Goal: Task Accomplishment & Management: Complete application form

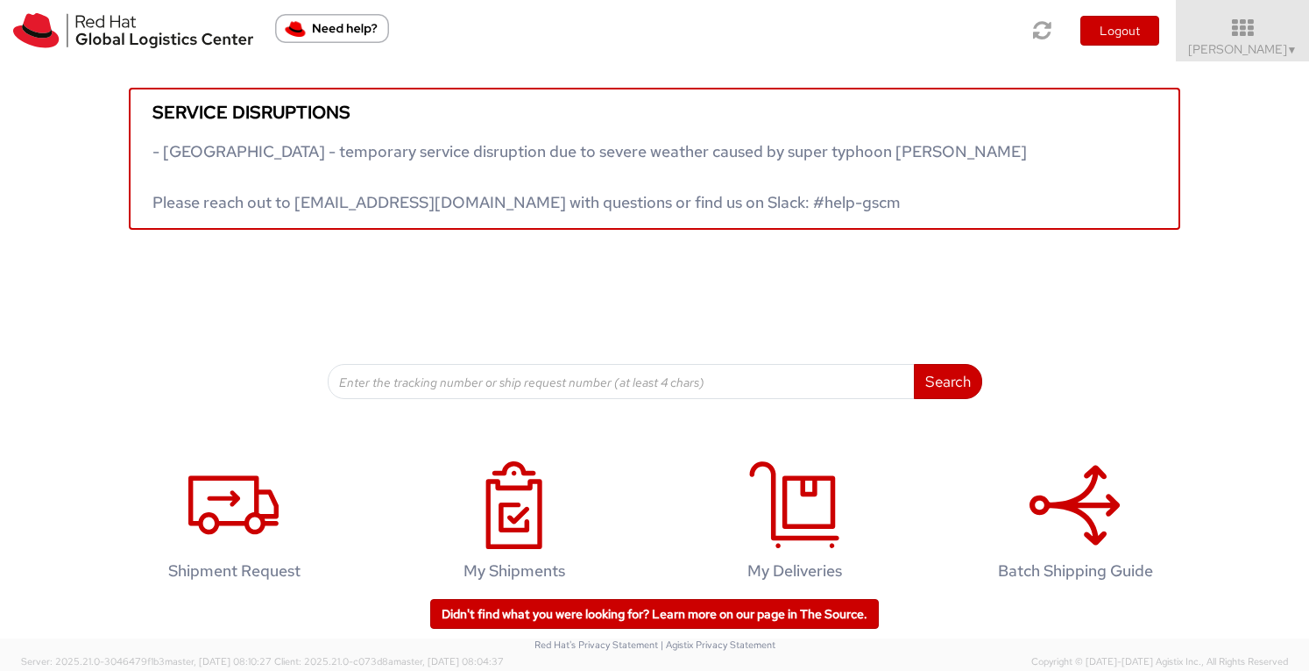
drag, startPoint x: 1237, startPoint y: 32, endPoint x: 1250, endPoint y: 92, distance: 61.0
click at [1237, 32] on icon at bounding box center [1242, 28] width 133 height 21
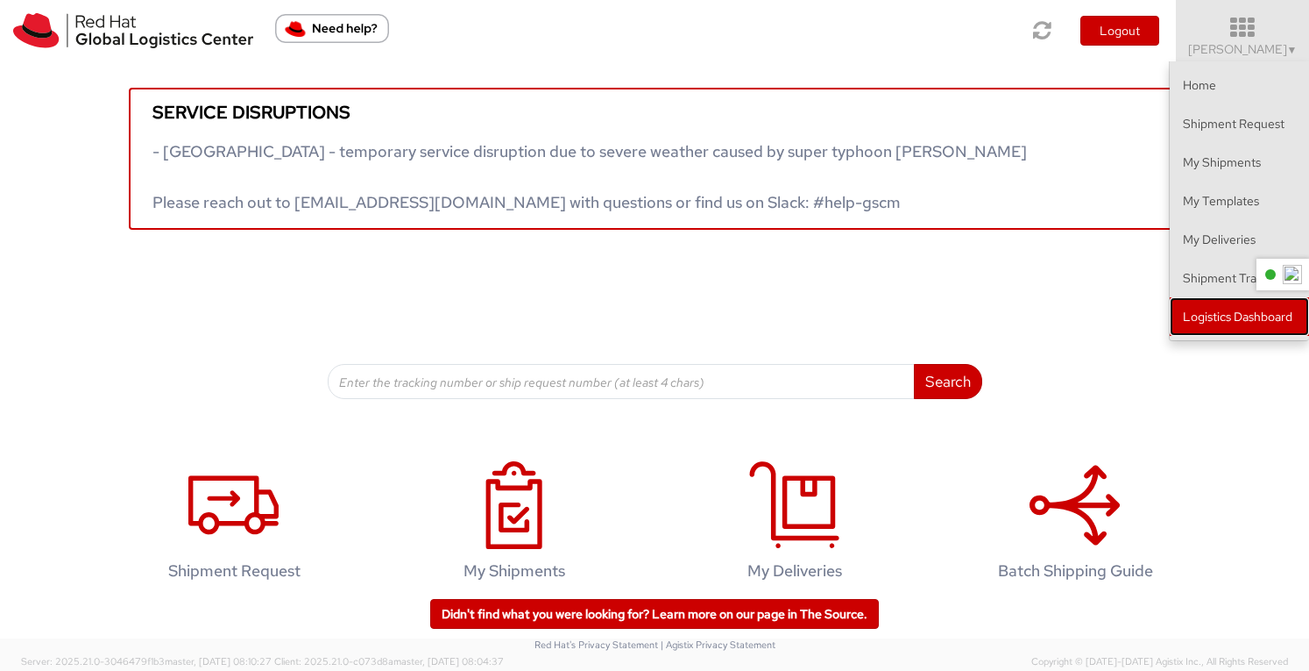
click at [1222, 315] on link "Logistics Dashboard" at bounding box center [1239, 316] width 139 height 39
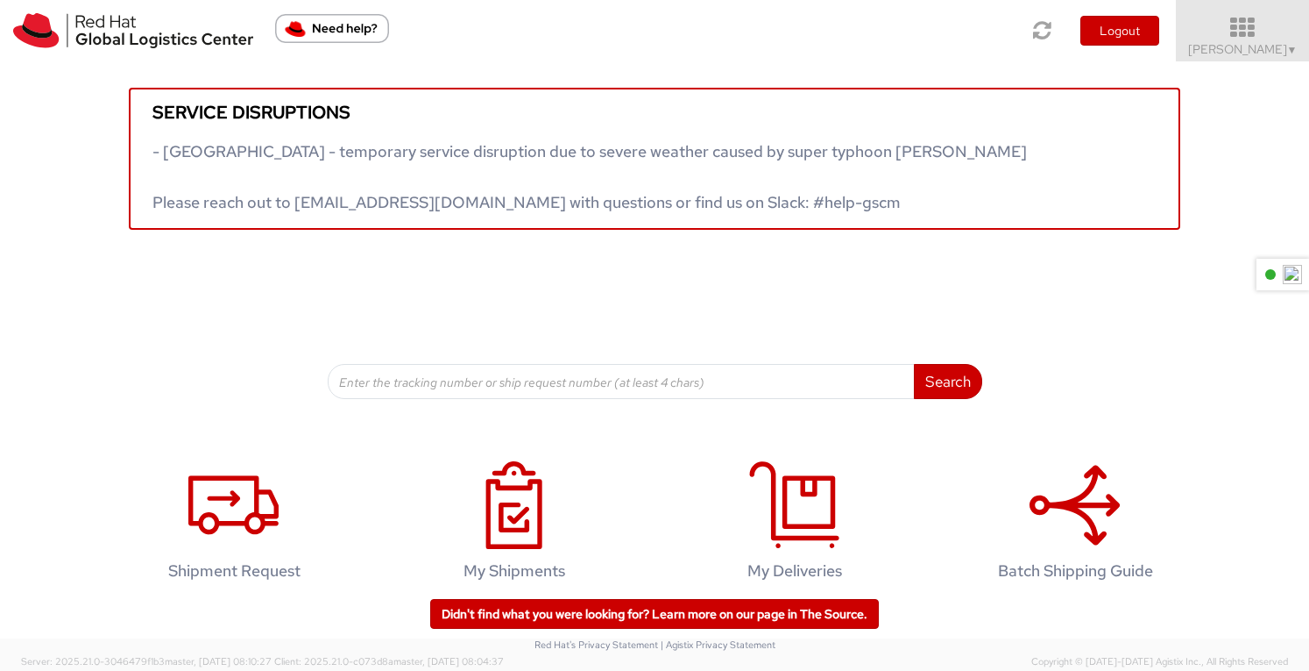
click at [1236, 22] on icon at bounding box center [1243, 28] width 153 height 25
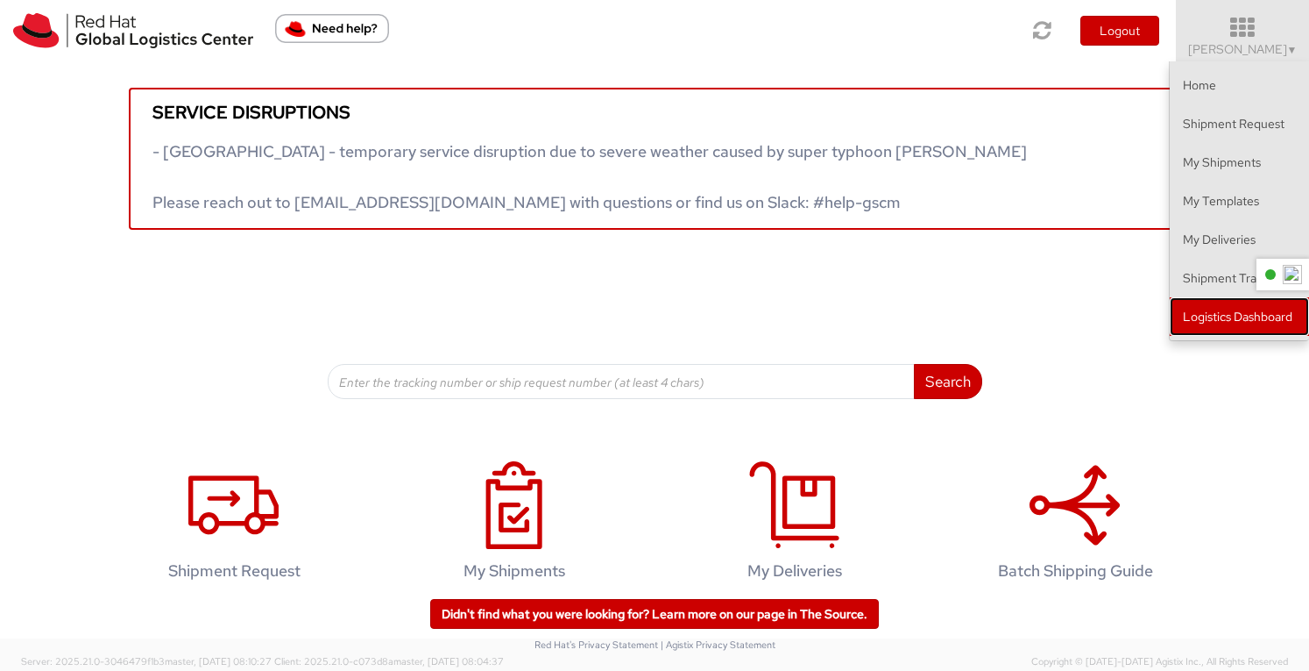
click at [1235, 309] on link "Logistics Dashboard" at bounding box center [1239, 316] width 139 height 39
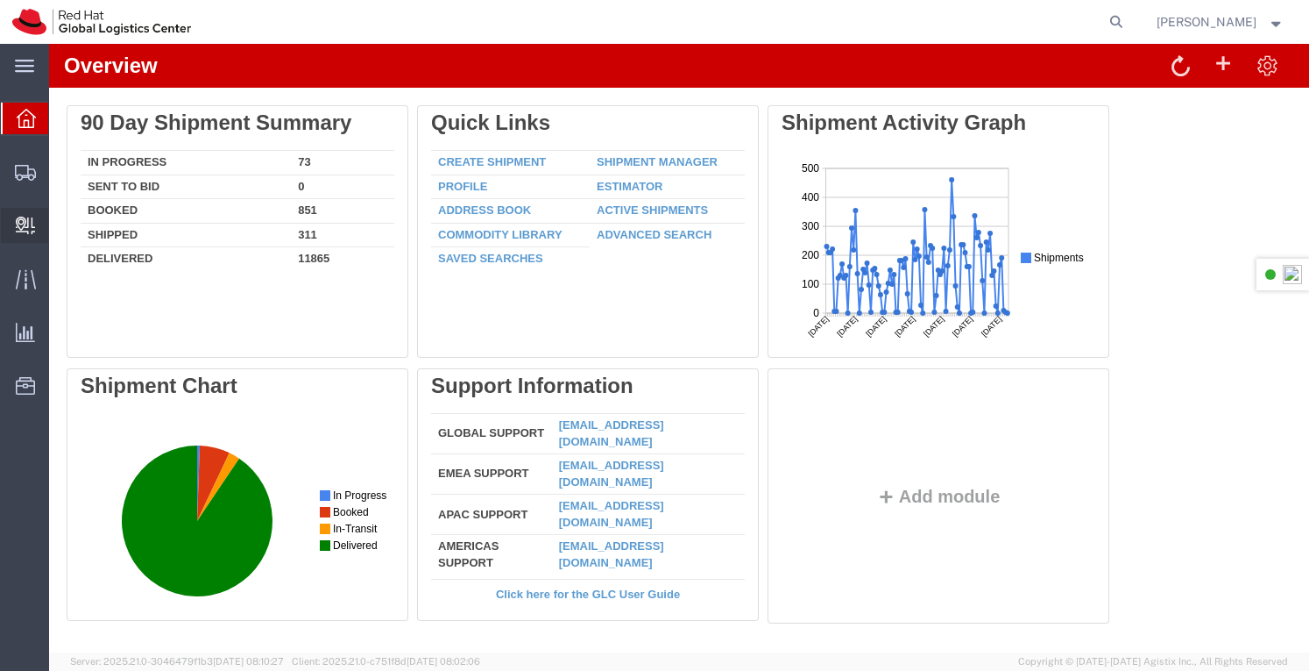
click at [0, 0] on span "Create Delivery" at bounding box center [0, 0] width 0 height 0
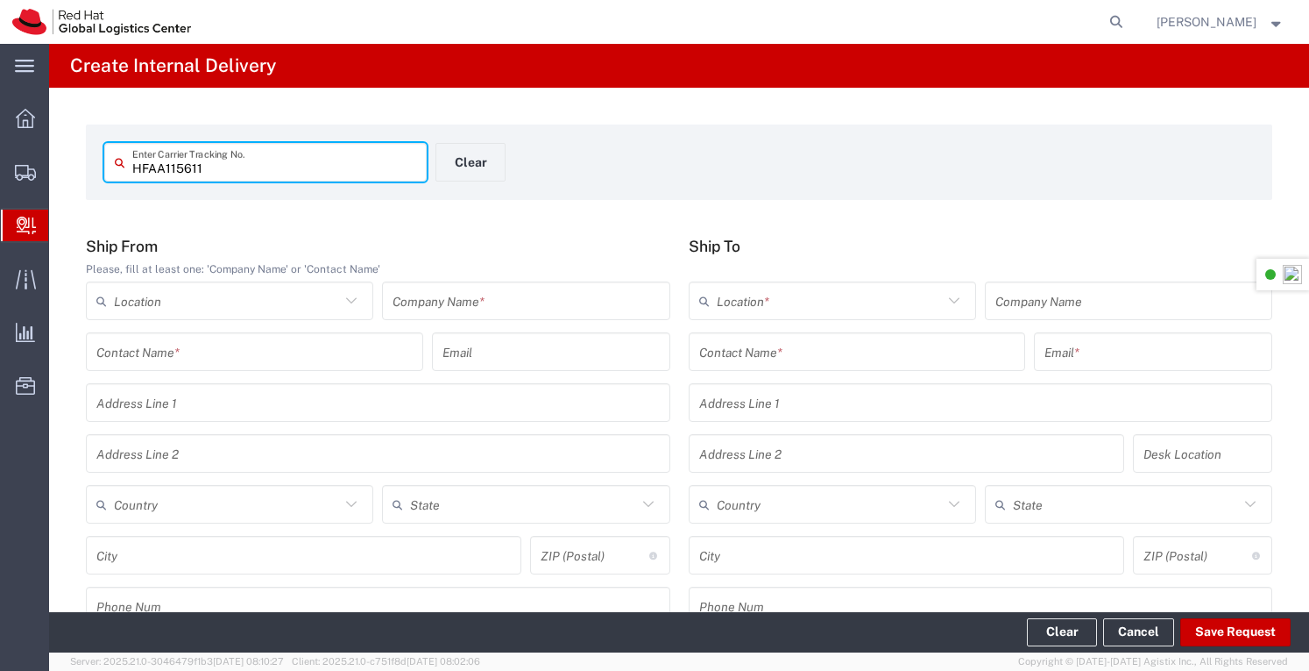
type input "HFAA115611"
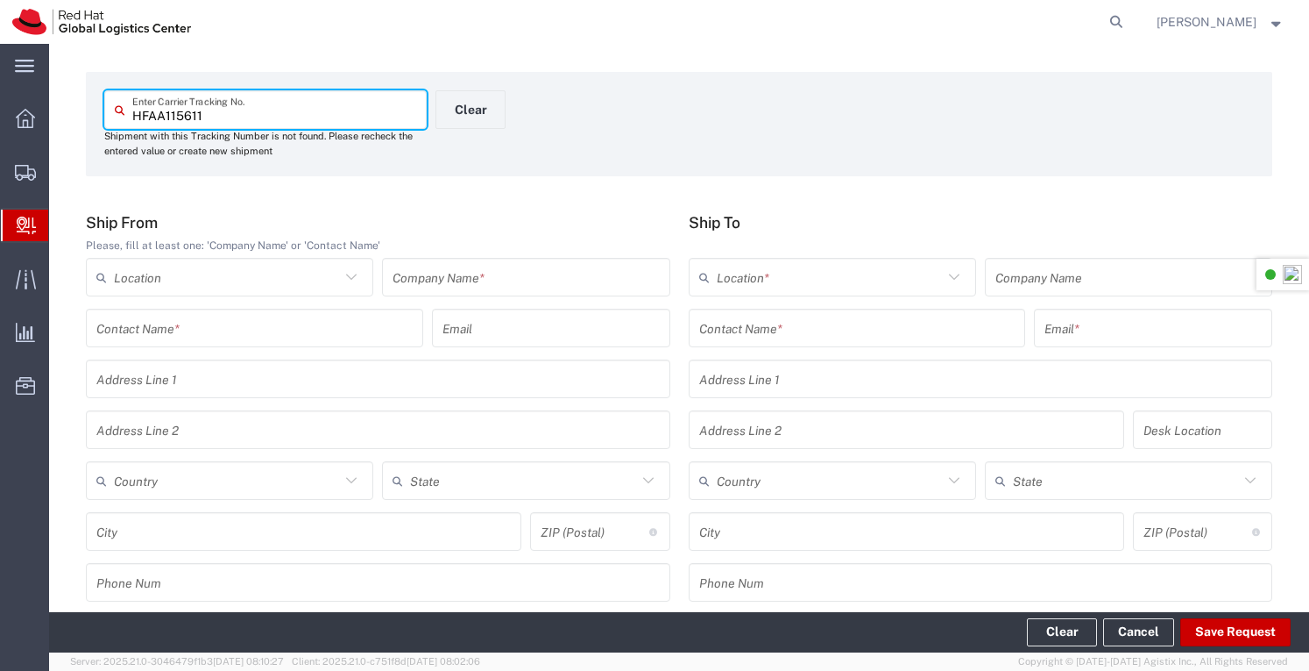
scroll to position [88, 0]
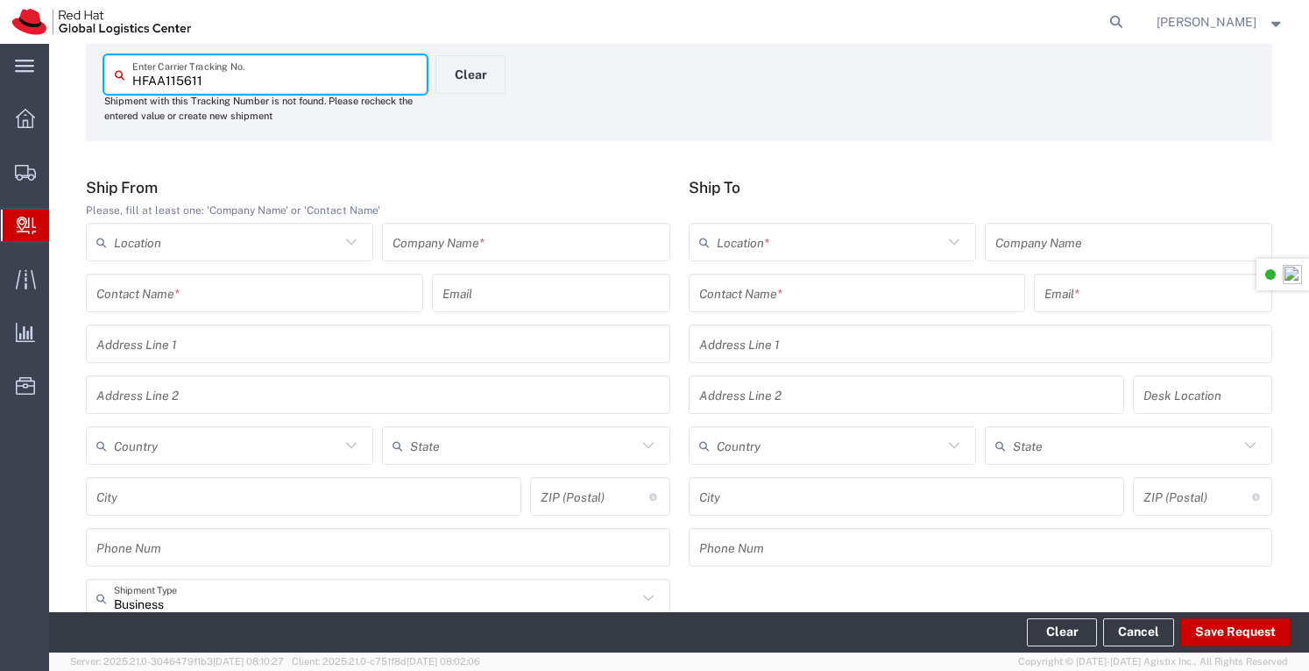
click at [522, 234] on input "text" at bounding box center [526, 242] width 266 height 31
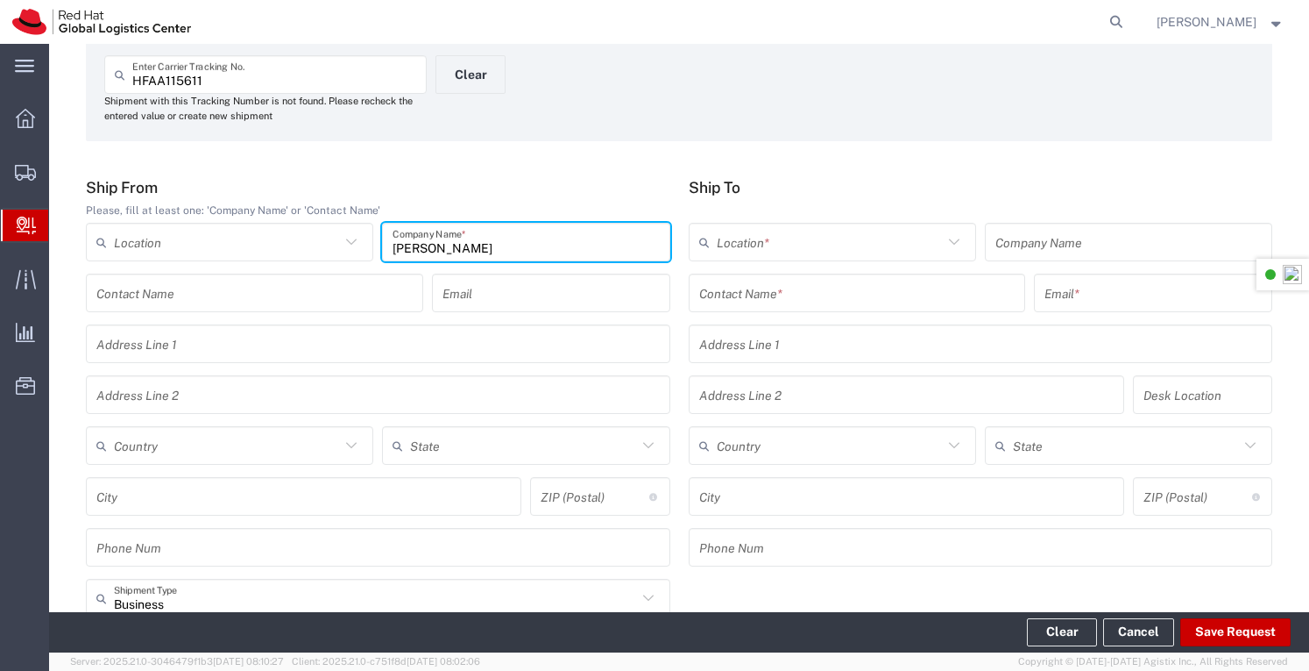
type input "JB Hifi"
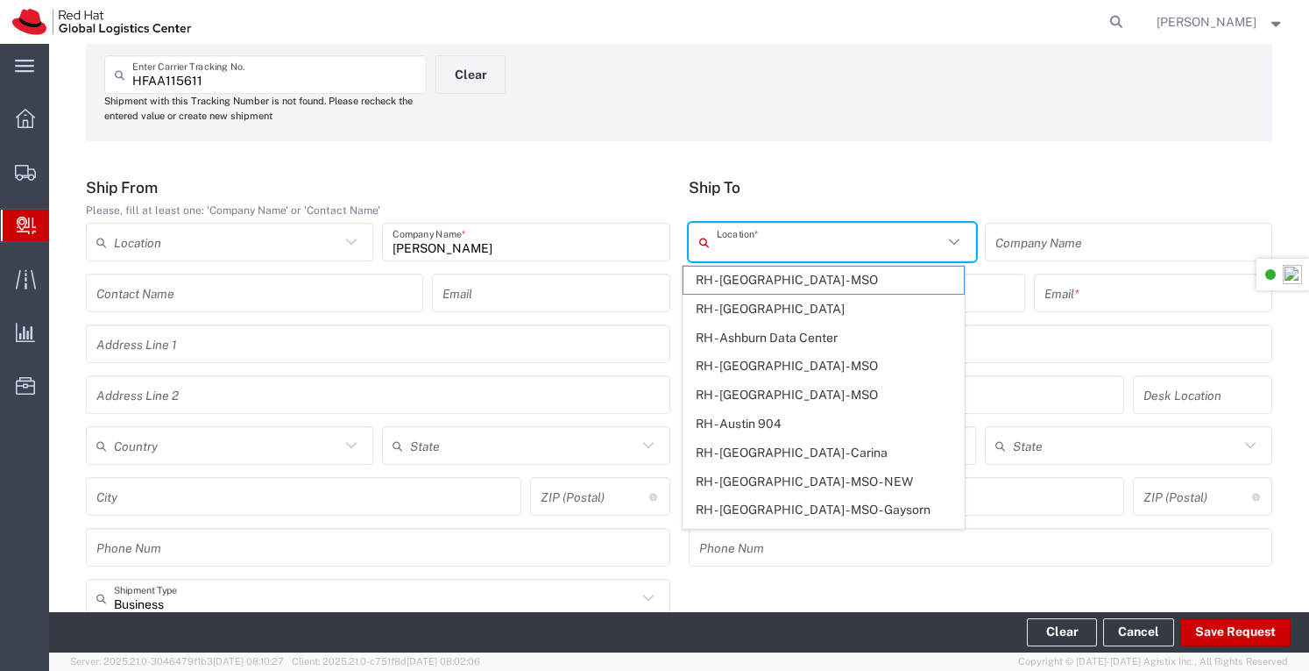
click at [862, 240] on input "text" at bounding box center [830, 242] width 226 height 31
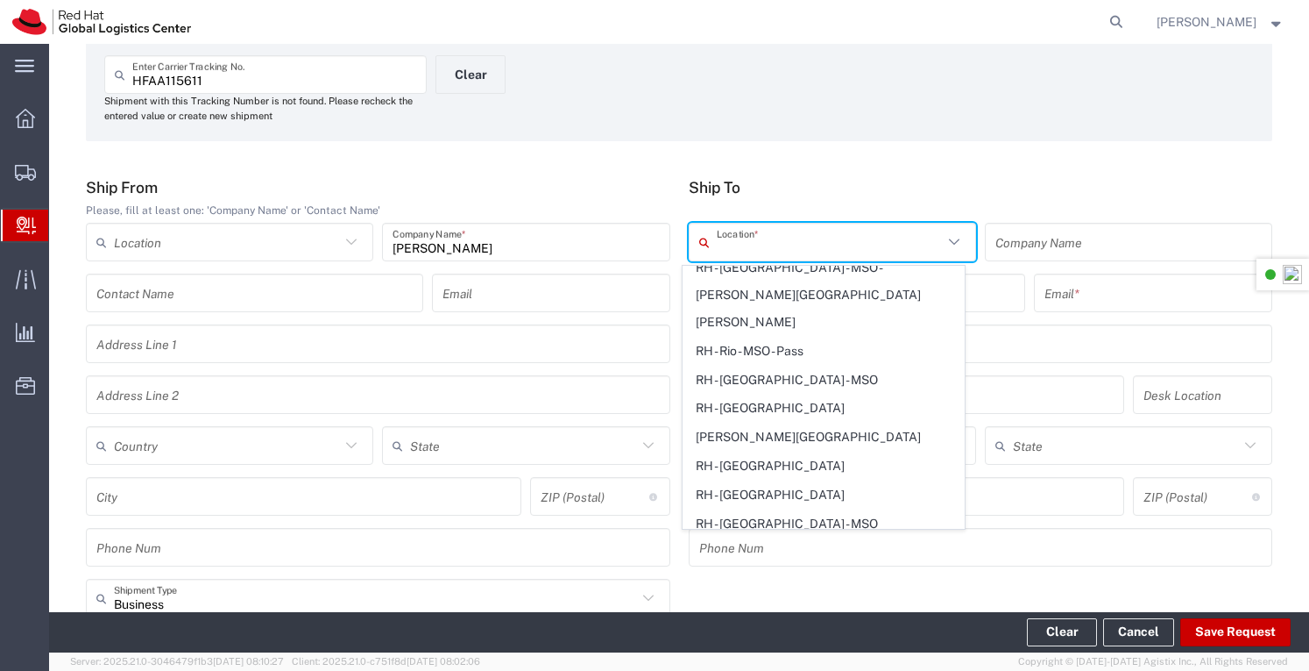
scroll to position [3418, 0]
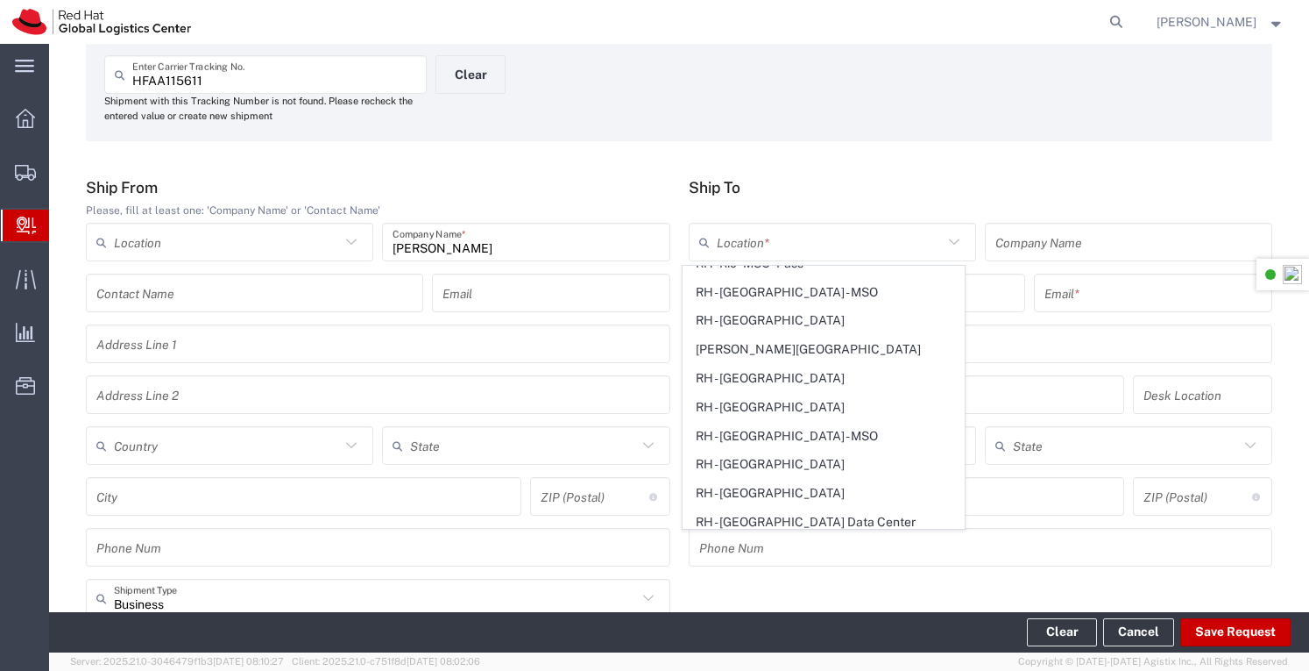
click at [781, 623] on span "RH - [GEOGRAPHIC_DATA]" at bounding box center [824, 636] width 280 height 27
type input "RH - [GEOGRAPHIC_DATA]"
type input "Red Hat Asia-Pacific Pty Ltd"
type input "Level [STREET_ADDRESS][PERSON_NAME]"
type input "[GEOGRAPHIC_DATA]"
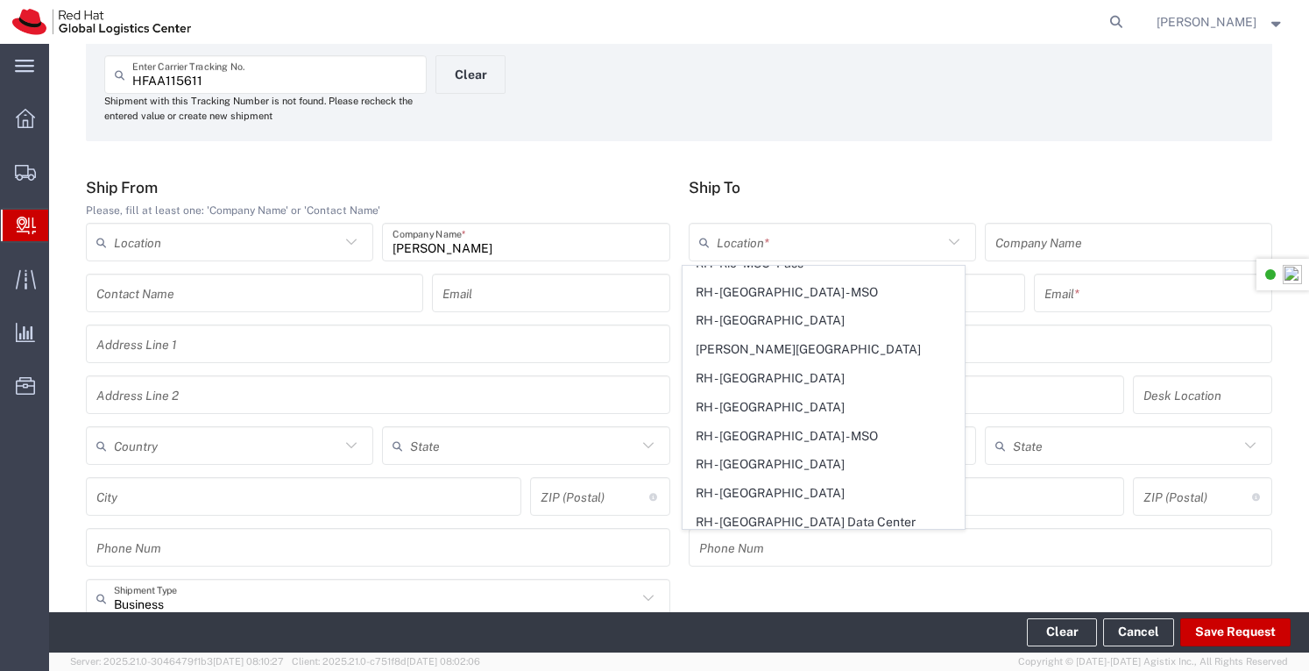
type input "[GEOGRAPHIC_DATA]"
type input "2060"
type input "[PHONE_NUMBER]"
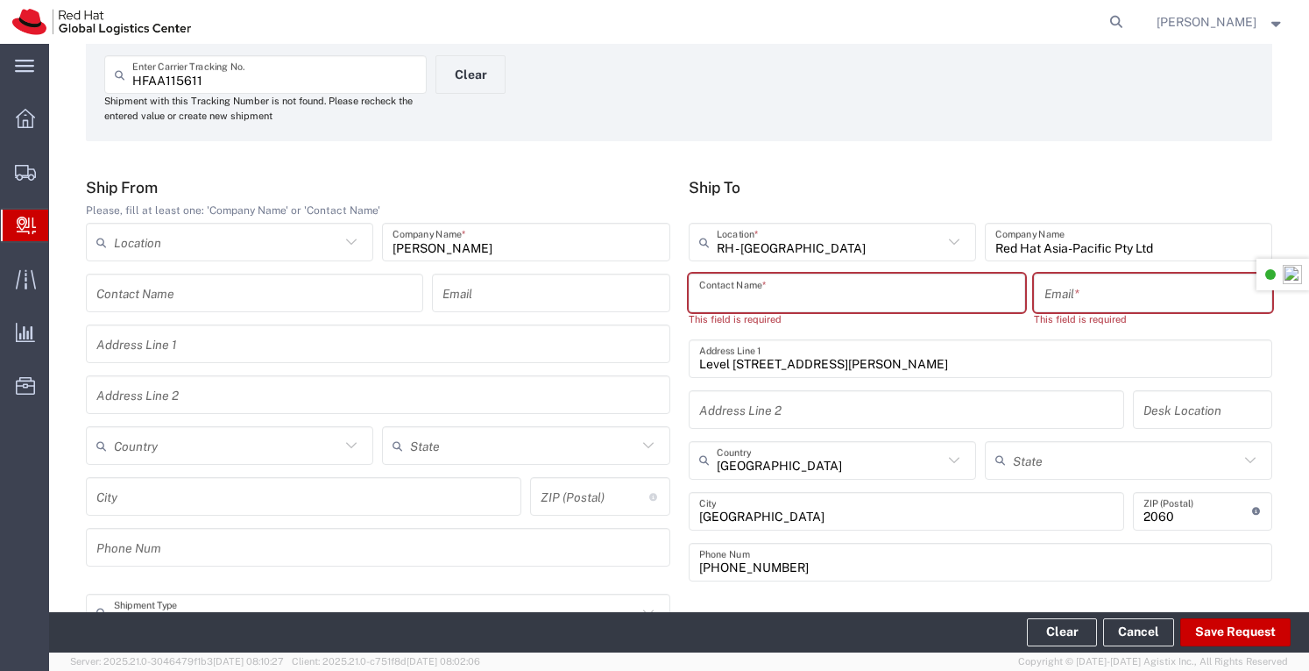
click at [779, 292] on input "text" at bounding box center [857, 293] width 316 height 31
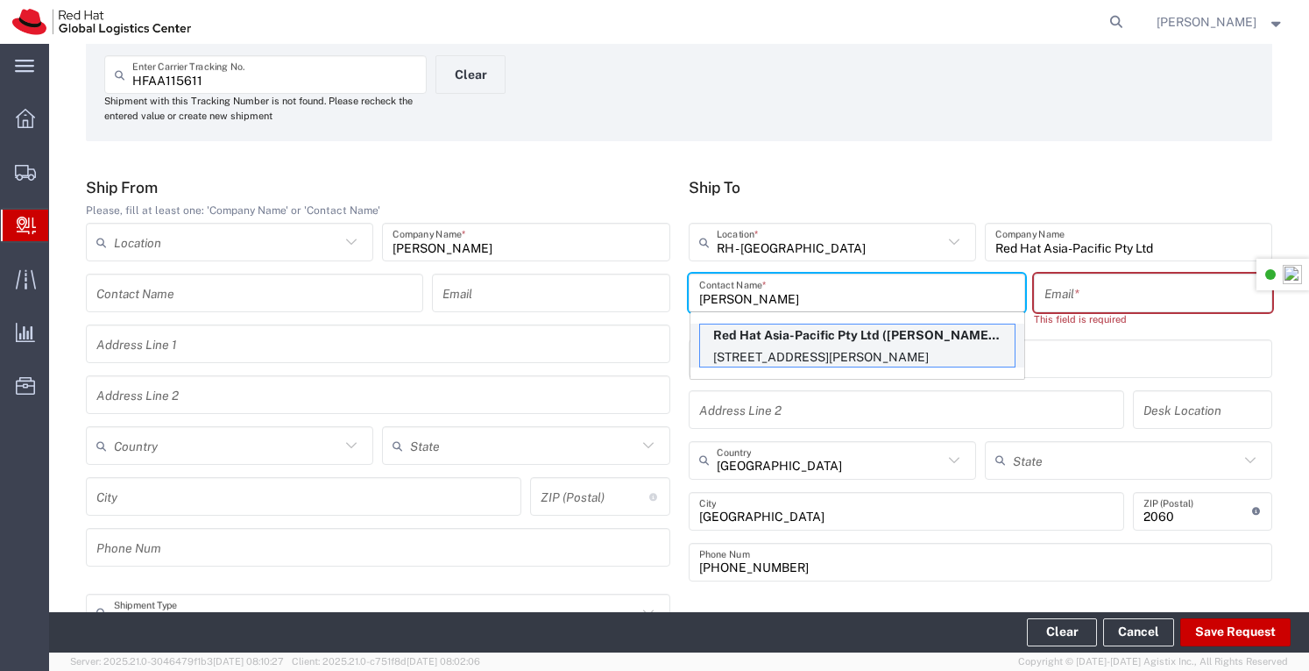
type input "Garry Gray"
click at [791, 337] on p "Red Hat Asia-Pacific Pty Ltd (Garry Gray), ggray@redhat.com" at bounding box center [857, 335] width 315 height 22
type input "ggray@redhat.com"
type input "33N301"
type input "61289232865"
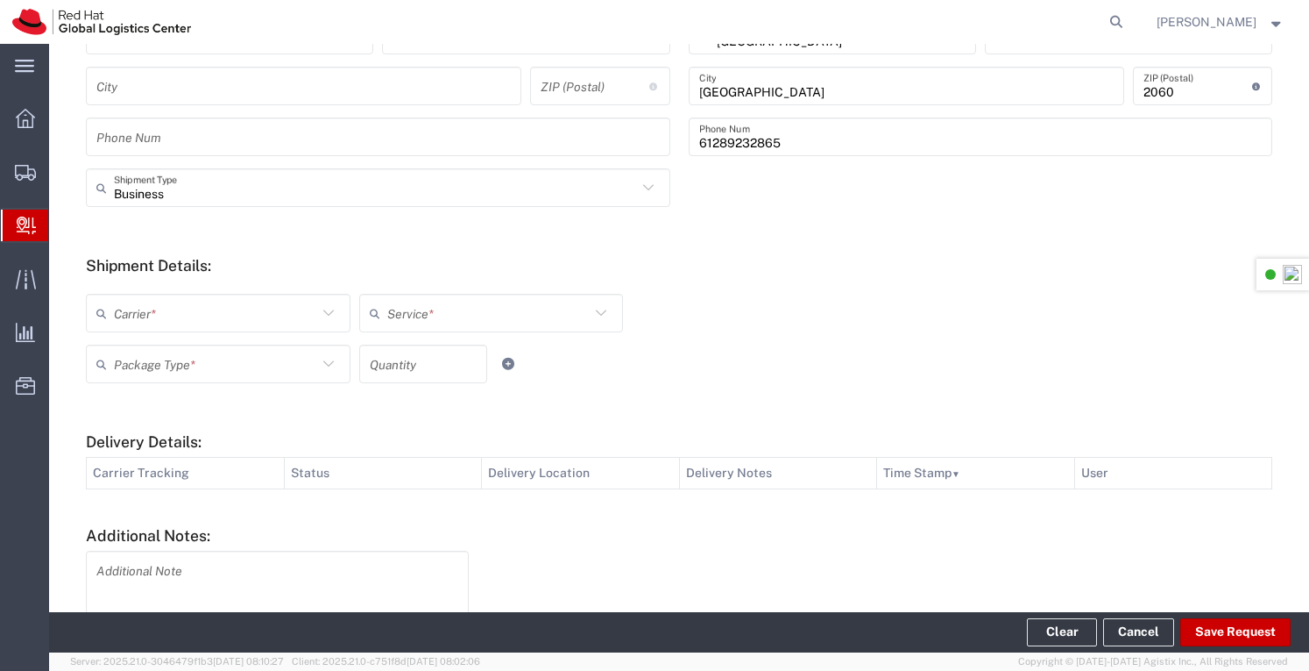
scroll to position [526, 0]
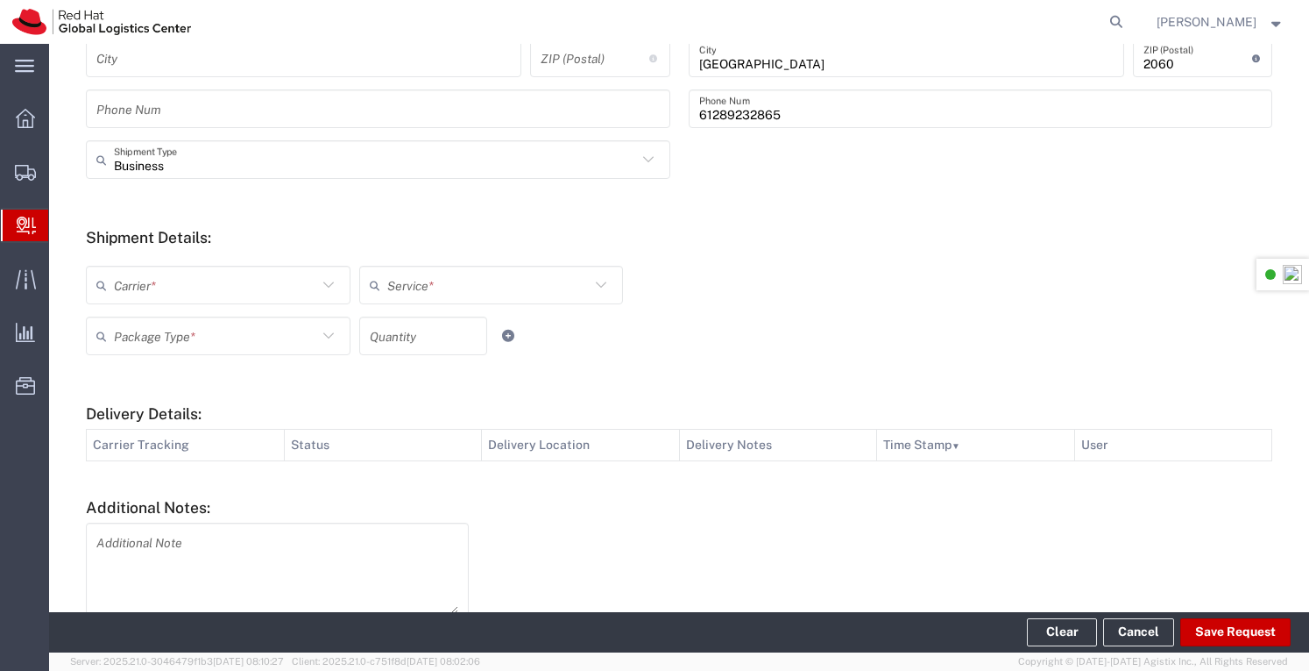
click at [325, 280] on icon at bounding box center [328, 284] width 23 height 23
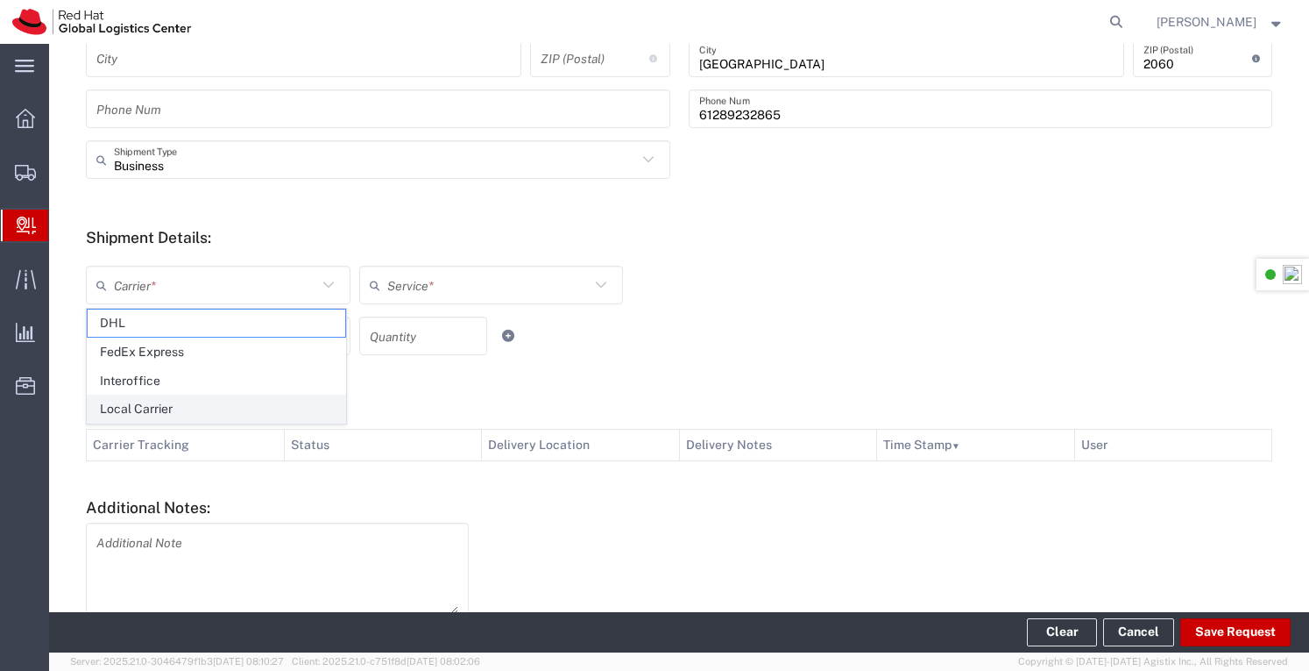
click at [161, 401] on span "Local Carrier" at bounding box center [217, 408] width 258 height 27
type input "Local Carrier"
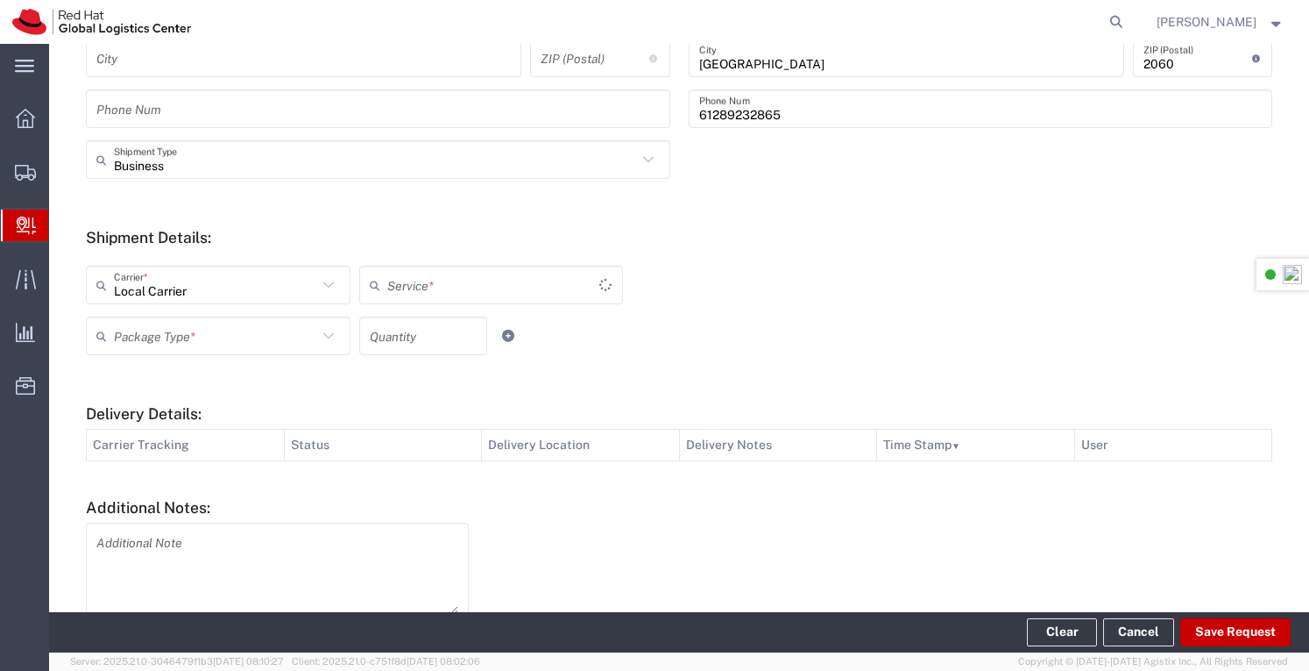
type input "Local_Ground"
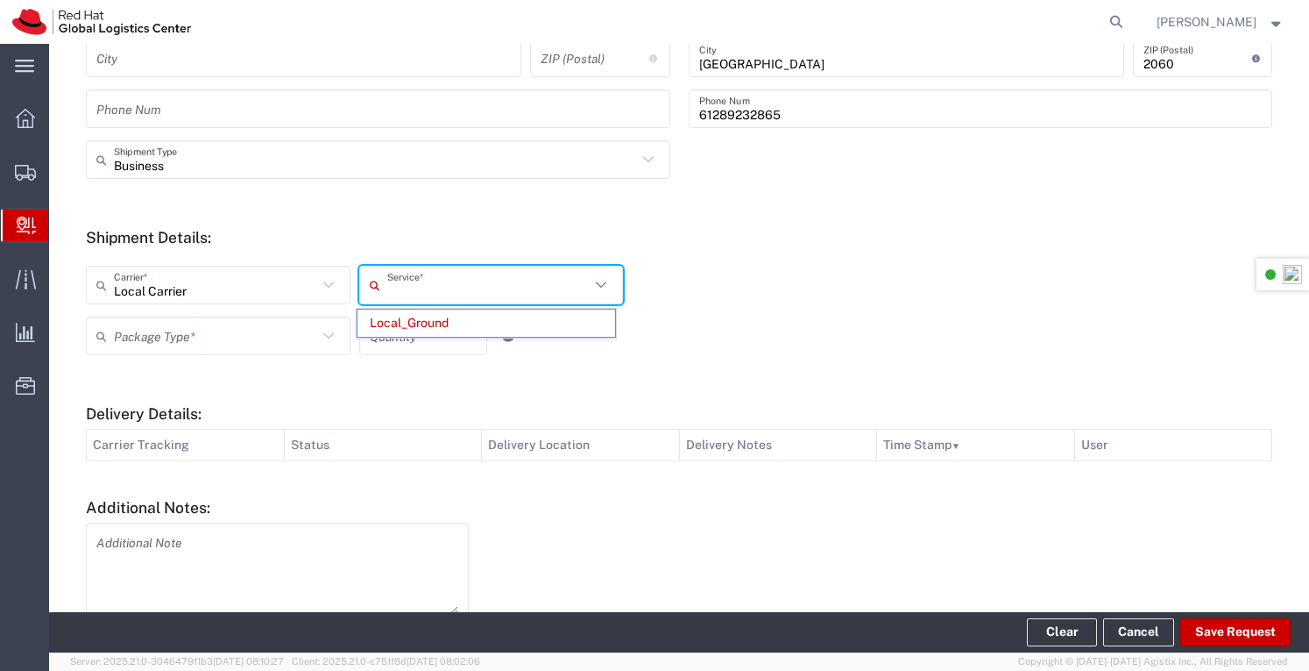
click at [465, 282] on input "text" at bounding box center [488, 285] width 203 height 31
drag, startPoint x: 452, startPoint y: 321, endPoint x: 626, endPoint y: 337, distance: 174.3
click at [458, 320] on span "Local_Ground" at bounding box center [487, 322] width 258 height 27
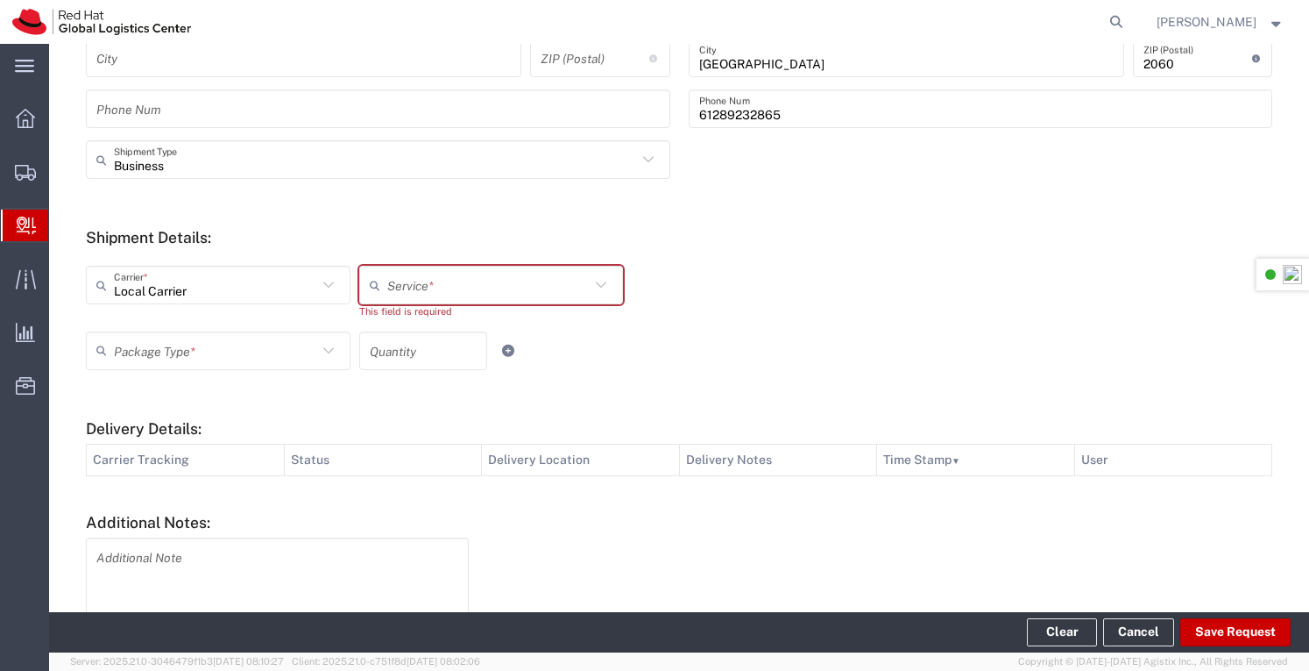
click at [441, 346] on input "number" at bounding box center [423, 350] width 107 height 31
type input "1"
click at [609, 347] on div "Package Type * Case(s) Envelope PAK Skid(s) Your Packaging 1 Quantity" at bounding box center [492, 356] width 820 height 51
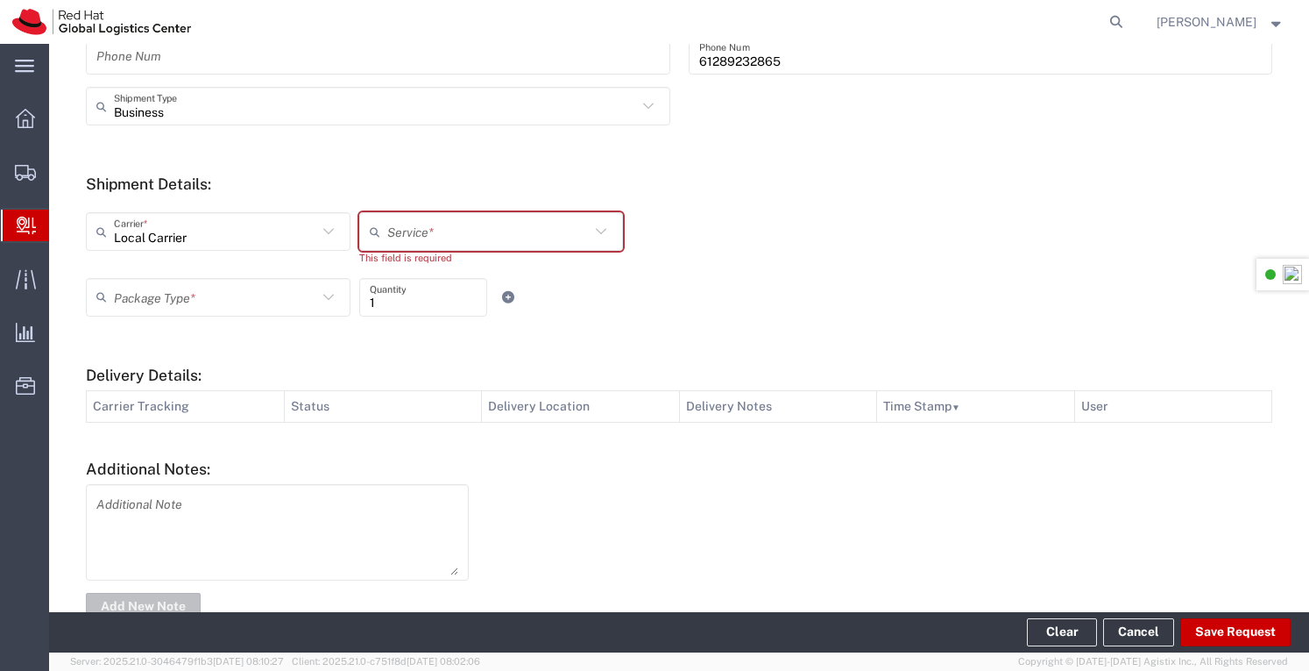
scroll to position [625, 0]
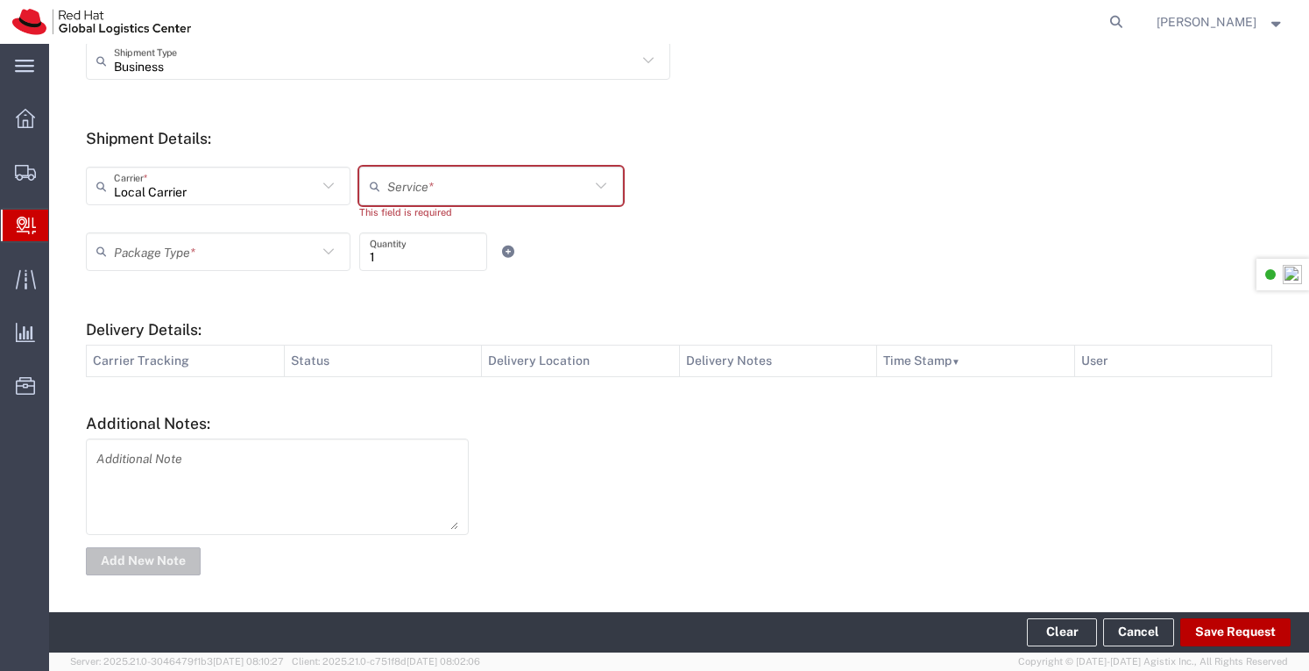
click at [1248, 631] on button "Save Request" at bounding box center [1236, 632] width 110 height 28
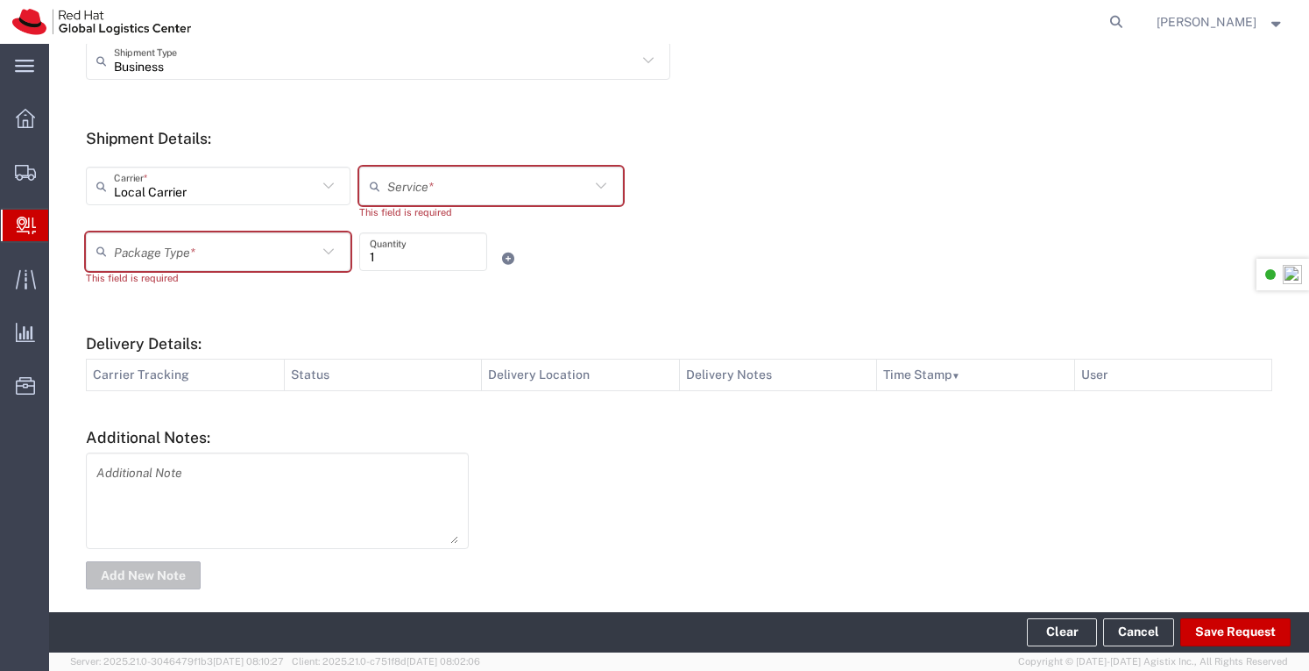
click at [607, 180] on icon at bounding box center [601, 185] width 23 height 23
type input "Local_Ground"
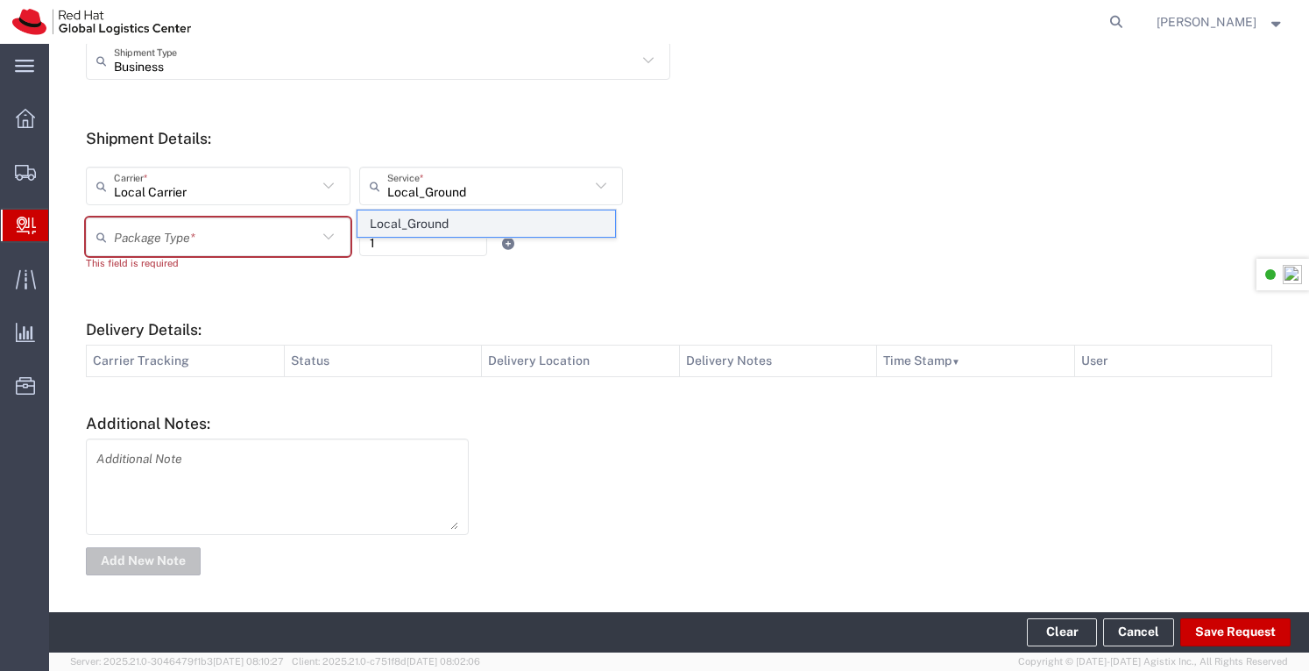
click at [475, 225] on span "Local_Ground" at bounding box center [487, 223] width 258 height 27
click at [322, 237] on icon at bounding box center [328, 236] width 23 height 23
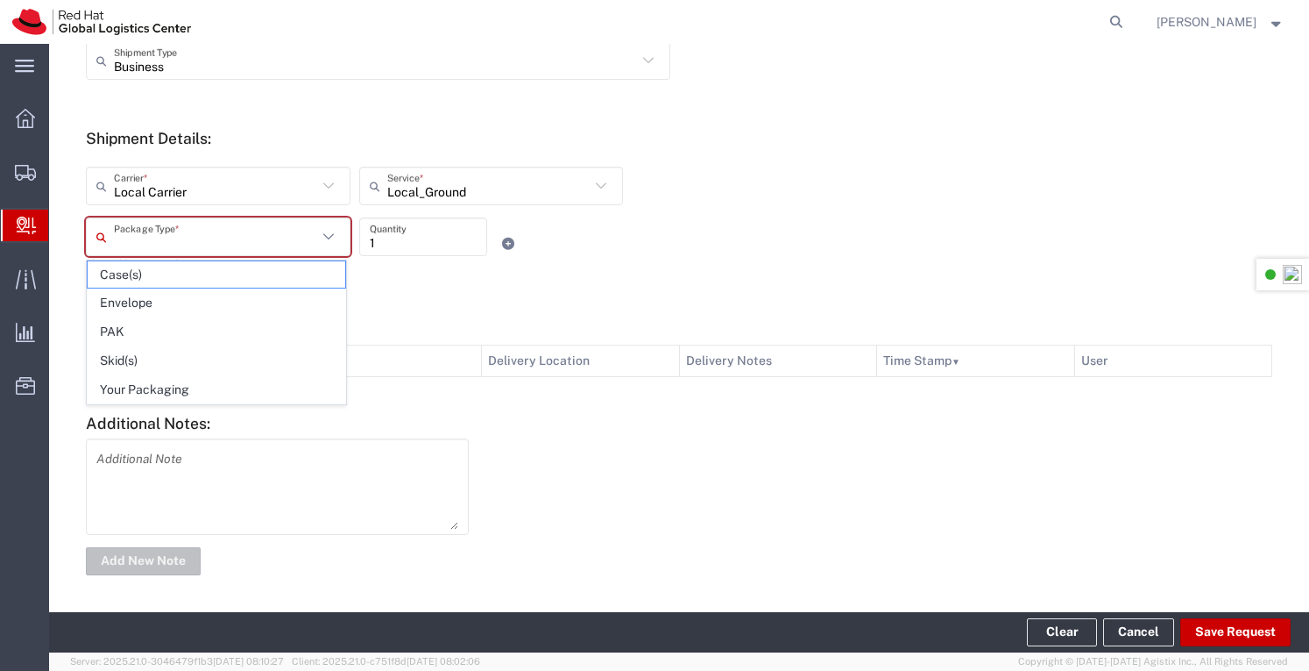
drag, startPoint x: 151, startPoint y: 384, endPoint x: 514, endPoint y: 320, distance: 369.3
click at [153, 383] on span "Your Packaging" at bounding box center [217, 389] width 258 height 27
type input "Your Packaging"
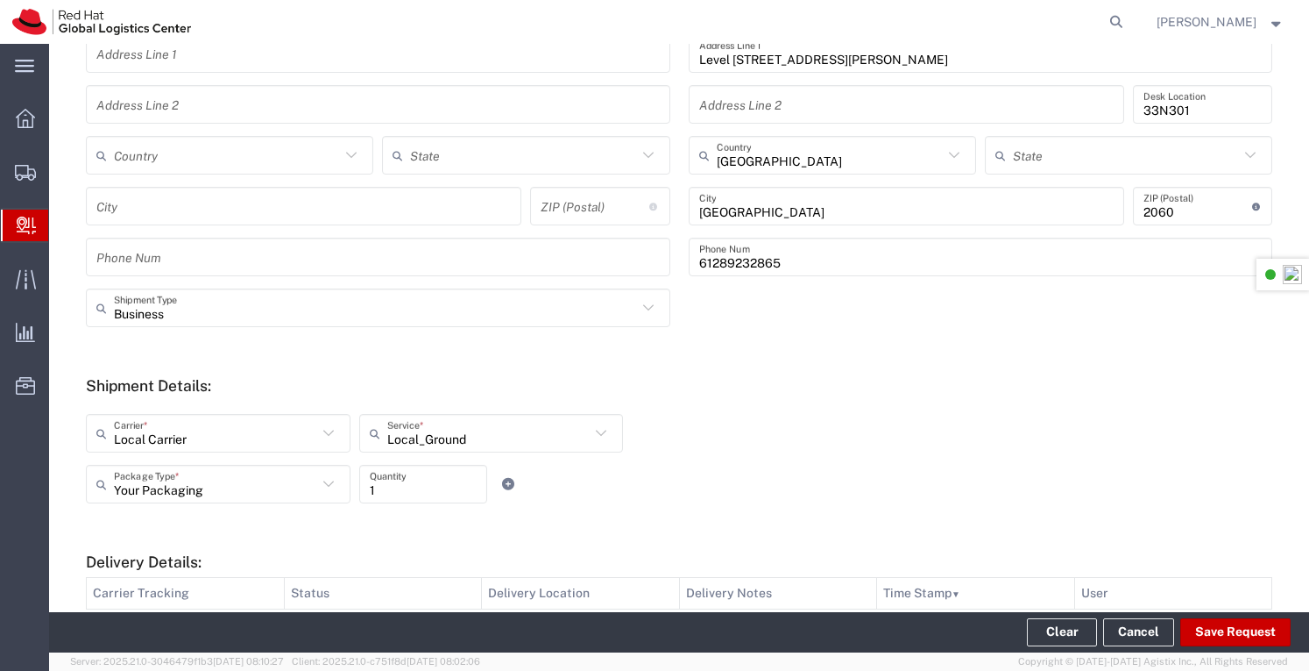
scroll to position [611, 0]
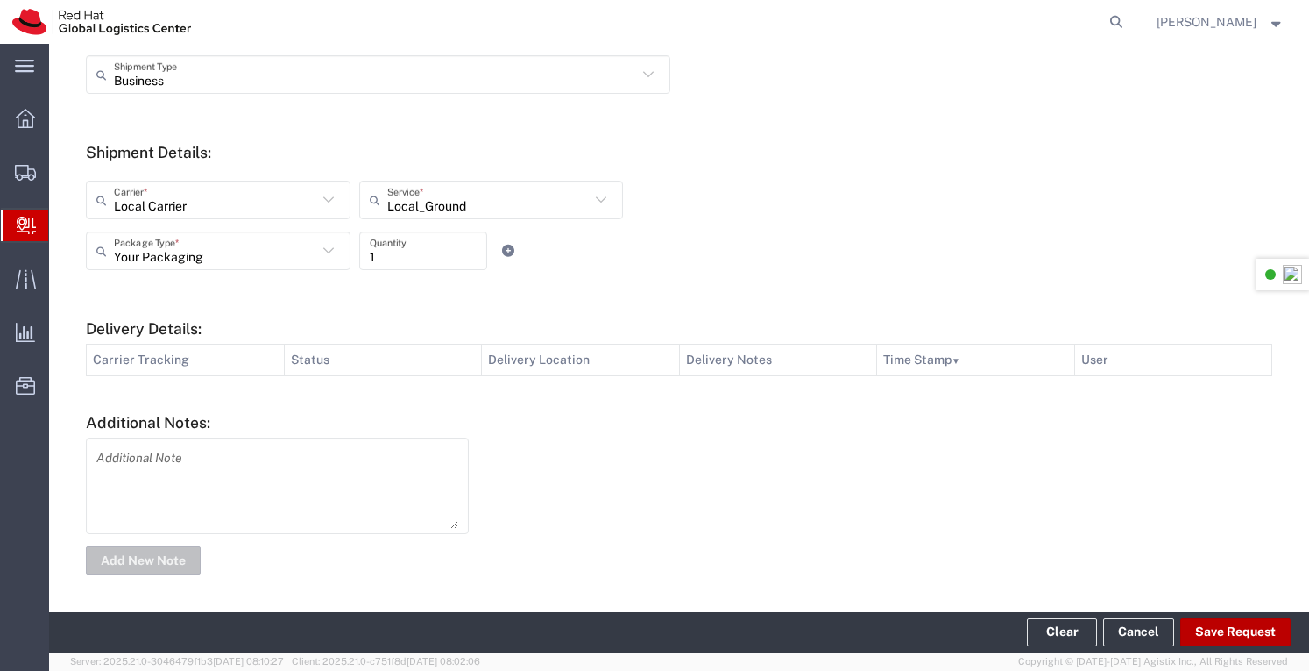
click at [1215, 621] on button "Save Request" at bounding box center [1236, 632] width 110 height 28
type input "JB Hifi"
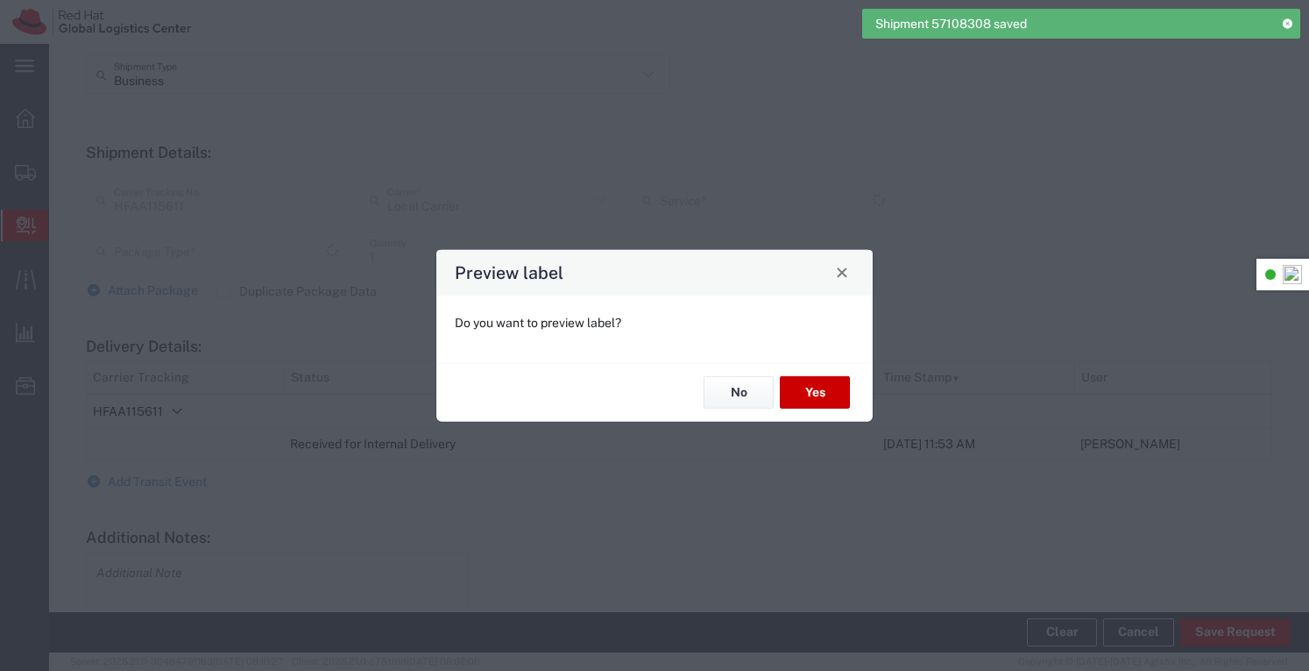
type input "Your Packaging"
type input "Local_Ground"
click at [738, 386] on button "No" at bounding box center [739, 392] width 70 height 32
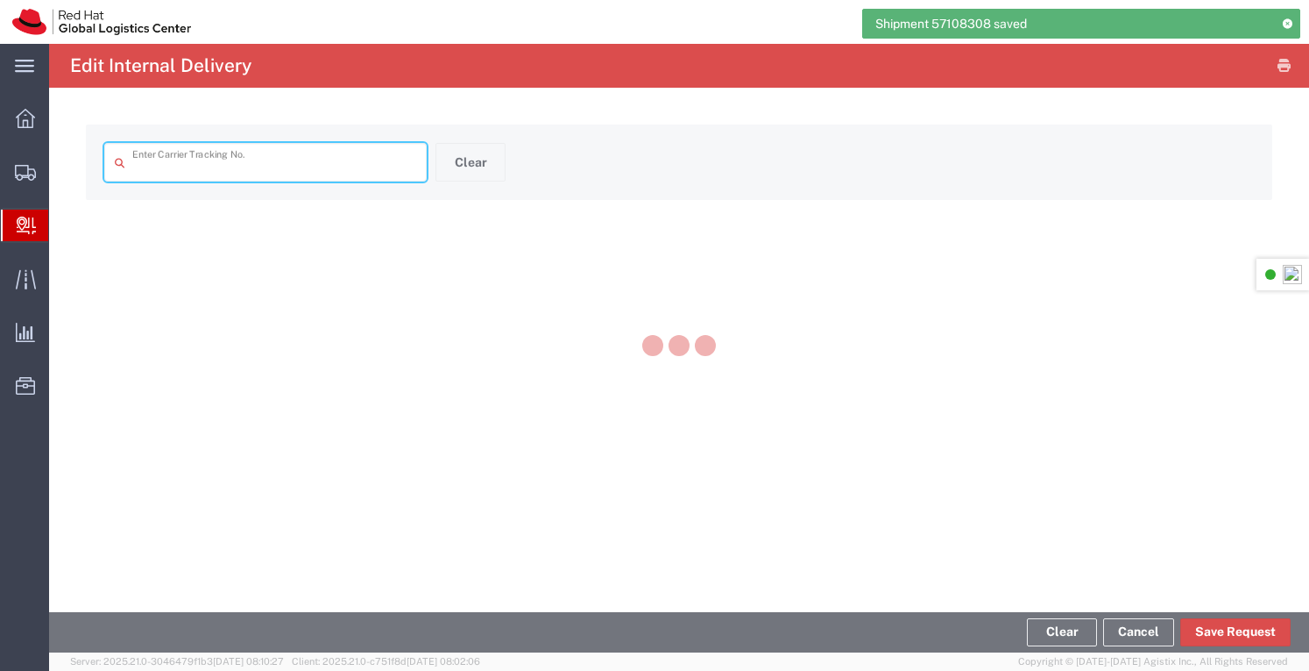
type input "HFAA115611"
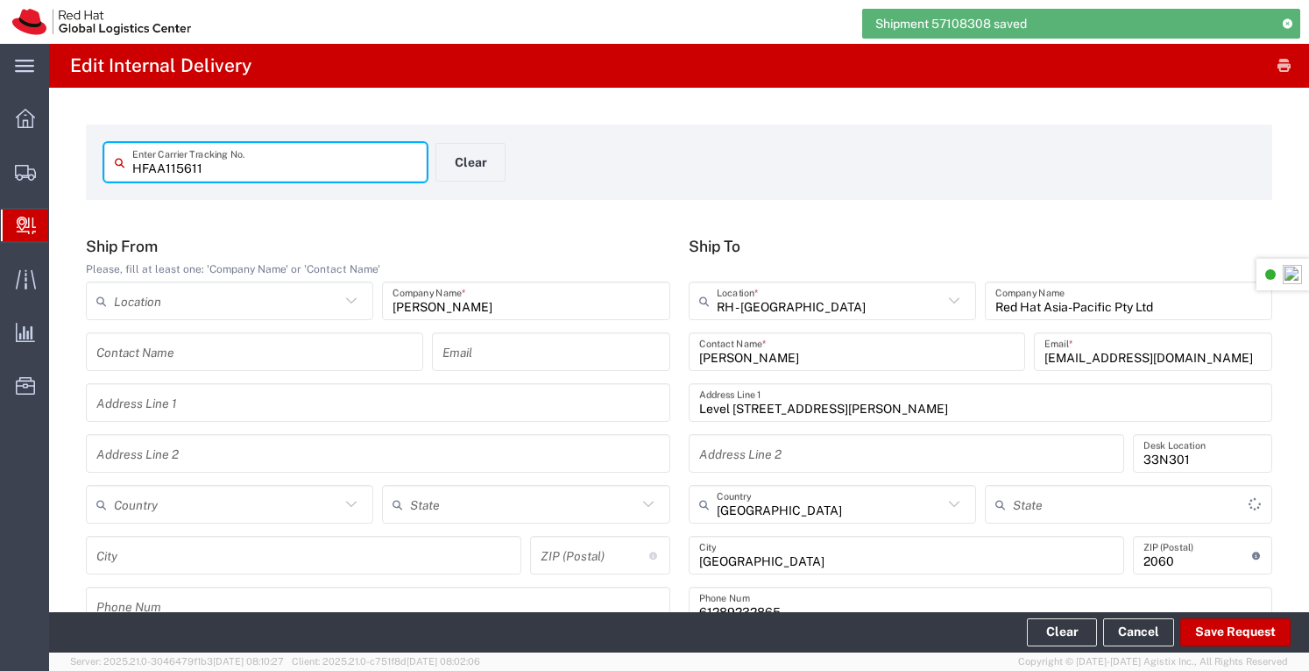
type input "Your Packaging"
type input "Local_Ground"
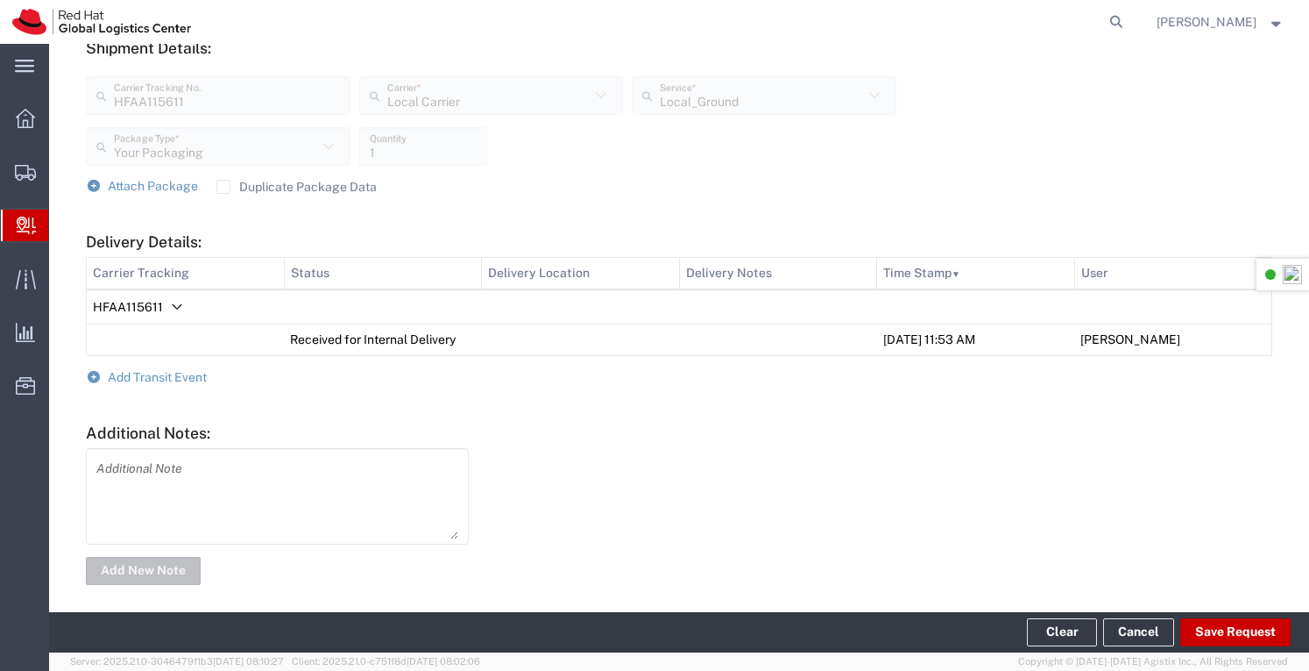
scroll to position [663, 0]
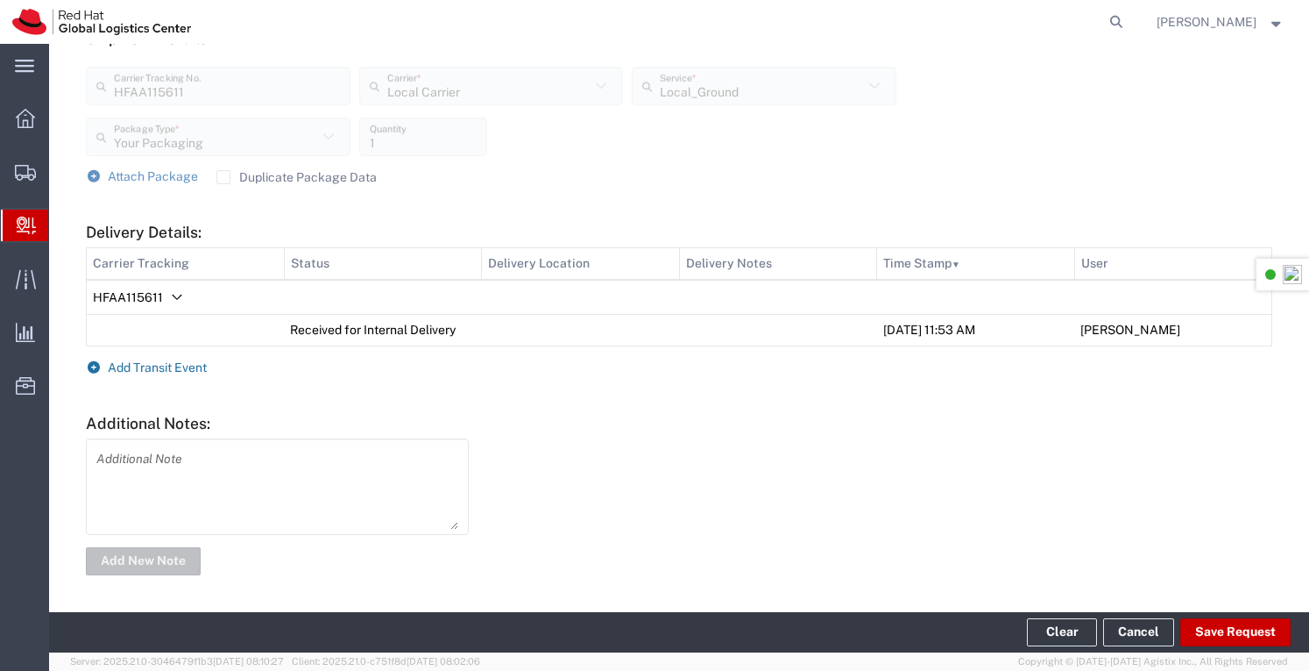
click at [163, 364] on span "Add Transit Event" at bounding box center [157, 367] width 99 height 14
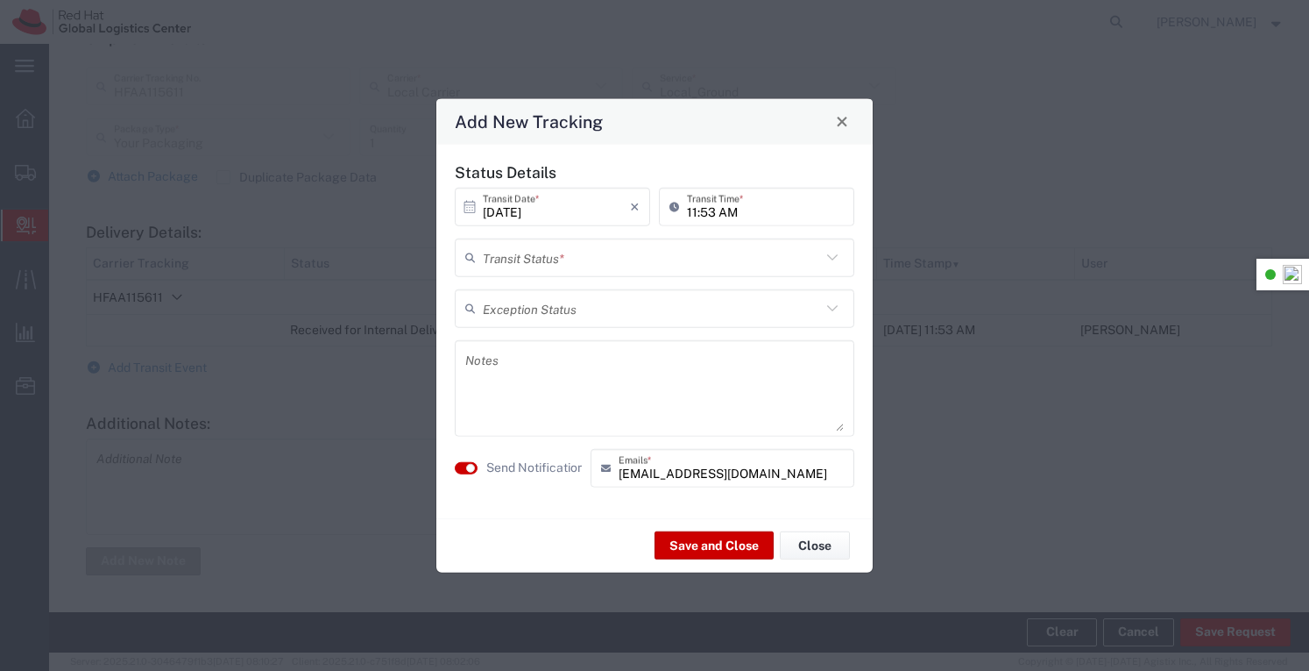
click at [840, 266] on icon at bounding box center [832, 256] width 23 height 23
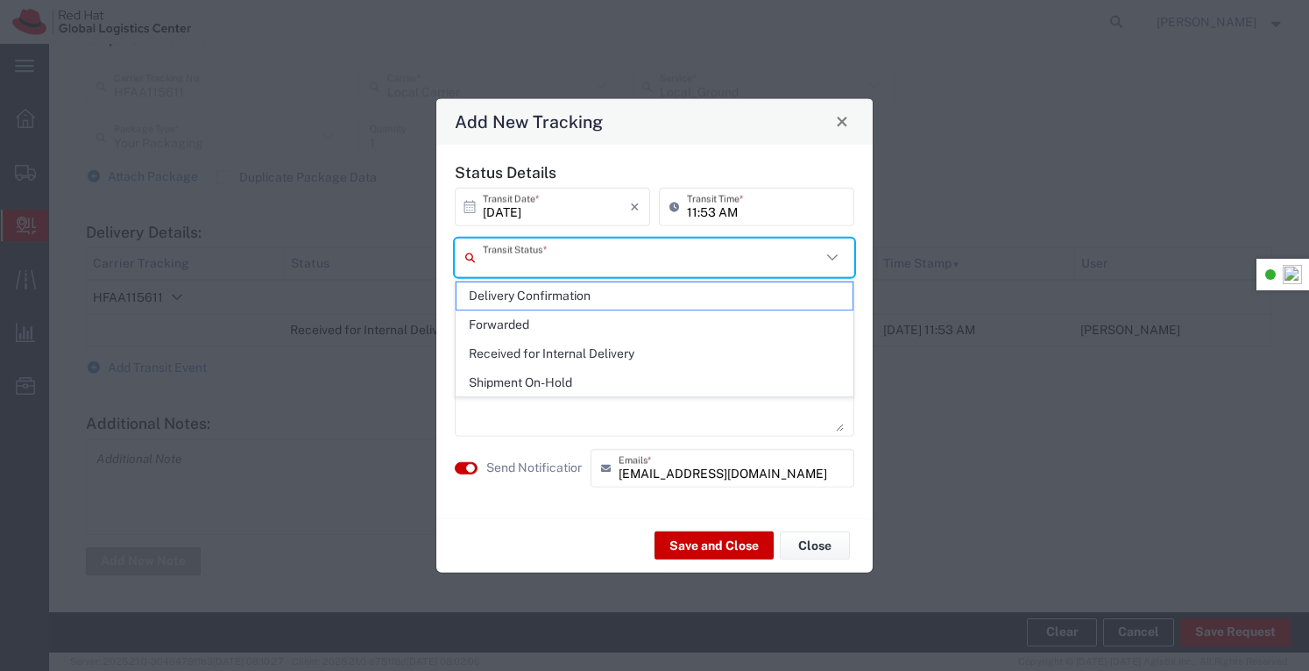
click at [547, 296] on span "Delivery Confirmation" at bounding box center [655, 295] width 397 height 27
type input "Delivery Confirmation"
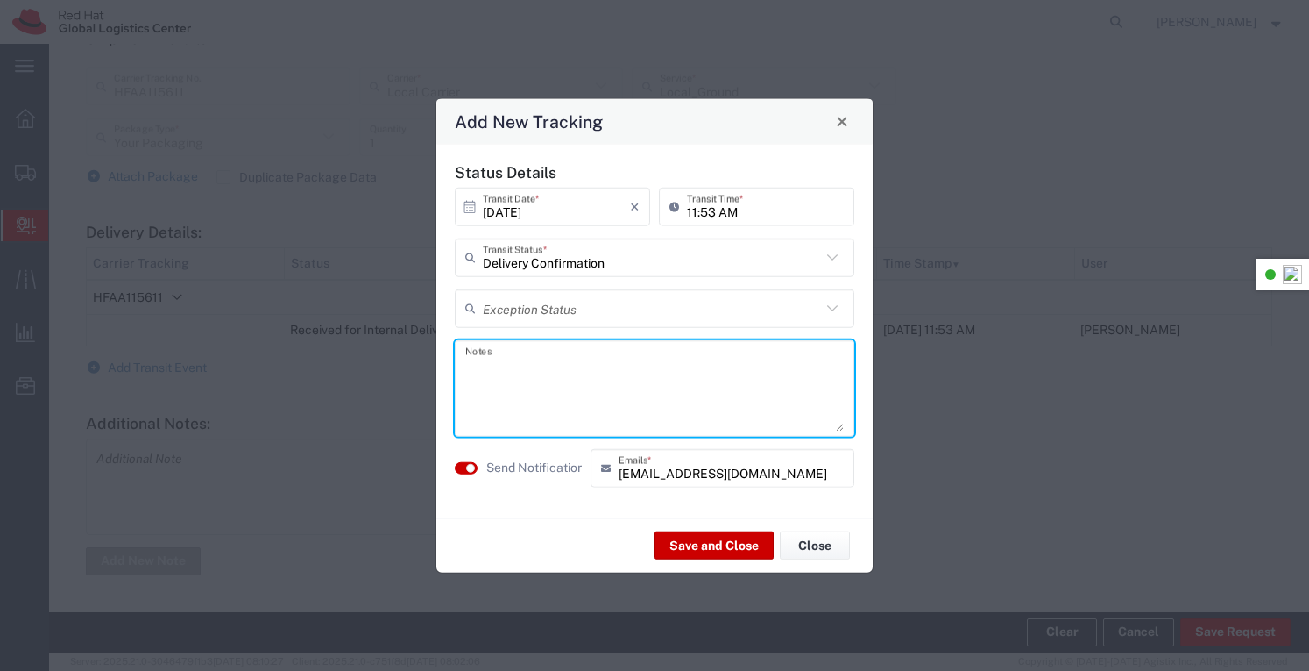
click at [554, 390] on textarea at bounding box center [654, 387] width 379 height 86
click at [584, 364] on textarea "Item placed on Garrys desk" at bounding box center [654, 387] width 379 height 86
click at [663, 352] on textarea "Item placed on Garry's desk" at bounding box center [654, 387] width 379 height 86
type textarea "Item placed on Garry's desk"
click at [692, 543] on button "Save and Close" at bounding box center [714, 545] width 119 height 28
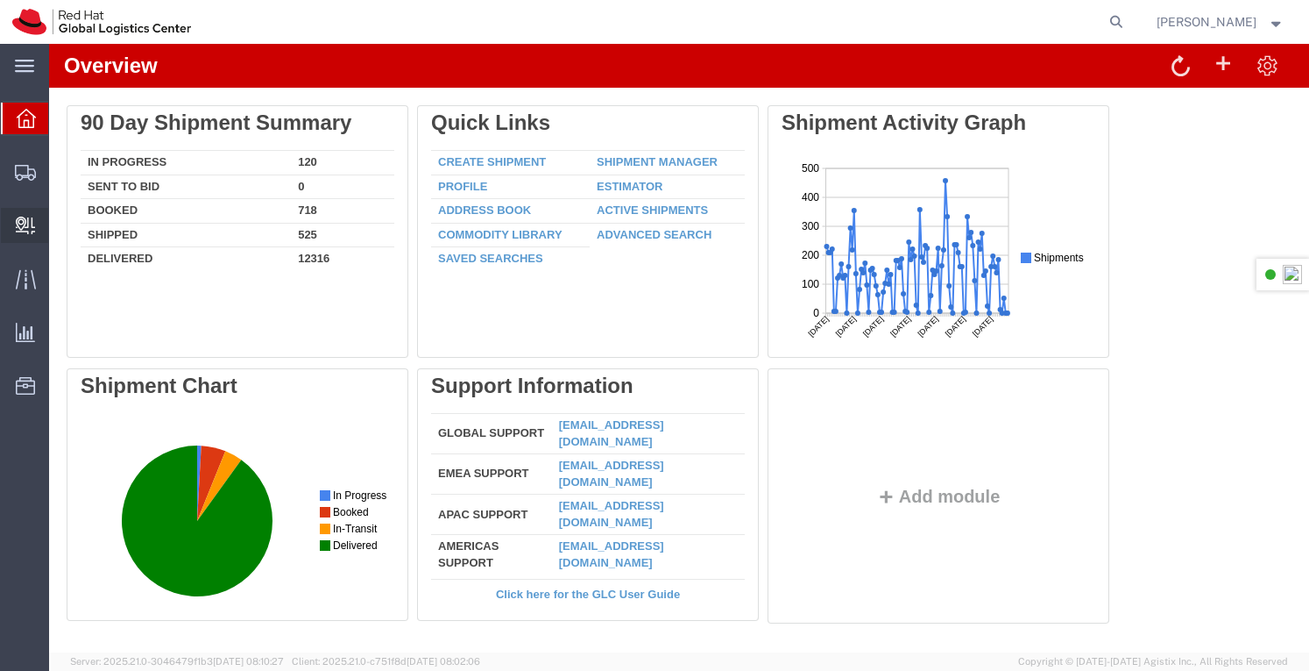
click at [0, 0] on span "Create Delivery" at bounding box center [0, 0] width 0 height 0
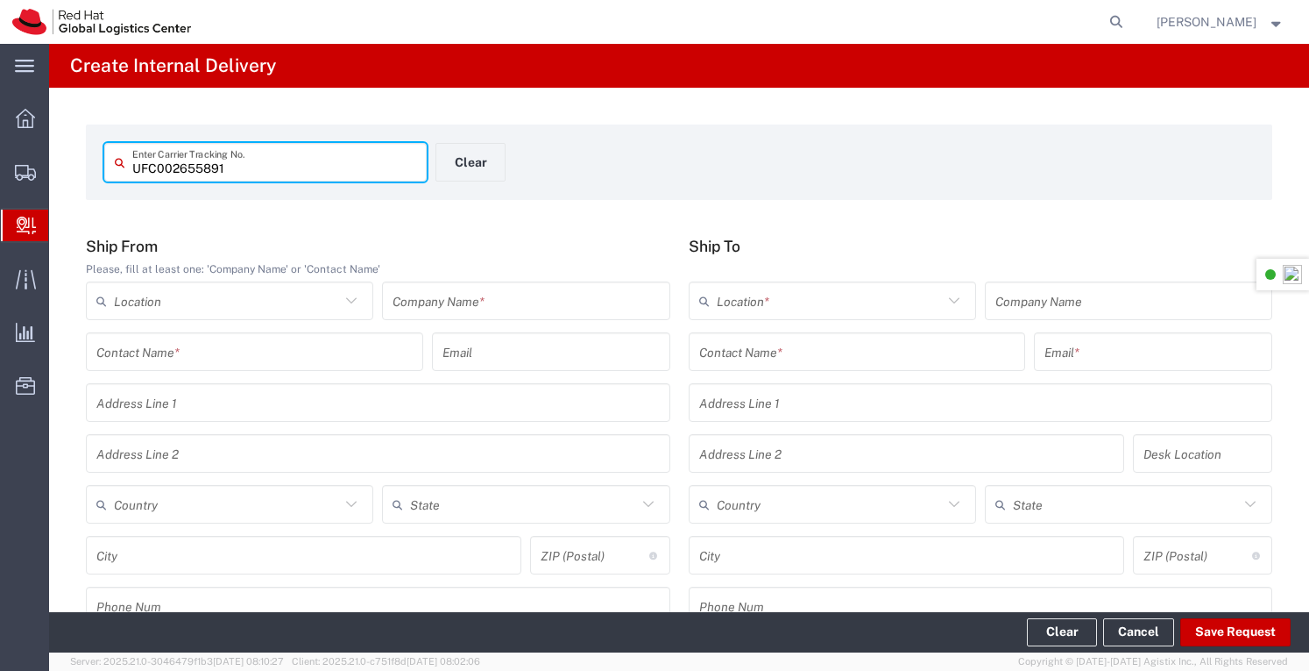
type input "UFC002655891"
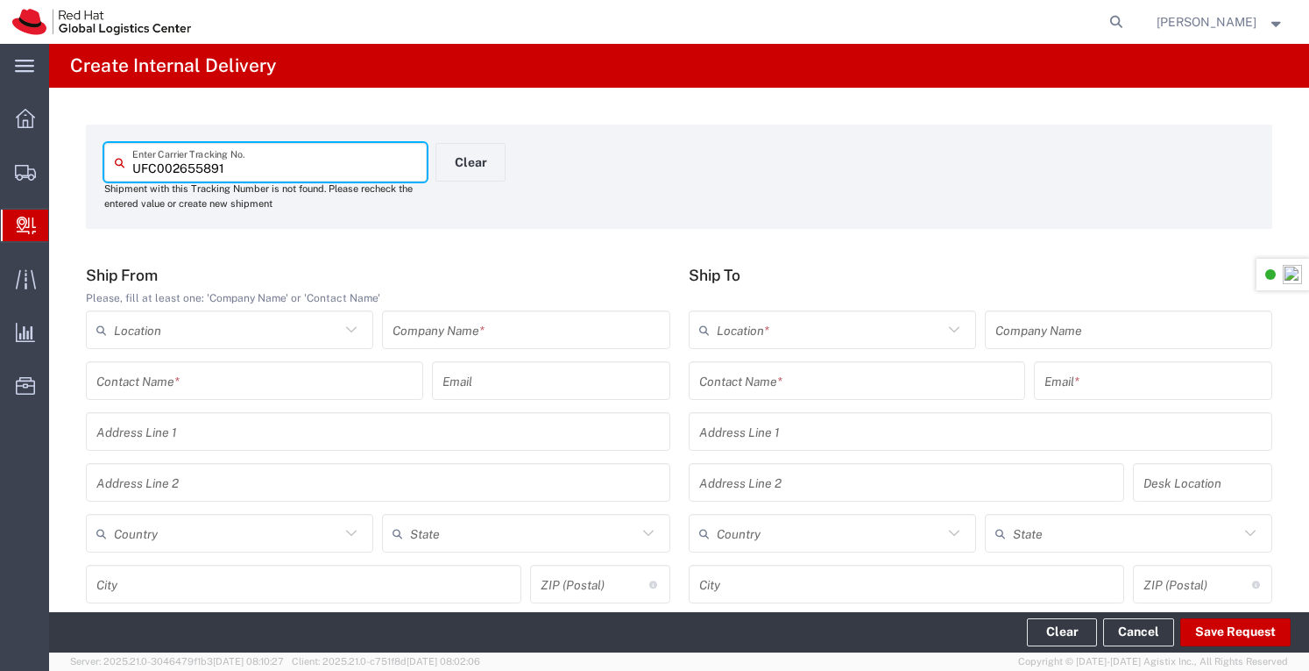
click at [524, 323] on input "text" at bounding box center [526, 330] width 266 height 31
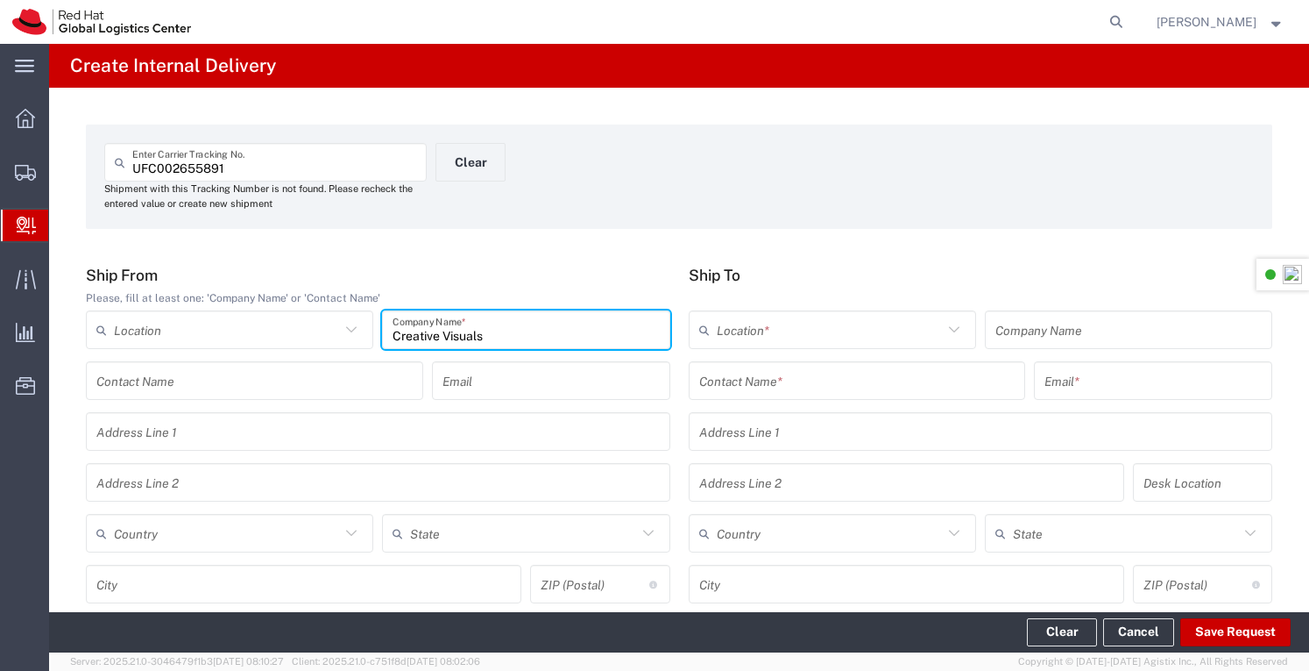
type input "Creative Visuals"
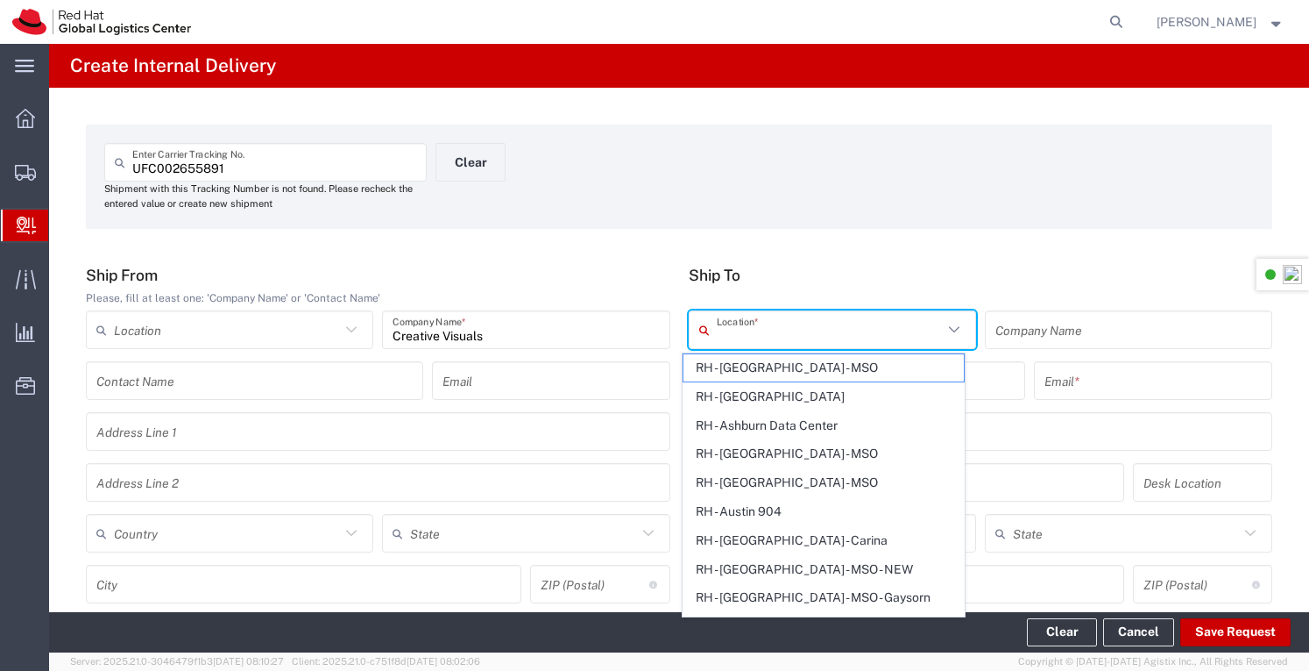
click at [859, 339] on input "text" at bounding box center [830, 330] width 226 height 31
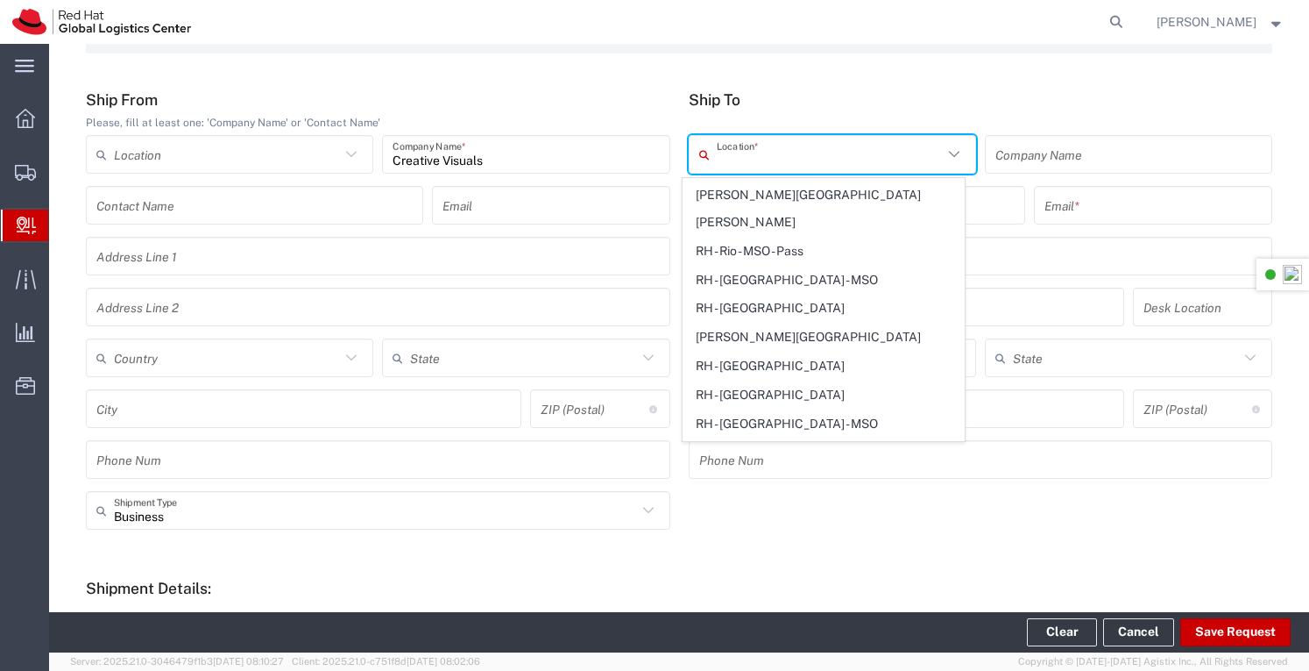
scroll to position [3418, 0]
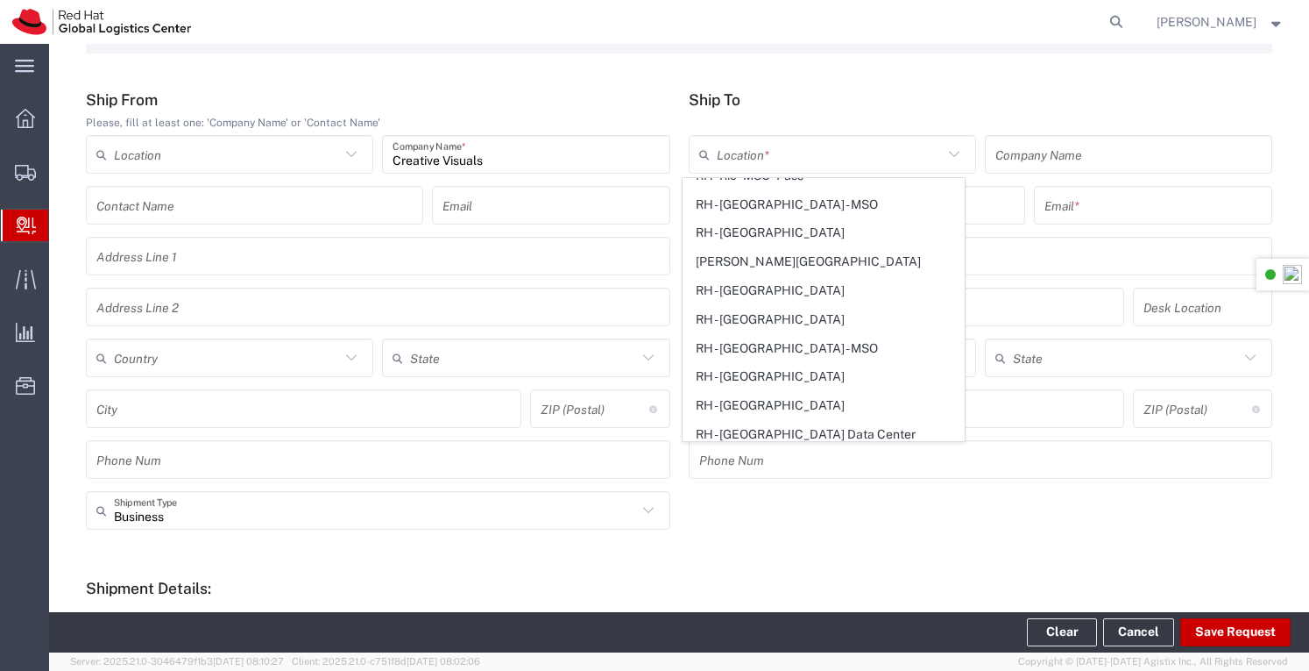
click at [763, 536] on span "RH - [GEOGRAPHIC_DATA]" at bounding box center [824, 549] width 280 height 27
type input "RH - [GEOGRAPHIC_DATA]"
type input "Red Hat Asia-Pacific Pty Ltd"
type input "Level [STREET_ADDRESS][PERSON_NAME]"
type input "[GEOGRAPHIC_DATA]"
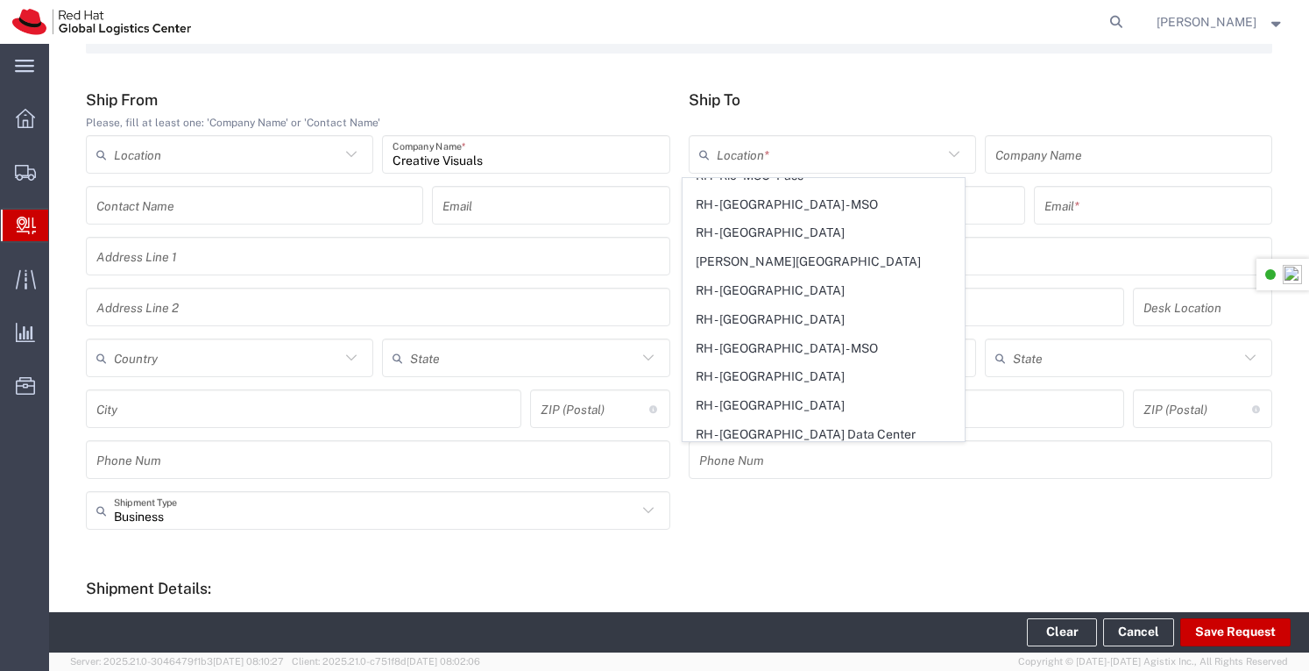
type input "[GEOGRAPHIC_DATA]"
type input "2060"
type input "[PHONE_NUMBER]"
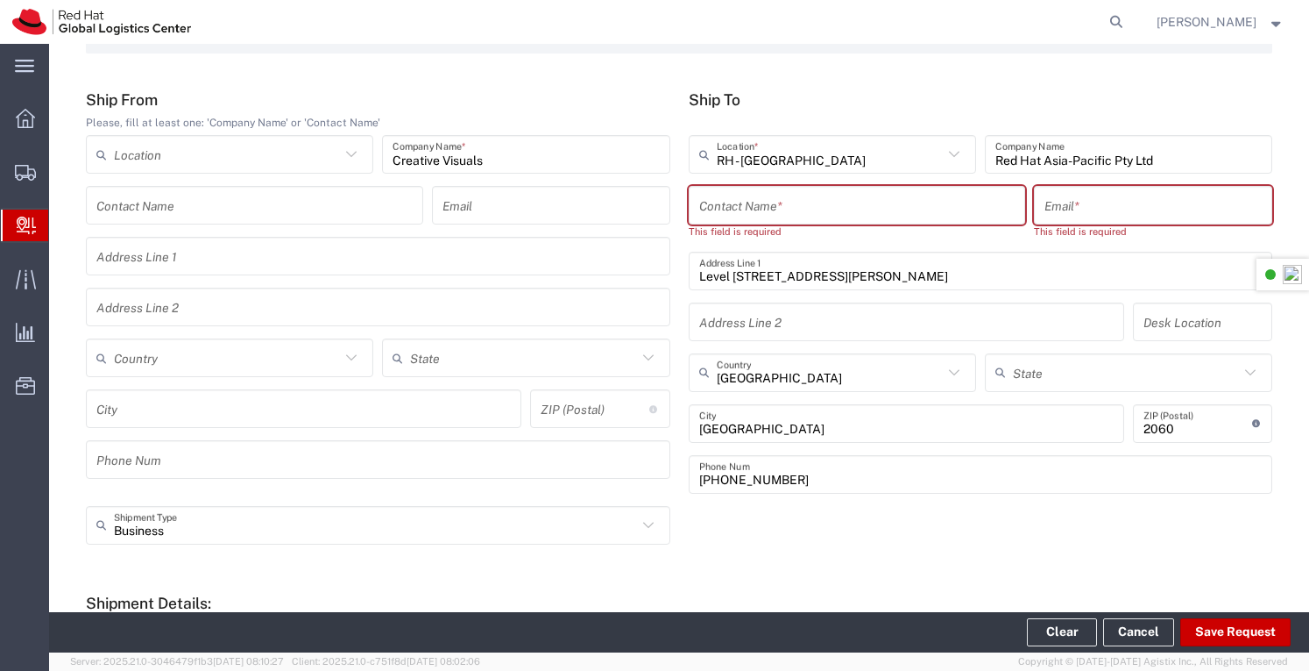
click at [773, 203] on input "text" at bounding box center [857, 205] width 316 height 31
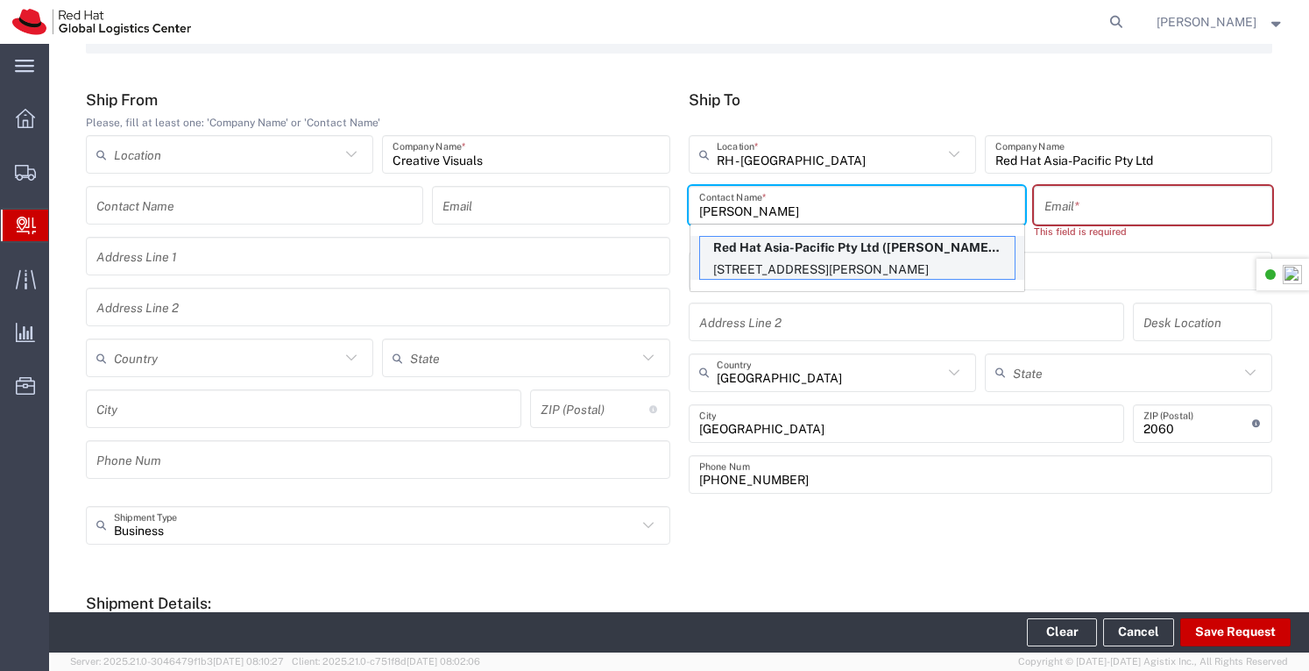
type input "[PERSON_NAME]"
click at [784, 247] on p "Red Hat Asia-Pacific Pty Ltd ([PERSON_NAME]), [EMAIL_ADDRESS][DOMAIN_NAME]" at bounding box center [857, 248] width 315 height 22
type input "[EMAIL_ADDRESS][DOMAIN_NAME]"
type input "FLEX"
type input "61396248111"
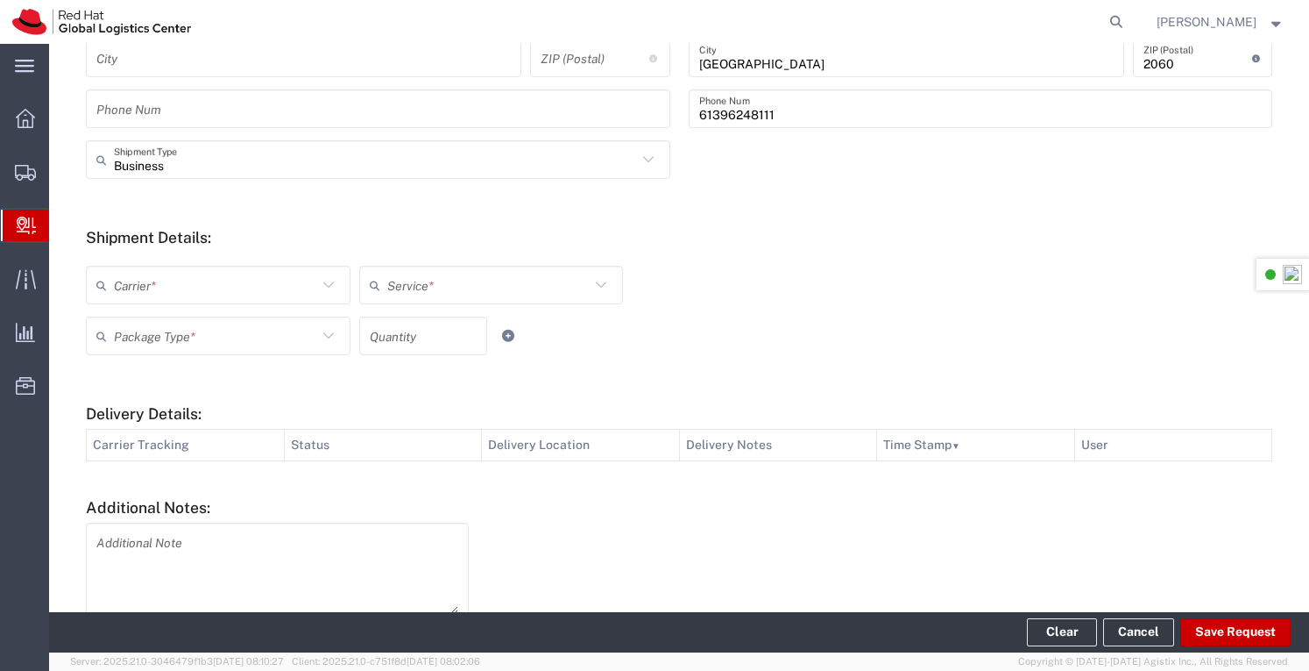
scroll to position [611, 0]
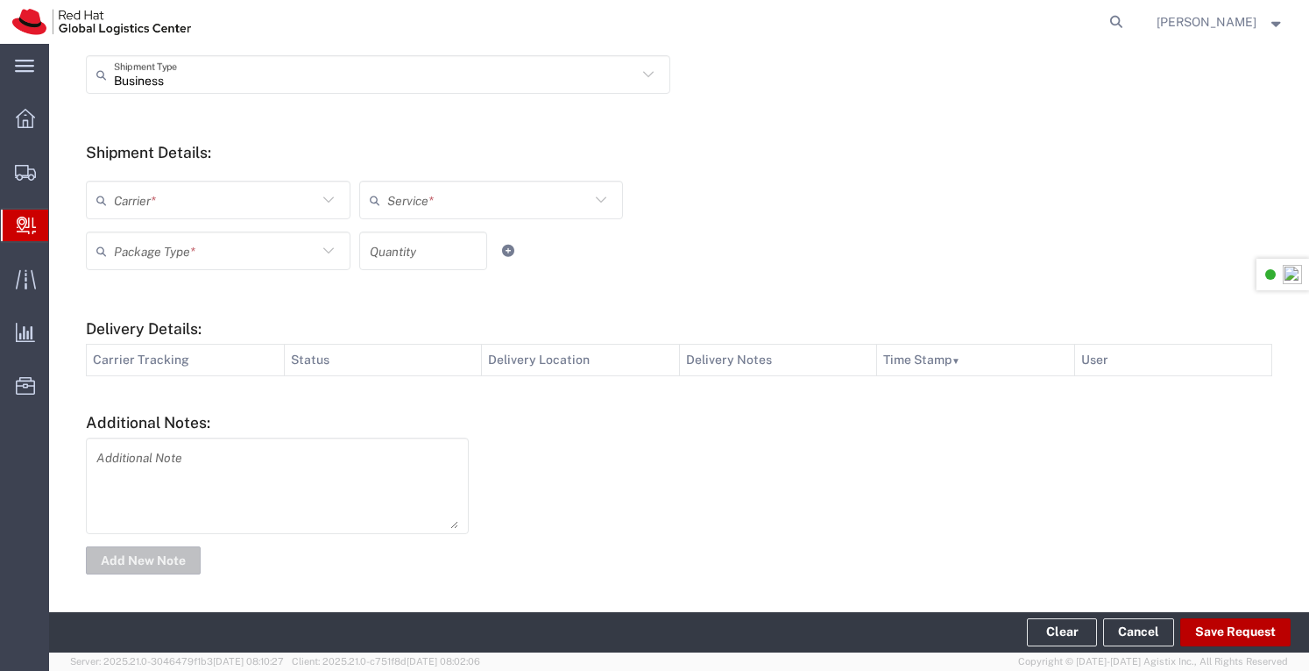
click at [1230, 637] on button "Save Request" at bounding box center [1236, 632] width 110 height 28
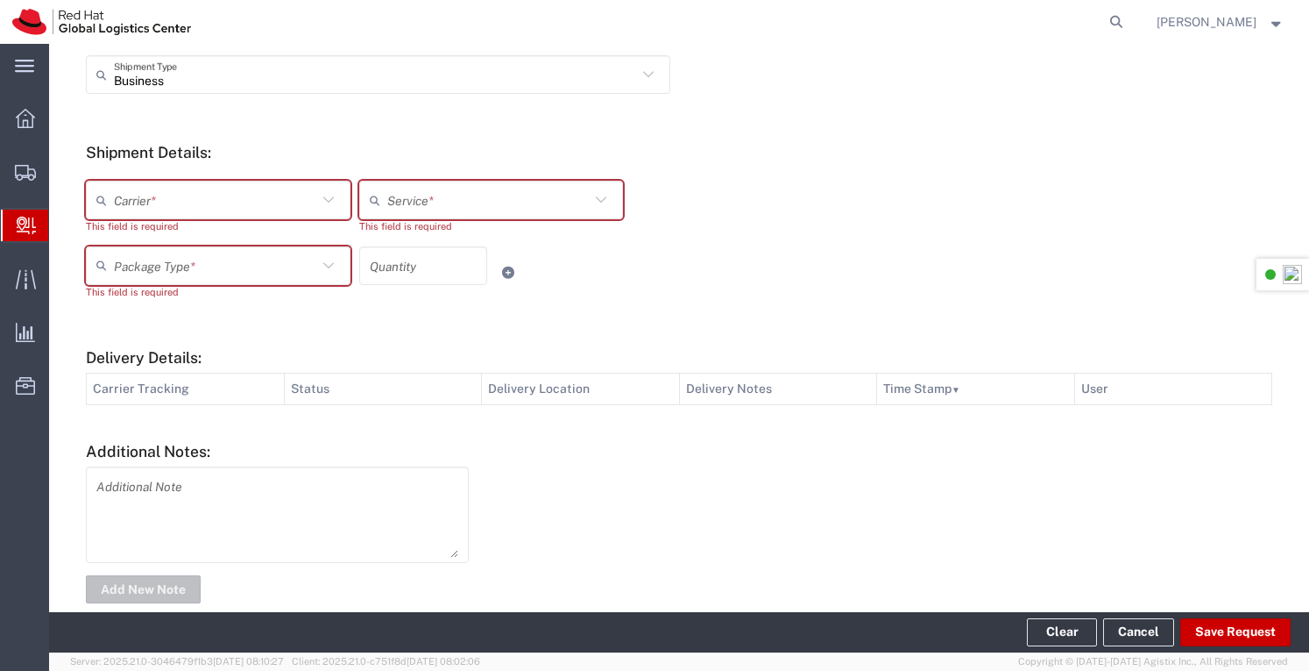
click at [327, 199] on icon at bounding box center [328, 199] width 23 height 23
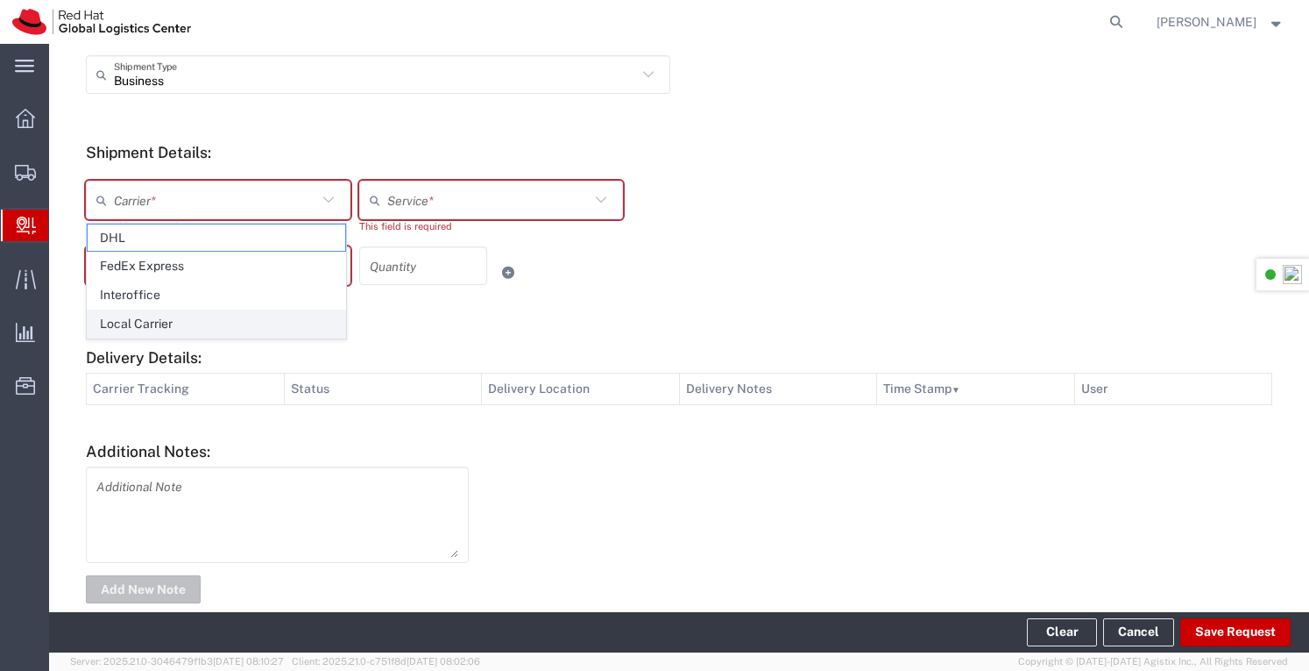
drag, startPoint x: 151, startPoint y: 316, endPoint x: 397, endPoint y: 245, distance: 256.6
click at [151, 316] on span "Local Carrier" at bounding box center [217, 323] width 258 height 27
type input "Local Carrier"
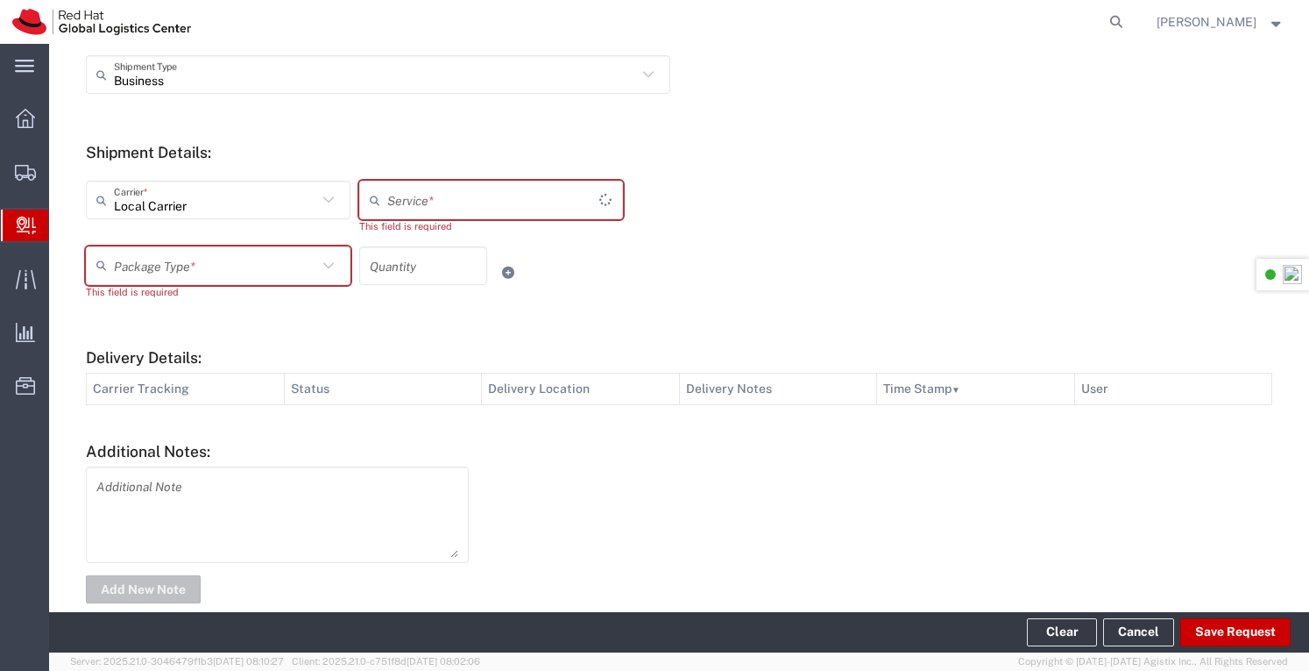
type input "Local_Ground"
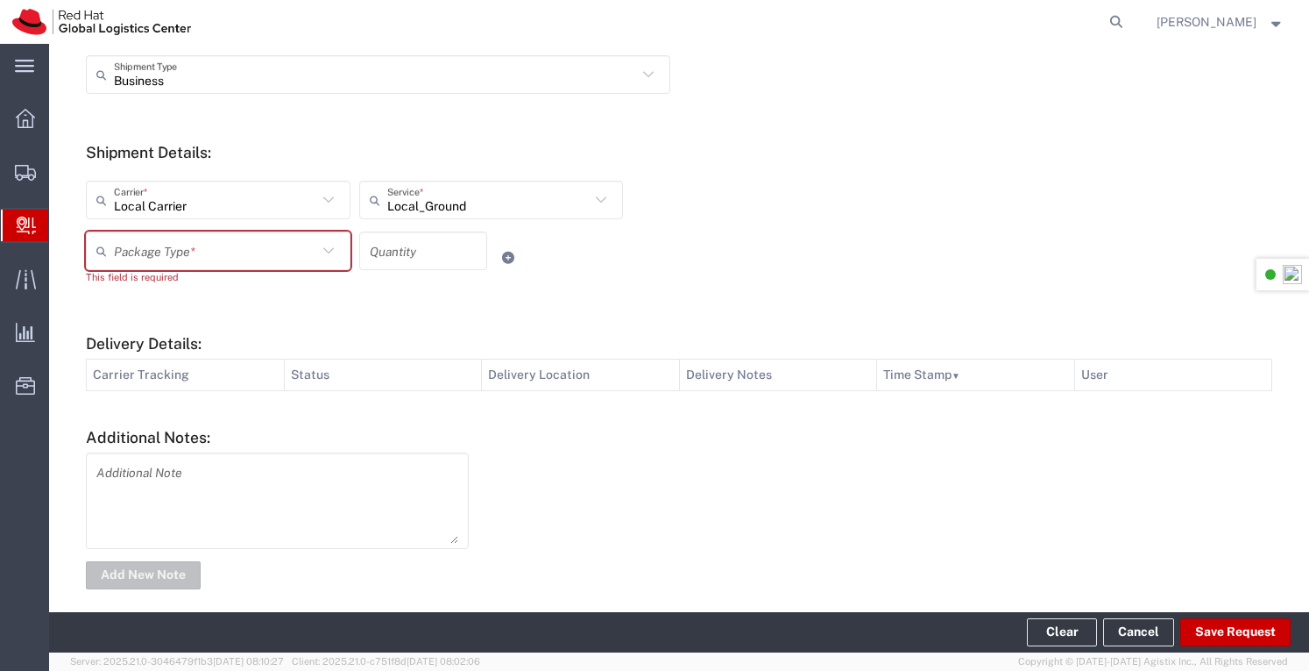
click at [332, 252] on icon at bounding box center [328, 250] width 23 height 23
drag, startPoint x: 142, startPoint y: 397, endPoint x: 201, endPoint y: 365, distance: 67.1
click at [142, 395] on span "Your Packaging" at bounding box center [217, 403] width 258 height 27
type input "Your Packaging"
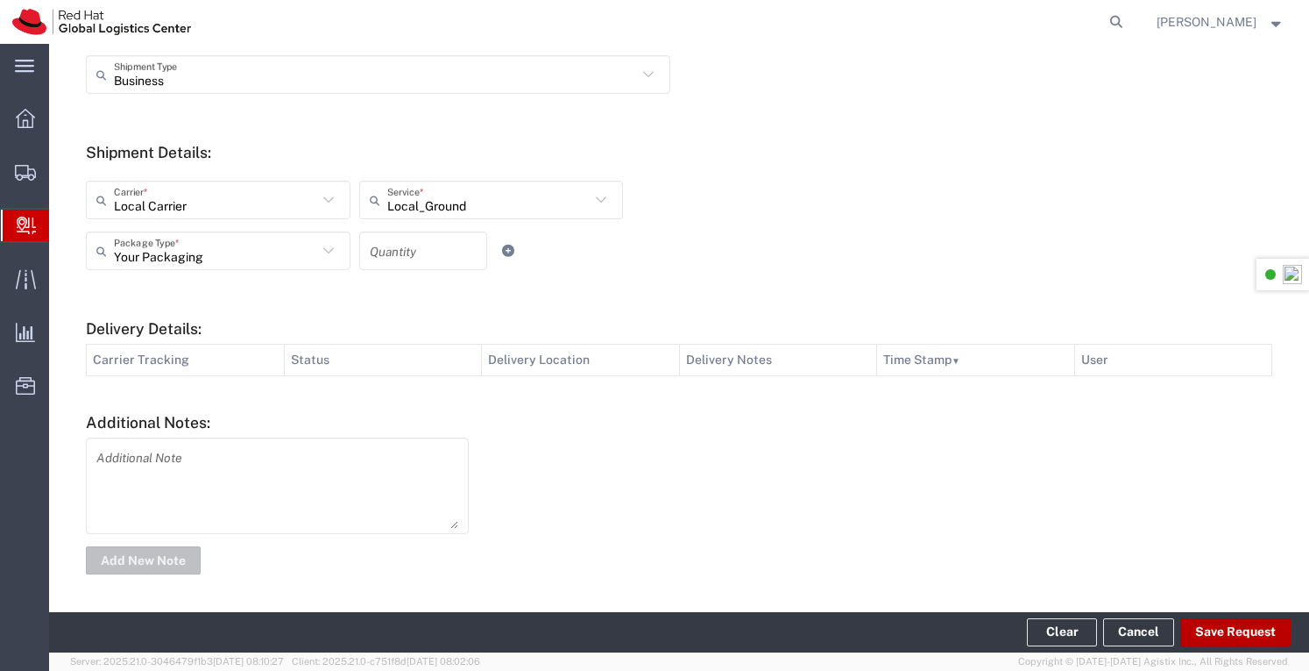
click at [1222, 630] on button "Save Request" at bounding box center [1236, 632] width 110 height 28
type input "Creative Visuals"
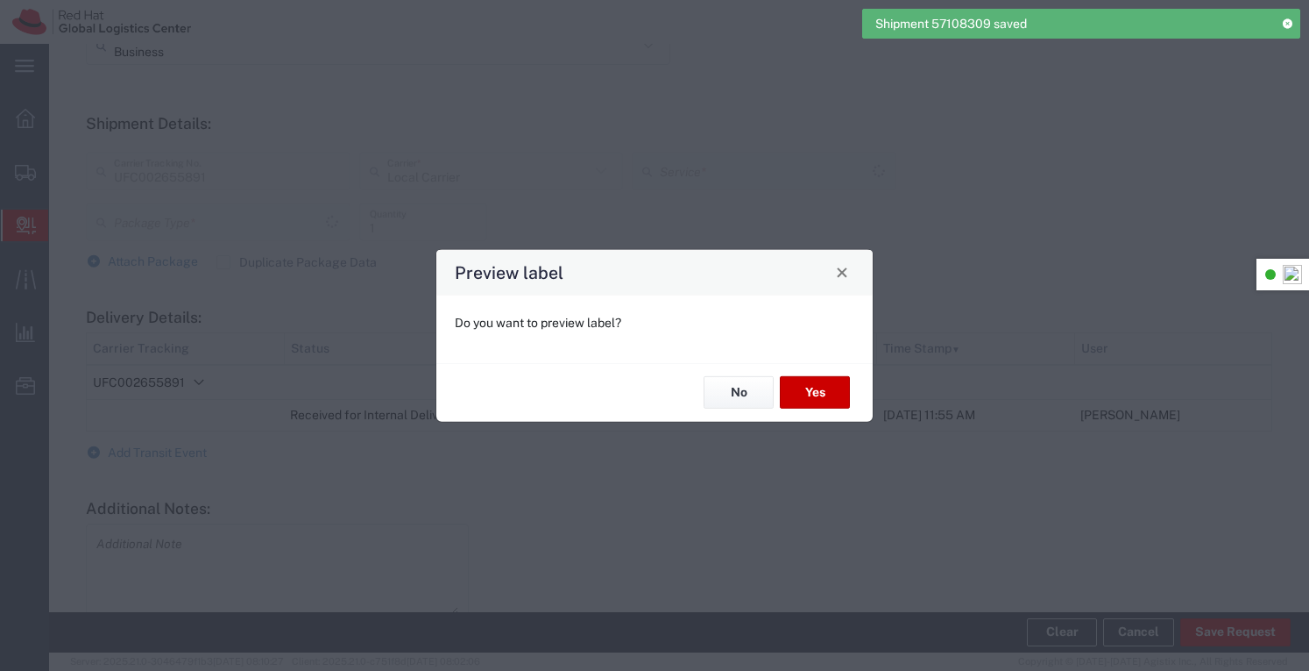
scroll to position [582, 0]
type input "Your Packaging"
type input "Local_Ground"
click at [748, 386] on button "No" at bounding box center [739, 392] width 70 height 32
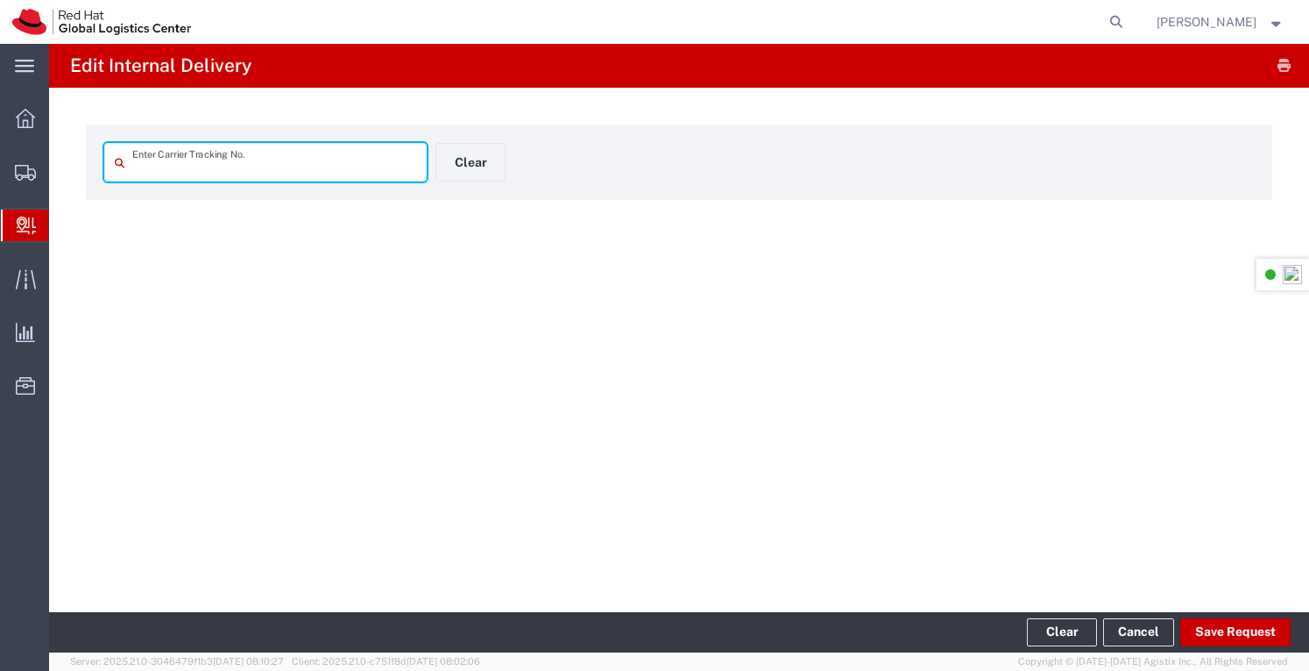
type input "UFC002655891"
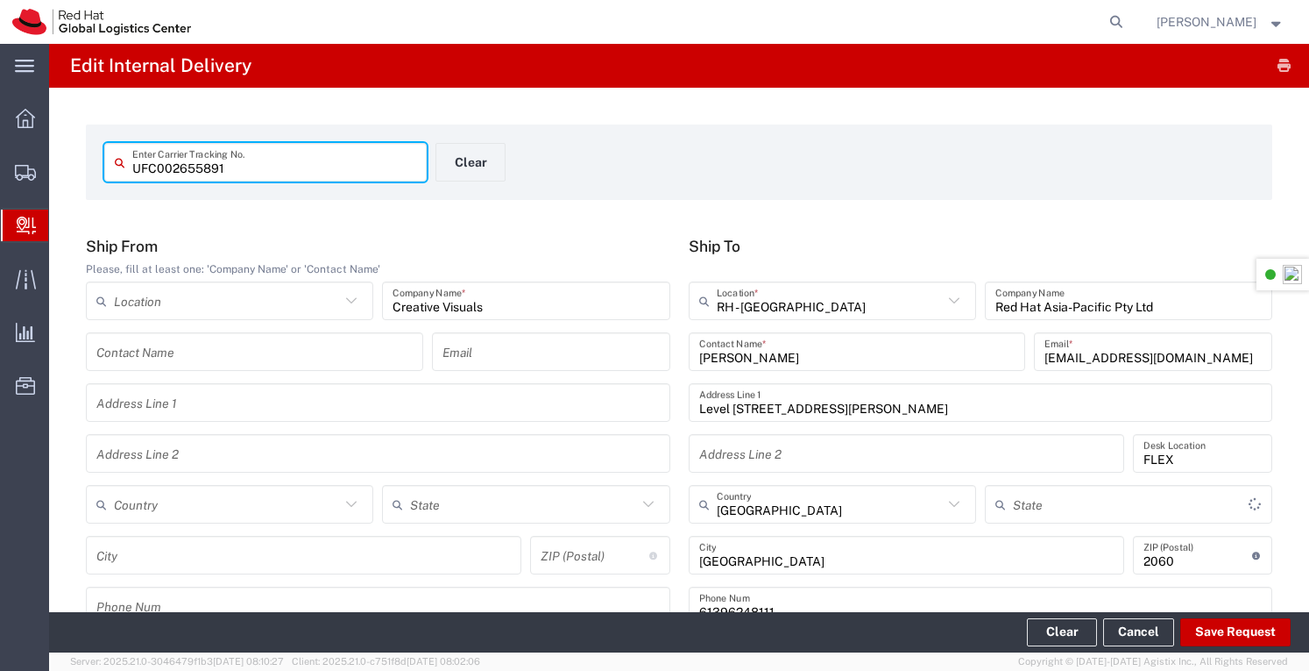
type input "Your Packaging"
type input "Local_Ground"
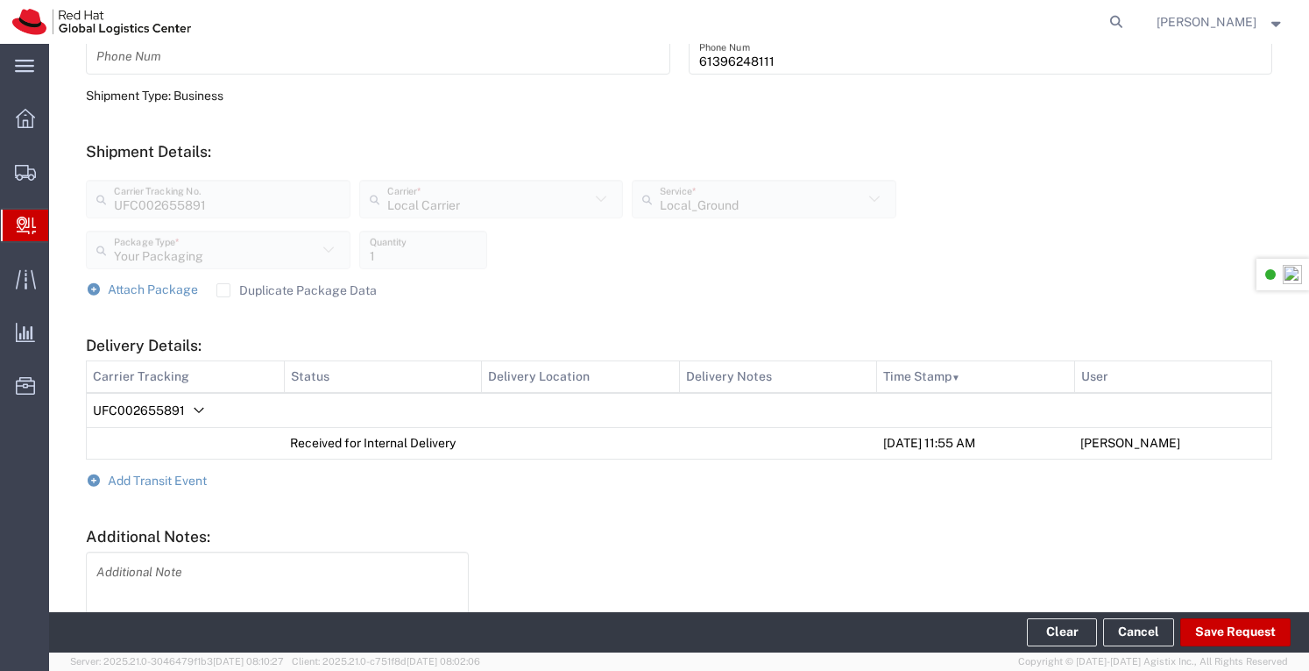
scroll to position [663, 0]
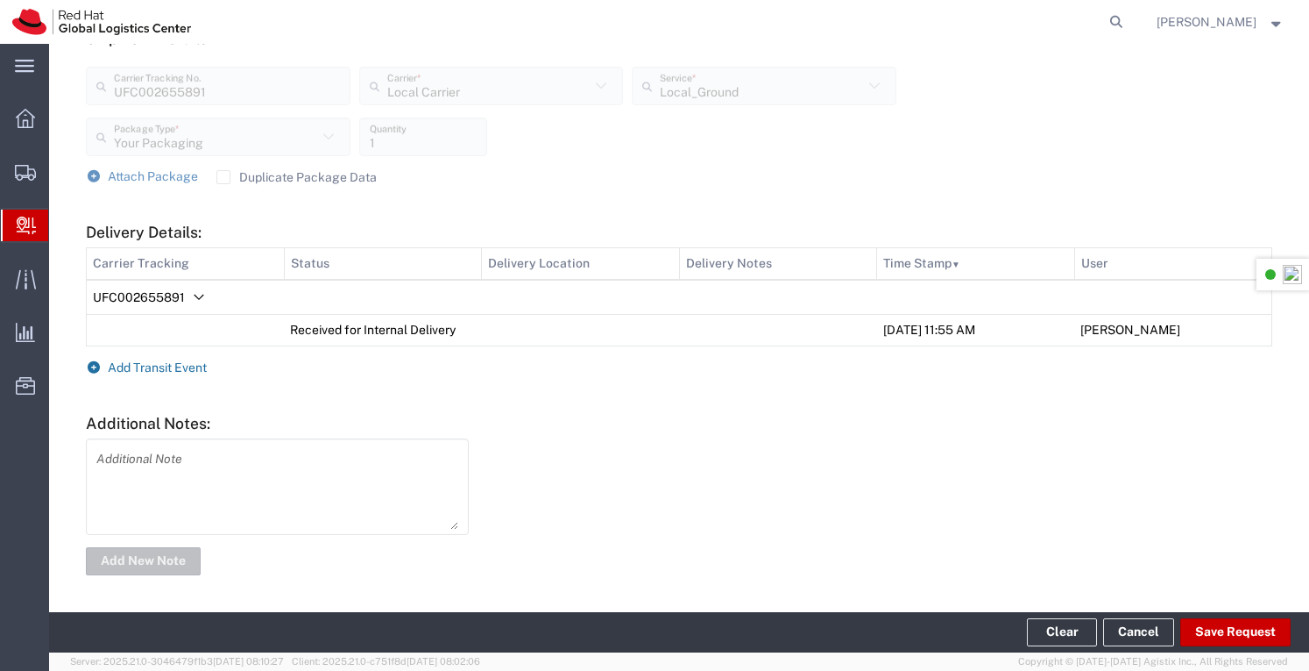
click at [174, 365] on span "Add Transit Event" at bounding box center [157, 367] width 99 height 14
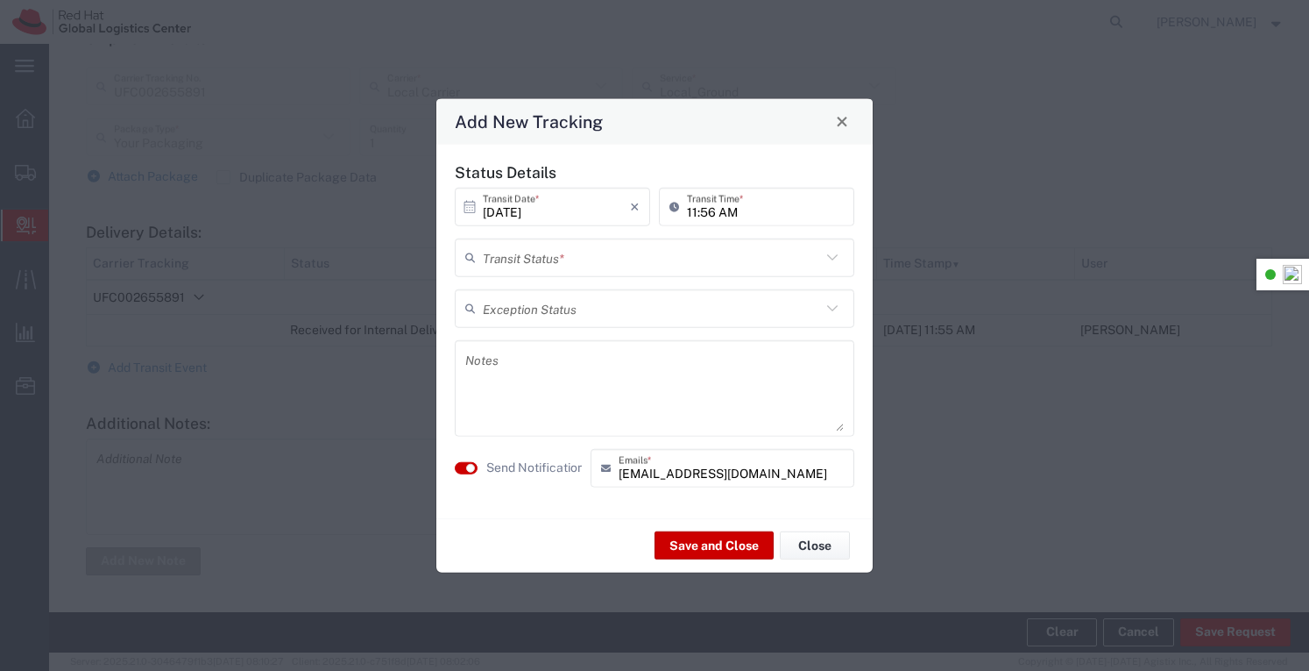
click at [825, 252] on icon at bounding box center [832, 256] width 23 height 23
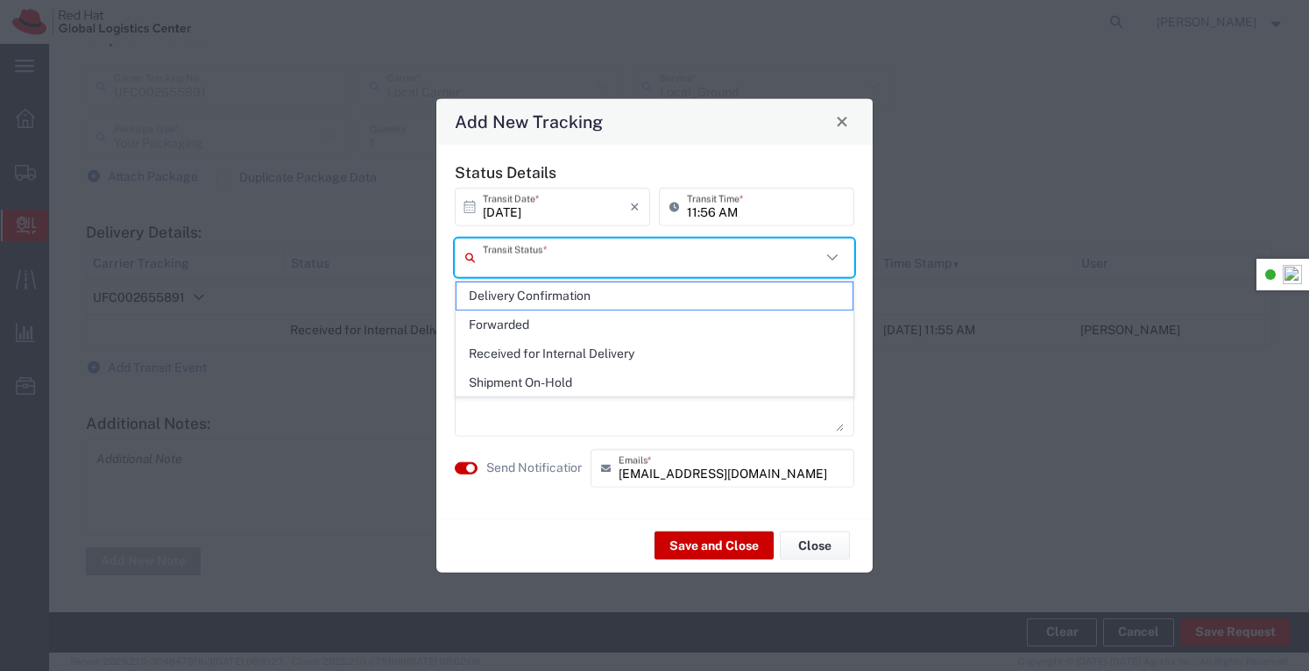
click at [570, 291] on span "Delivery Confirmation" at bounding box center [655, 295] width 397 height 27
type input "Delivery Confirmation"
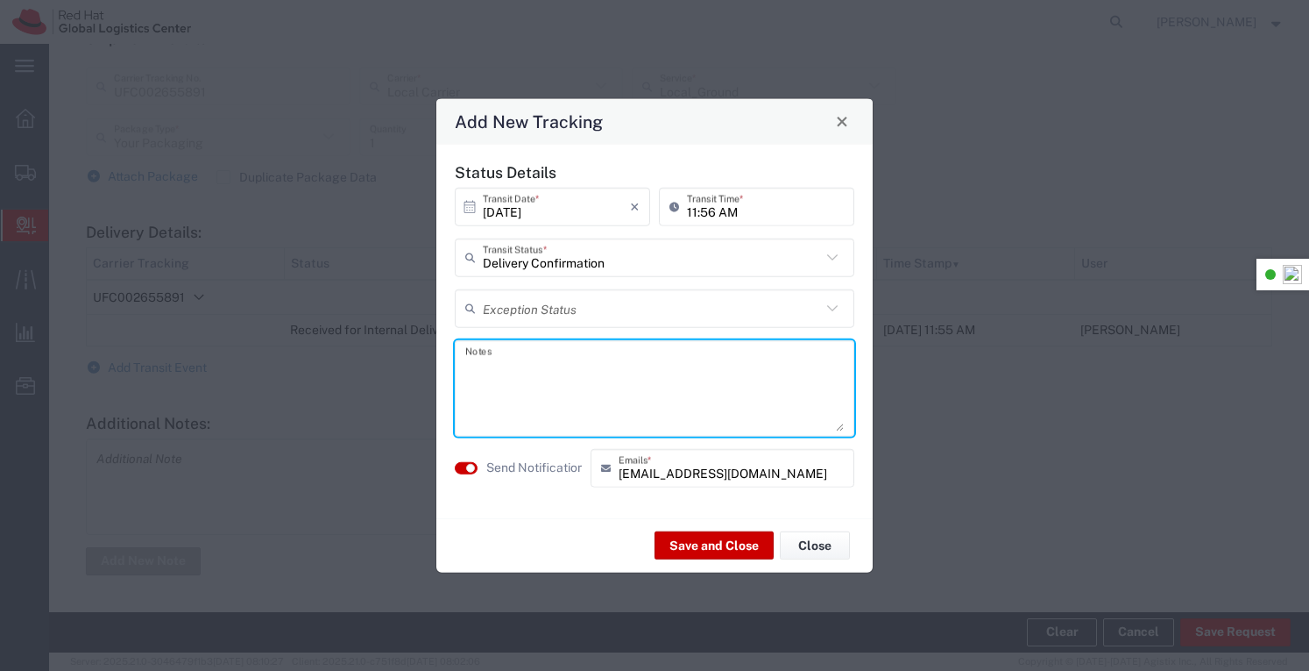
click at [549, 397] on textarea at bounding box center [654, 387] width 379 height 86
type textarea "Item placed in marketing SWAG store"
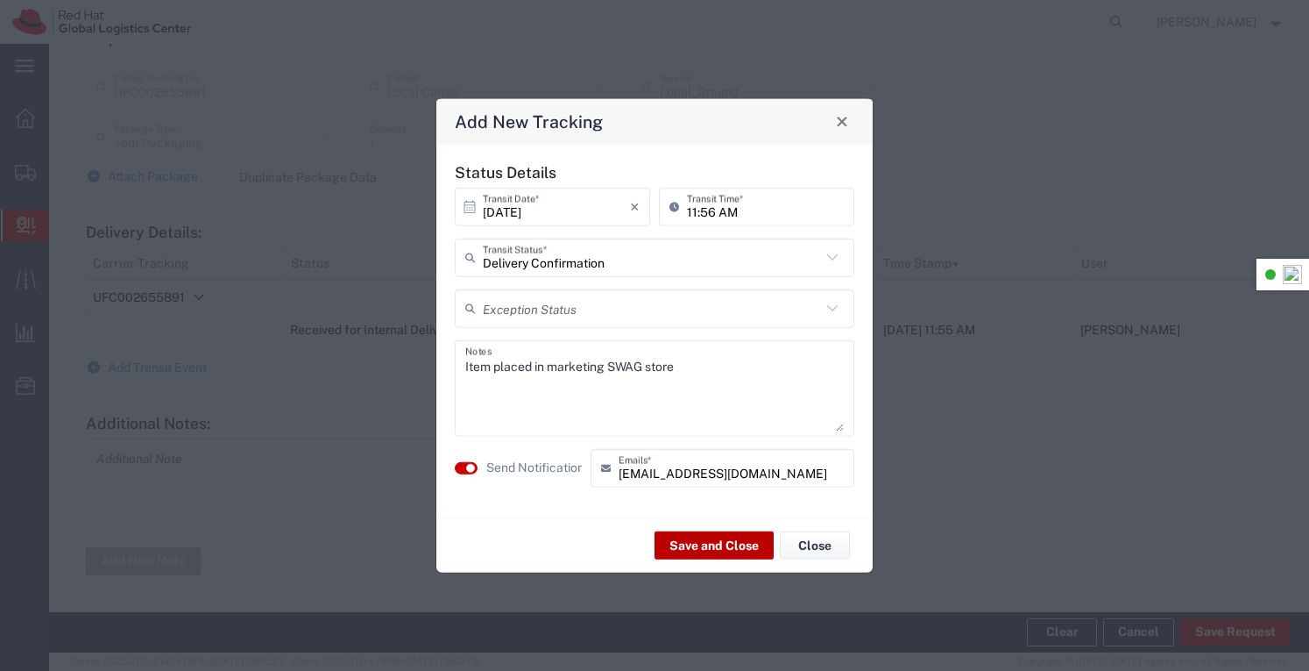
click at [685, 537] on button "Save and Close" at bounding box center [714, 545] width 119 height 28
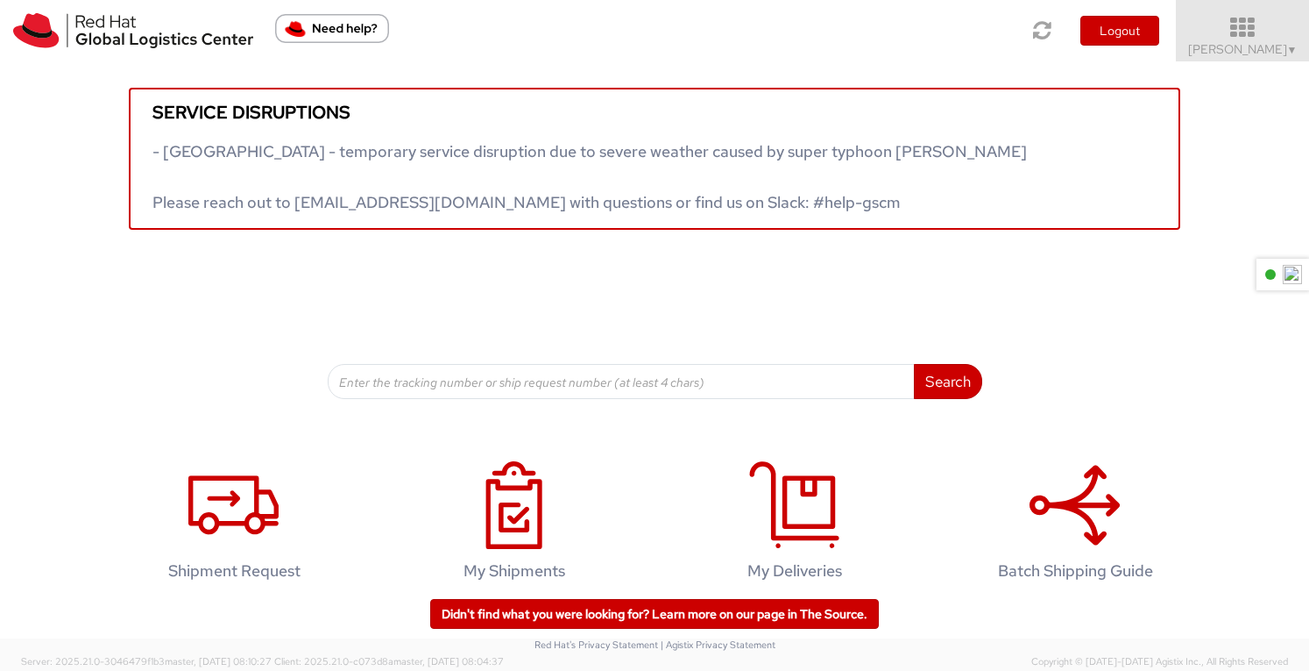
click at [1270, 28] on icon at bounding box center [1243, 28] width 153 height 25
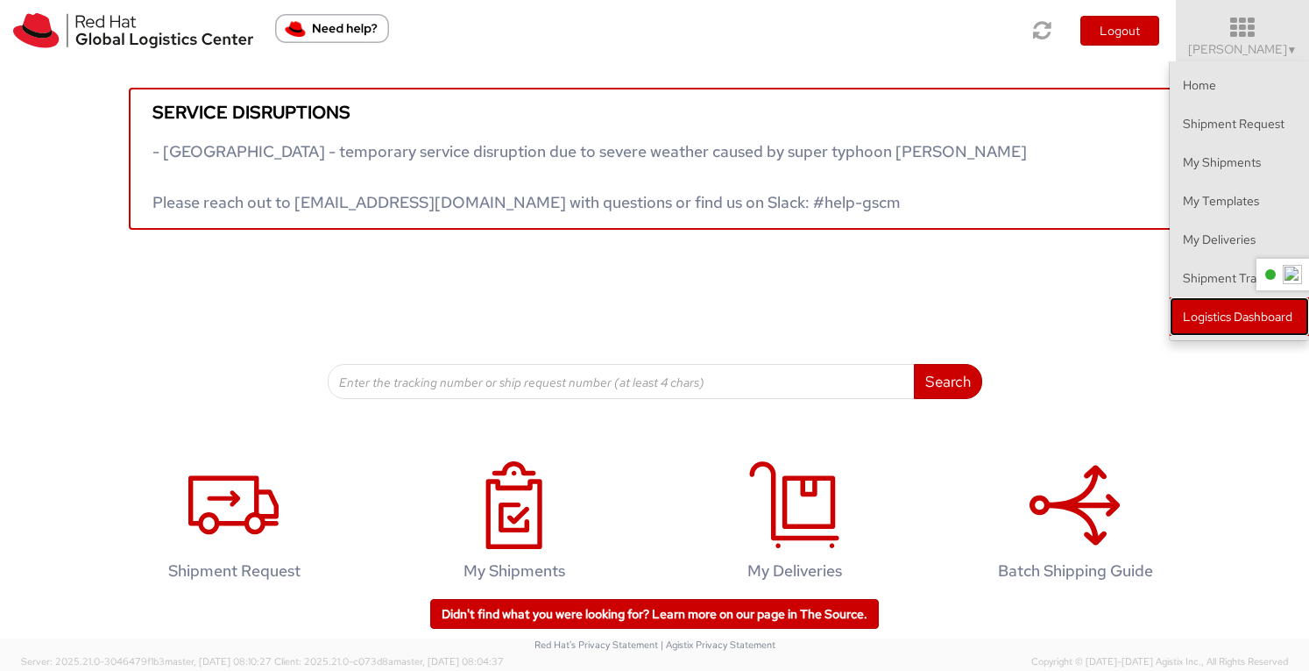
click at [1252, 322] on link "Logistics Dashboard" at bounding box center [1239, 316] width 139 height 39
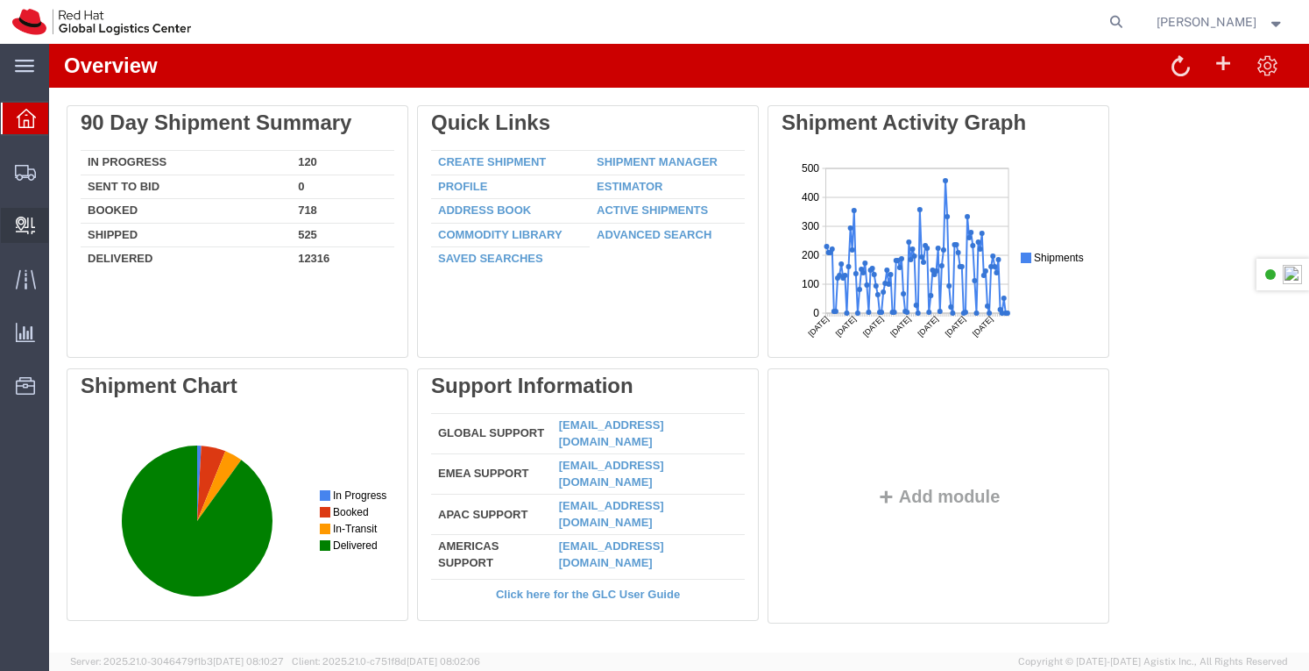
click at [0, 0] on span "Create Delivery" at bounding box center [0, 0] width 0 height 0
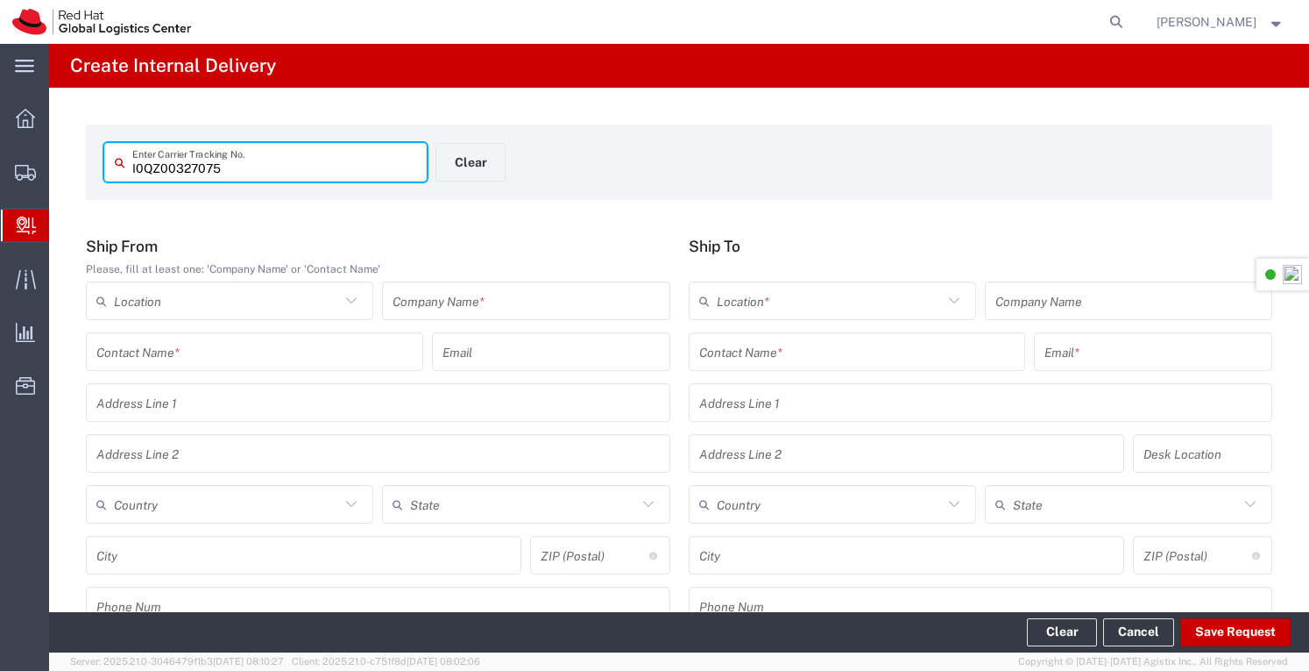
type input "I0QZ00327075"
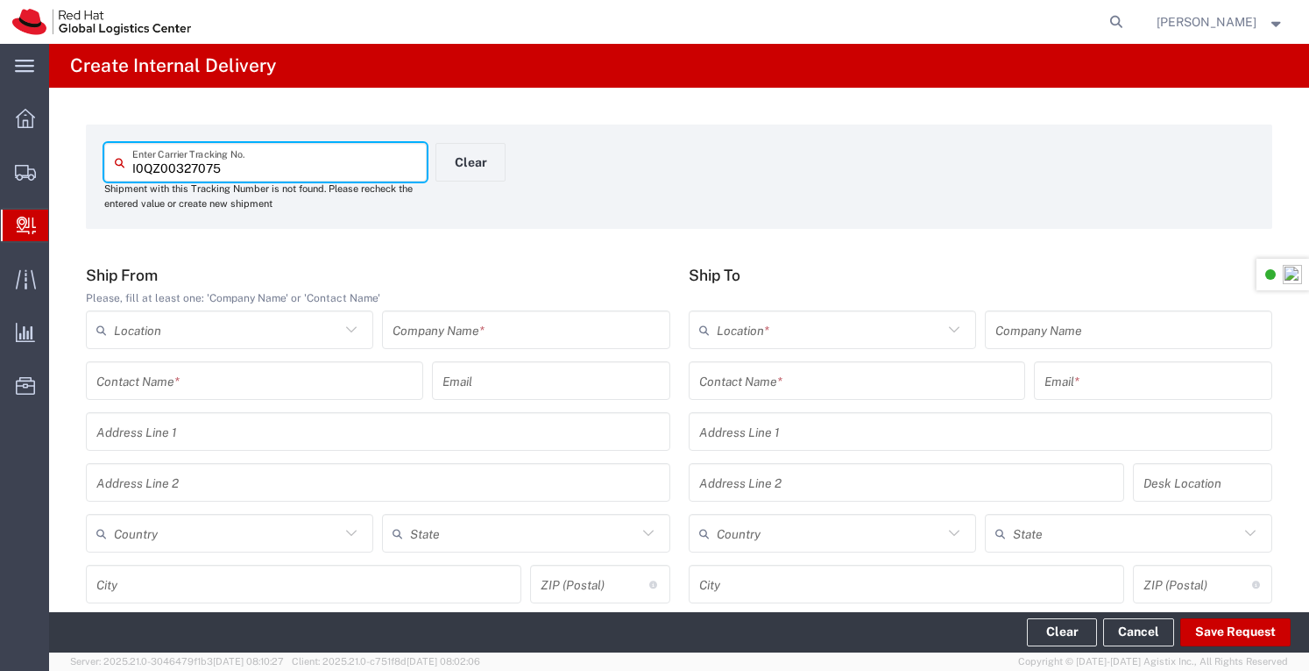
click at [451, 325] on input "text" at bounding box center [526, 330] width 266 height 31
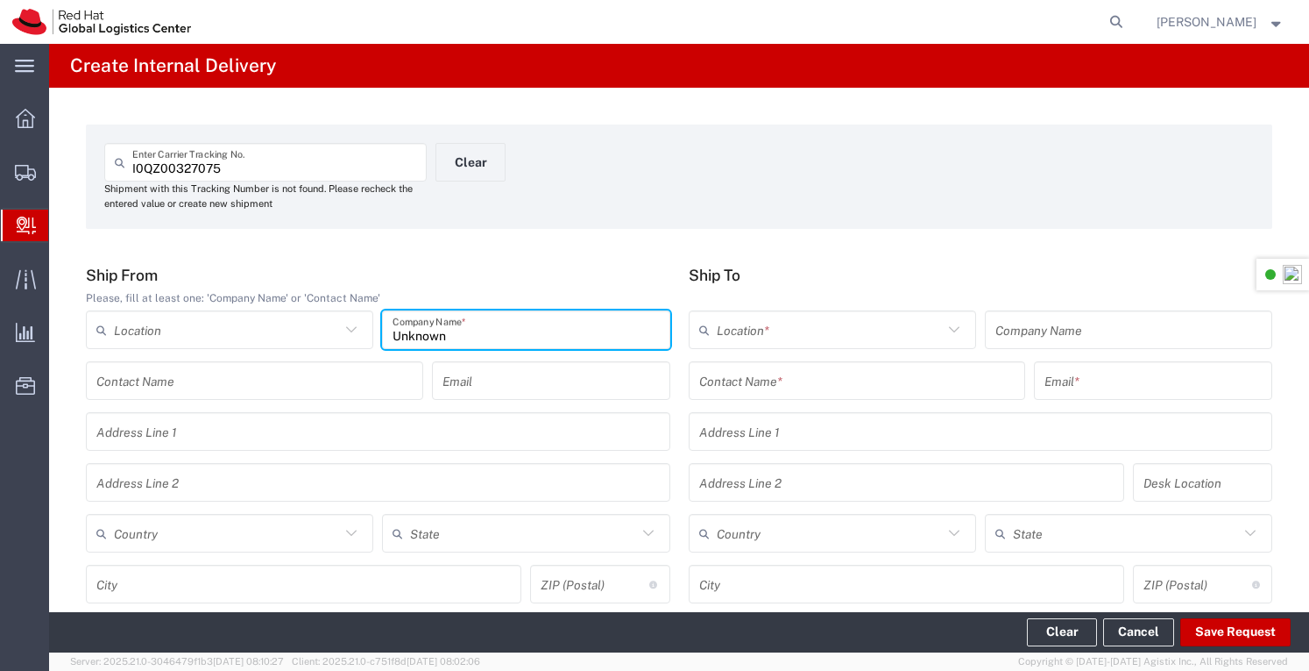
type input "Unknown"
click at [795, 323] on input "text" at bounding box center [830, 330] width 226 height 31
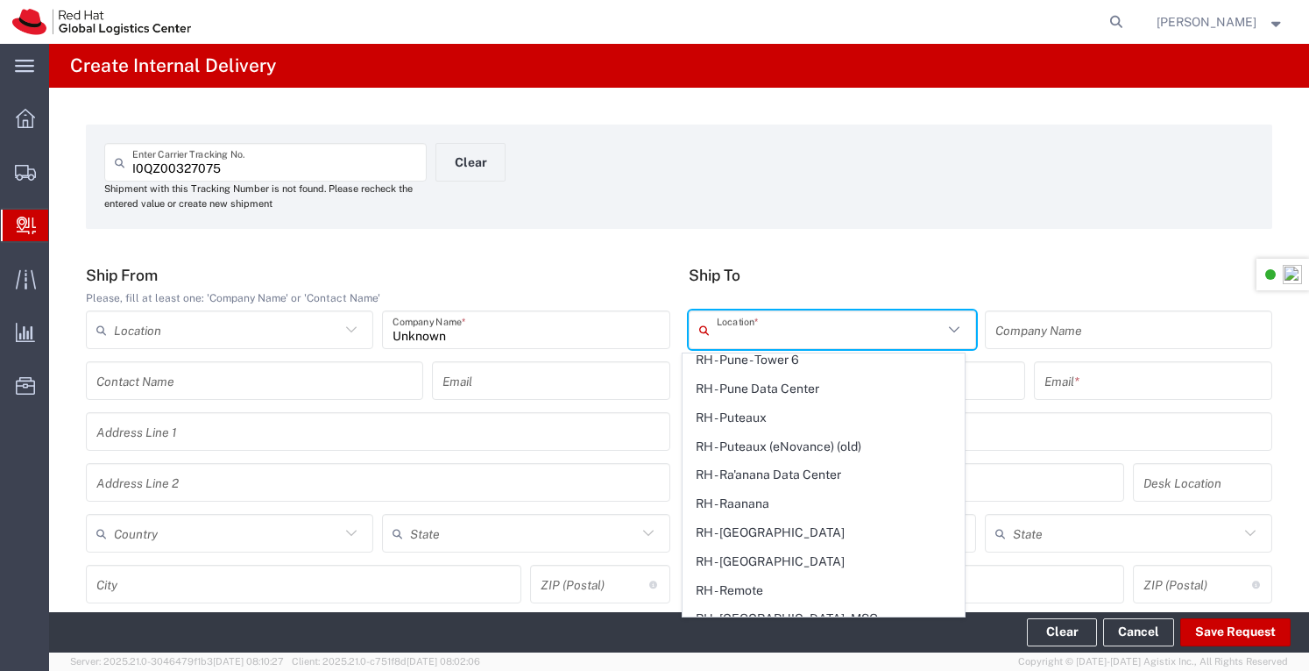
scroll to position [3243, 0]
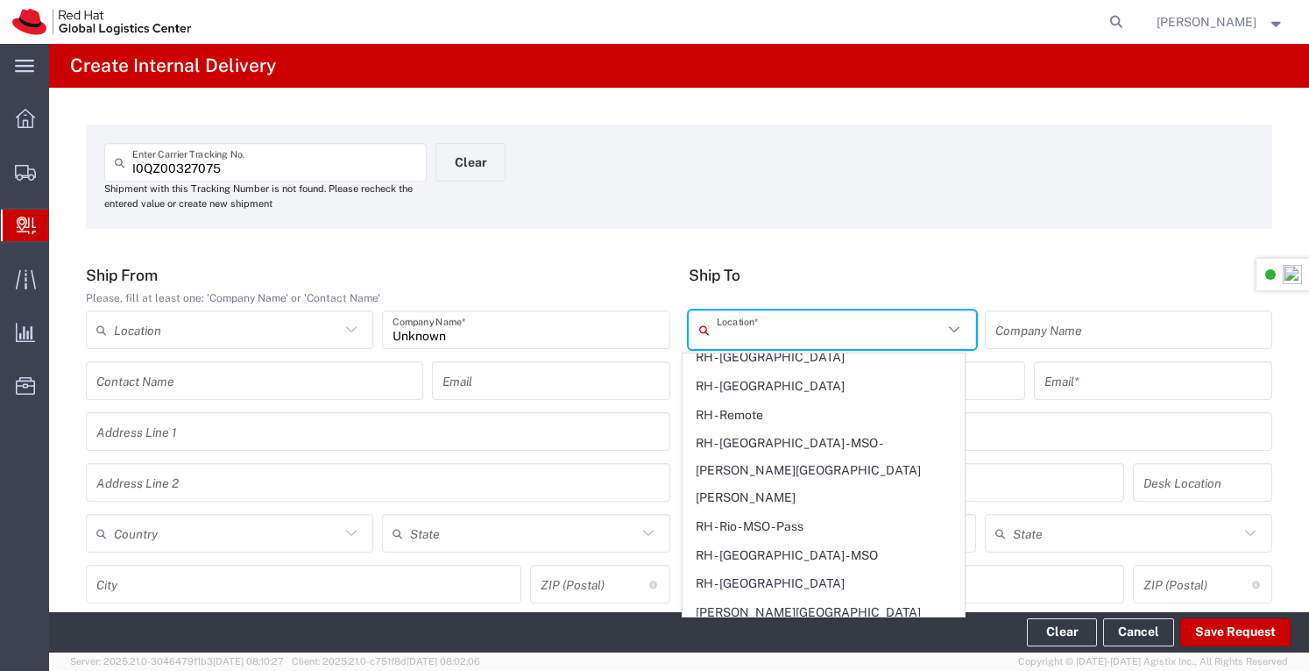
drag, startPoint x: 777, startPoint y: 529, endPoint x: 787, endPoint y: 509, distance: 22.0
type input "RH - [GEOGRAPHIC_DATA]"
type input "Red Hat Asia-Pacific Pty Ltd"
type input "Level [STREET_ADDRESS][PERSON_NAME]"
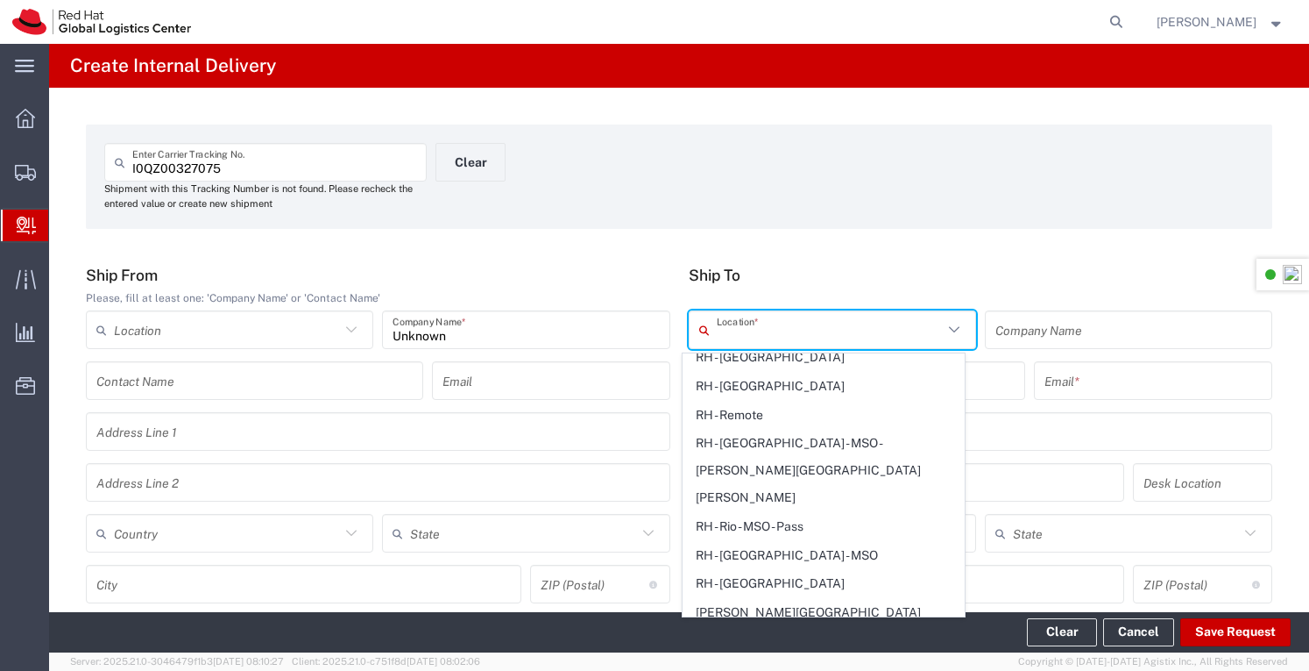
type input "[GEOGRAPHIC_DATA]"
type input "2060"
type input "[PHONE_NUMBER]"
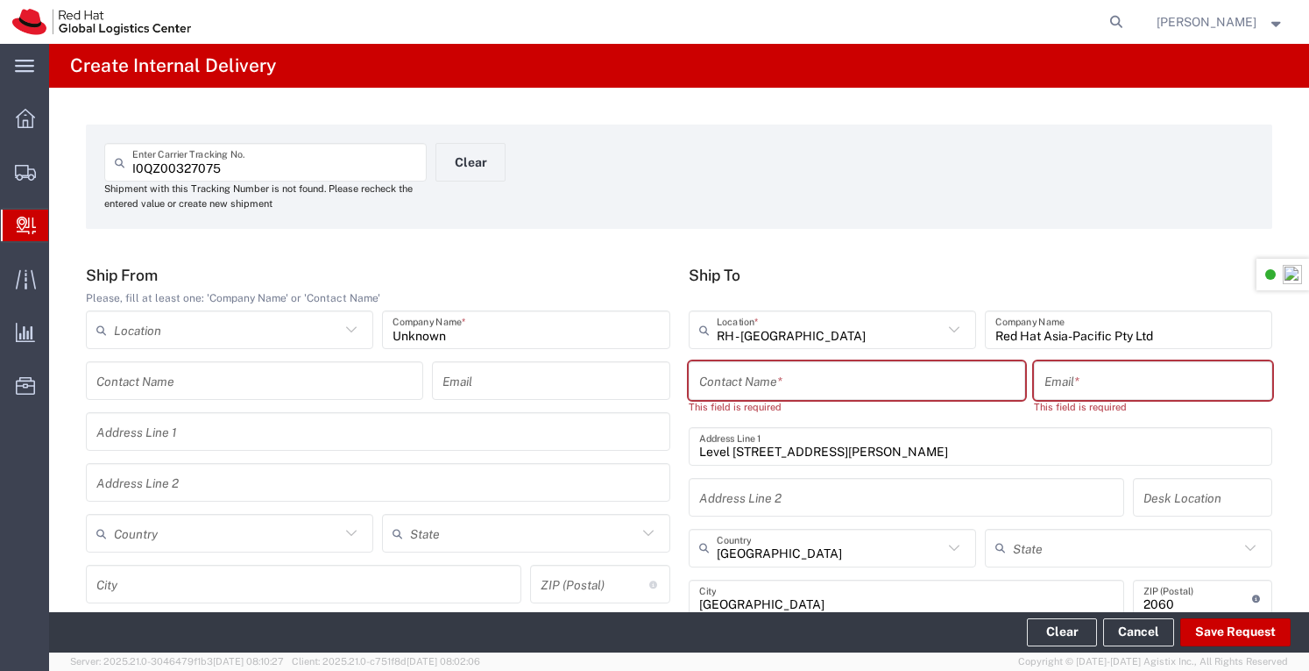
click at [773, 385] on input "text" at bounding box center [857, 380] width 316 height 31
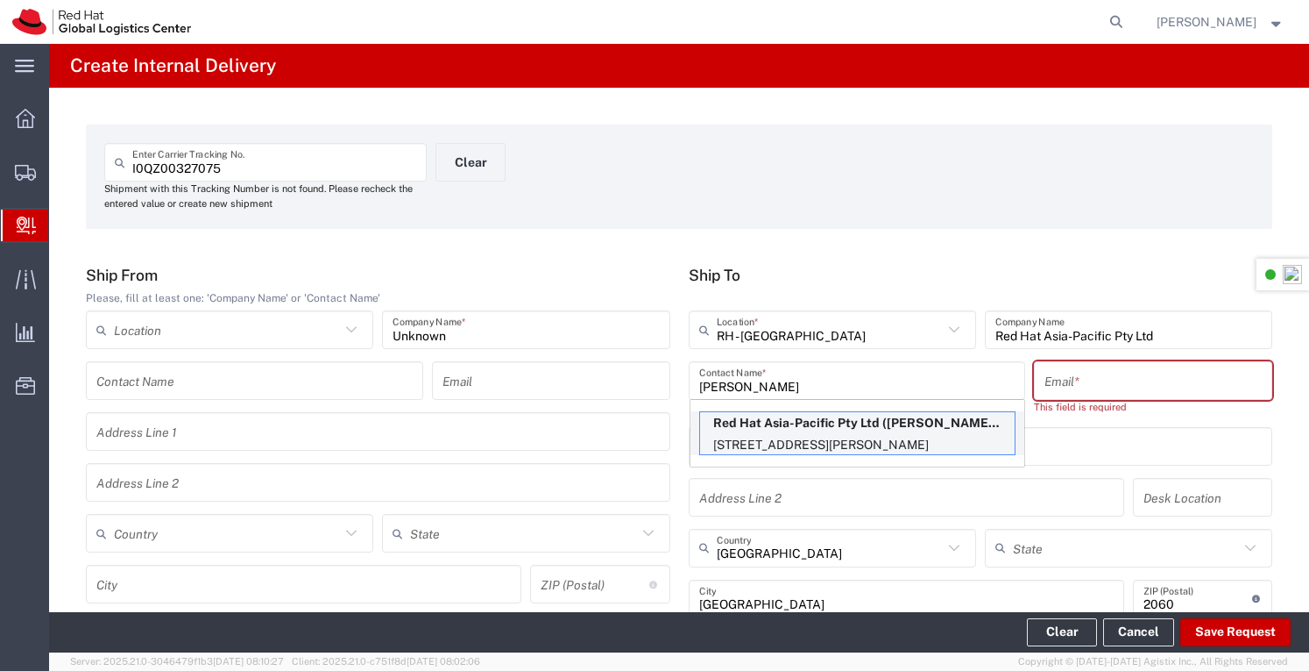
click at [791, 434] on p "[STREET_ADDRESS][PERSON_NAME]" at bounding box center [857, 445] width 315 height 22
type input "[PERSON_NAME]"
type input "[EMAIL_ADDRESS][DOMAIN_NAME]"
type input "FLEX"
type input "61396248111"
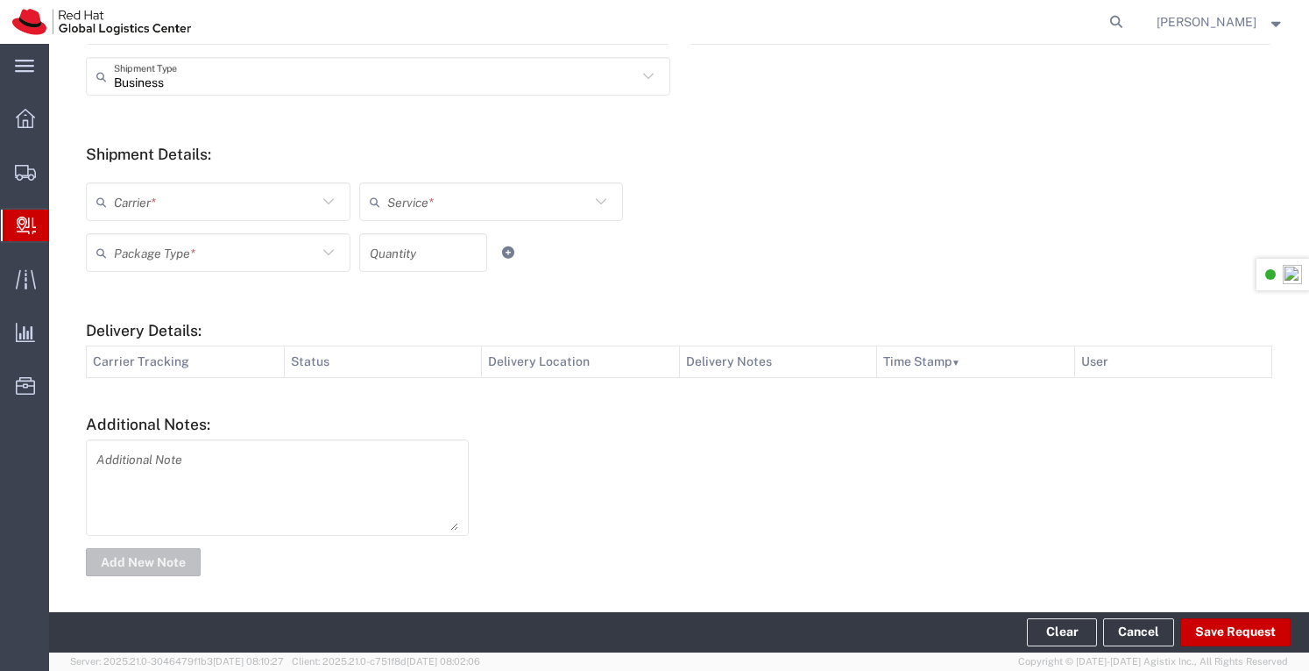
scroll to position [611, 0]
click at [323, 205] on icon at bounding box center [328, 199] width 23 height 23
drag, startPoint x: 168, startPoint y: 312, endPoint x: 317, endPoint y: 269, distance: 155.1
click at [174, 310] on span "Local Carrier" at bounding box center [217, 323] width 258 height 27
type input "Local Carrier"
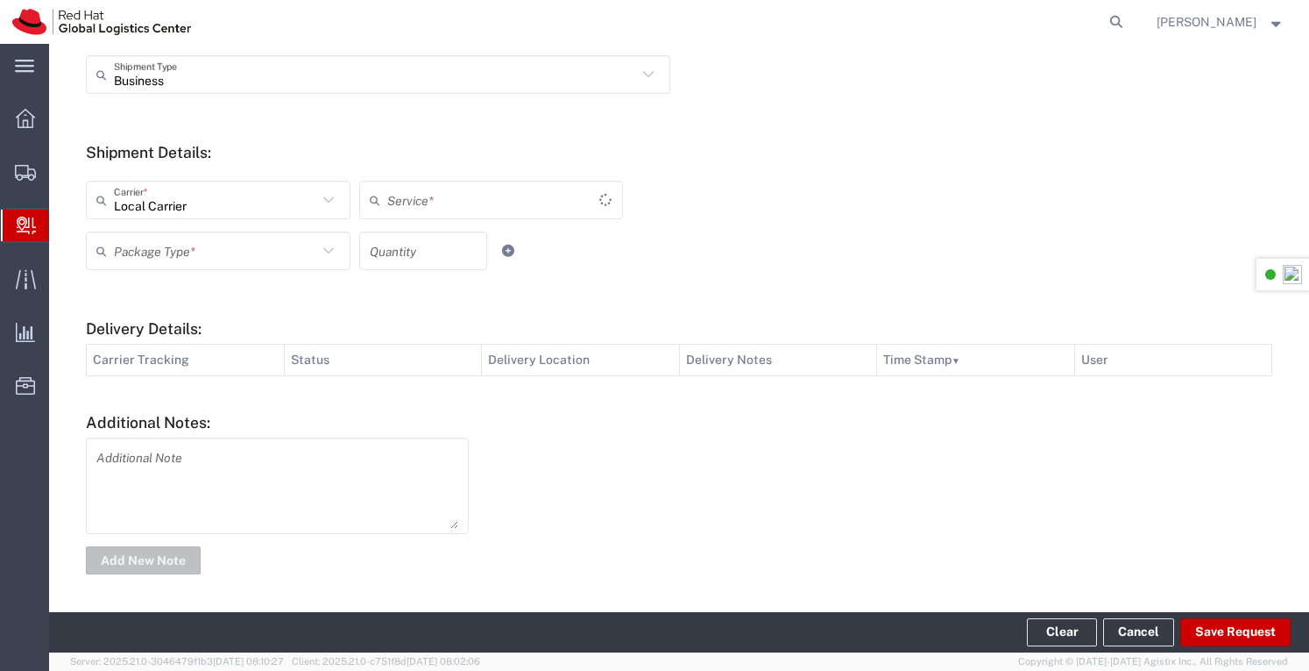
type input "Local_Ground"
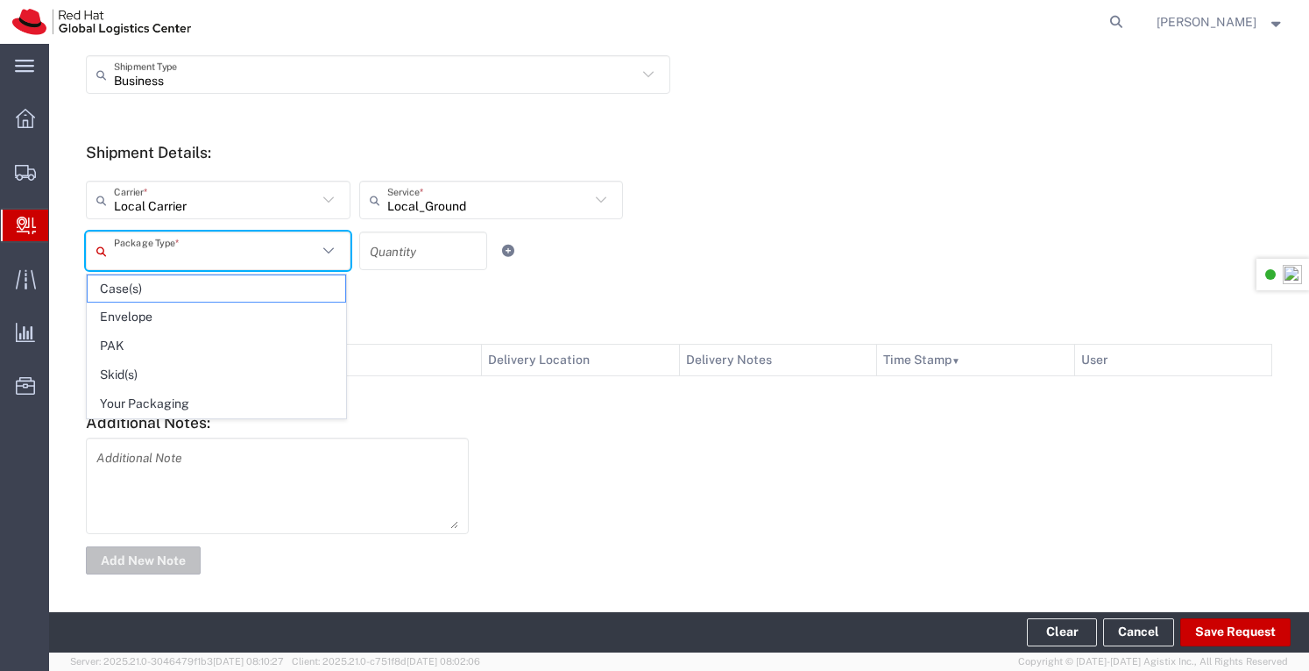
click at [306, 260] on input "text" at bounding box center [215, 251] width 203 height 31
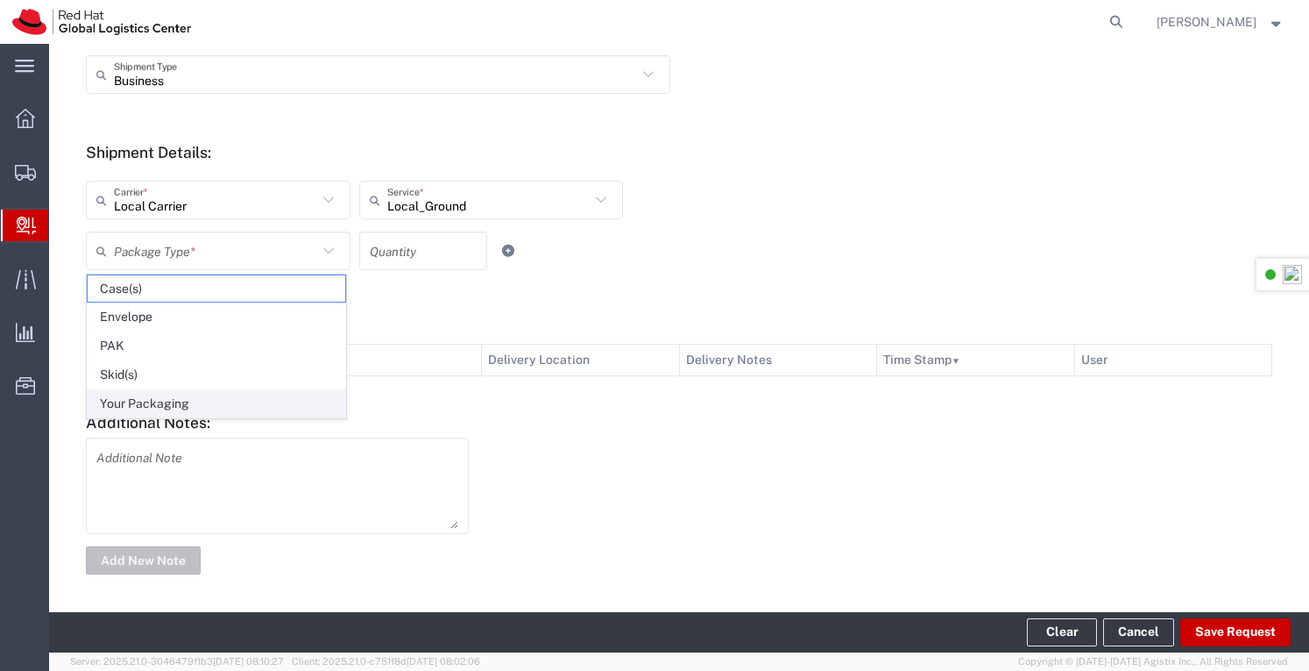
click at [200, 393] on span "Your Packaging" at bounding box center [217, 403] width 258 height 27
type input "Your Packaging"
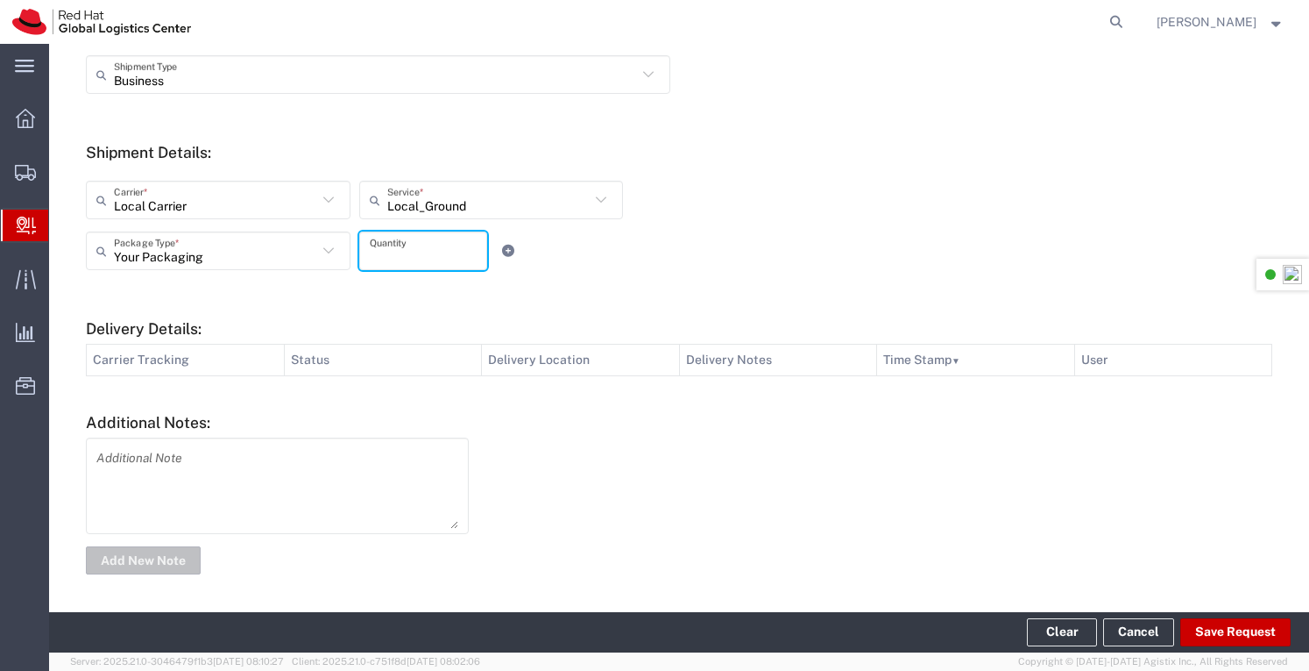
click at [429, 245] on input "number" at bounding box center [423, 251] width 107 height 31
type input "1"
click at [594, 255] on div "Your Packaging Package Type * Case(s) Envelope PAK Skid(s) Your Packaging 1 Qua…" at bounding box center [492, 256] width 820 height 51
click at [1246, 630] on button "Save Request" at bounding box center [1236, 632] width 110 height 28
type input "Unknown"
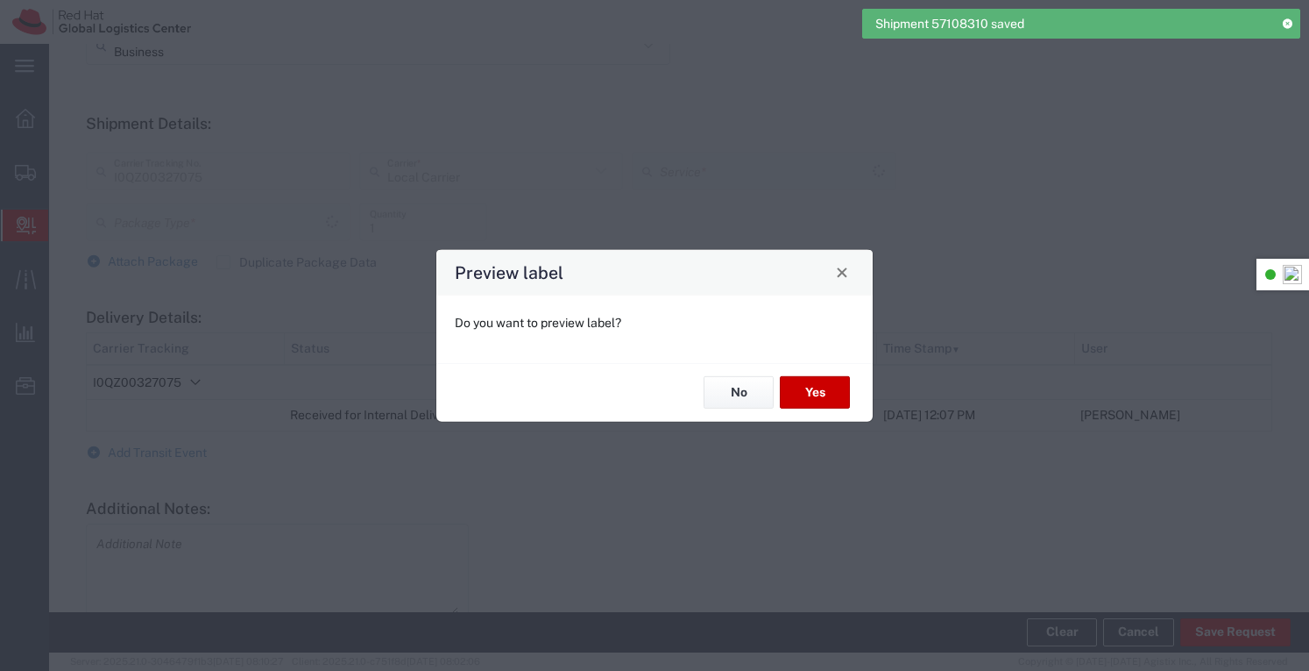
scroll to position [582, 0]
type input "Your Packaging"
type input "Local_Ground"
click at [717, 385] on button "No" at bounding box center [739, 392] width 70 height 32
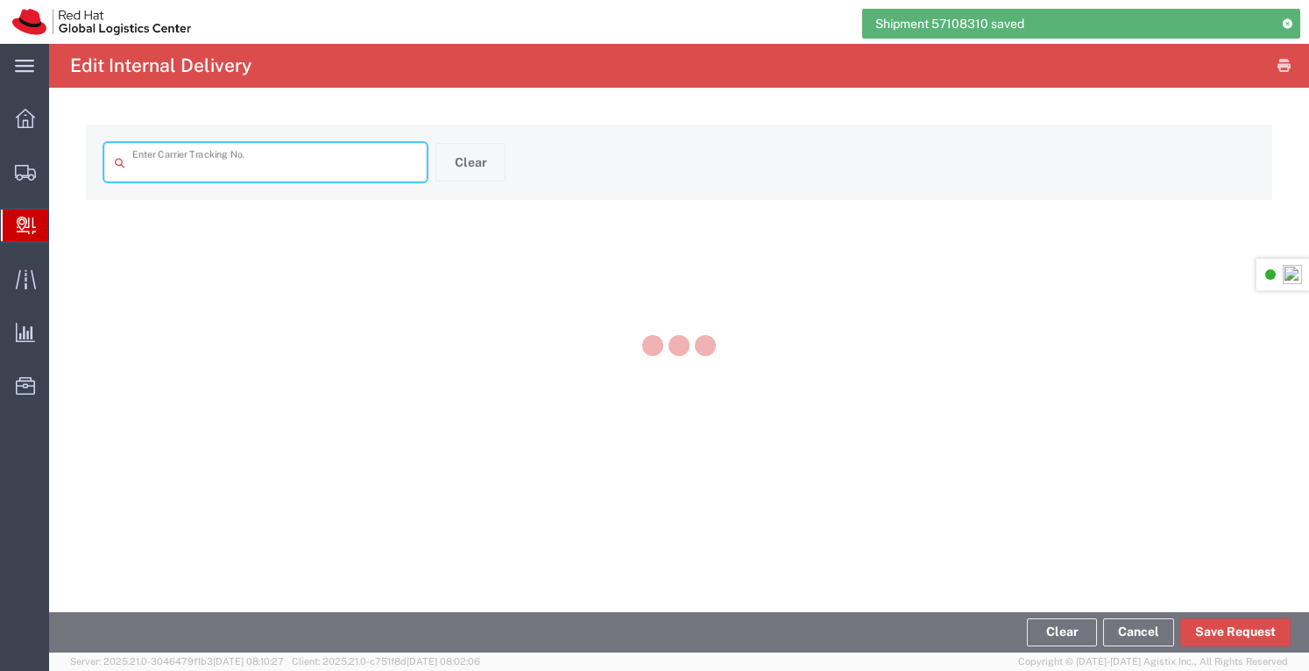
type input "I0QZ00327075"
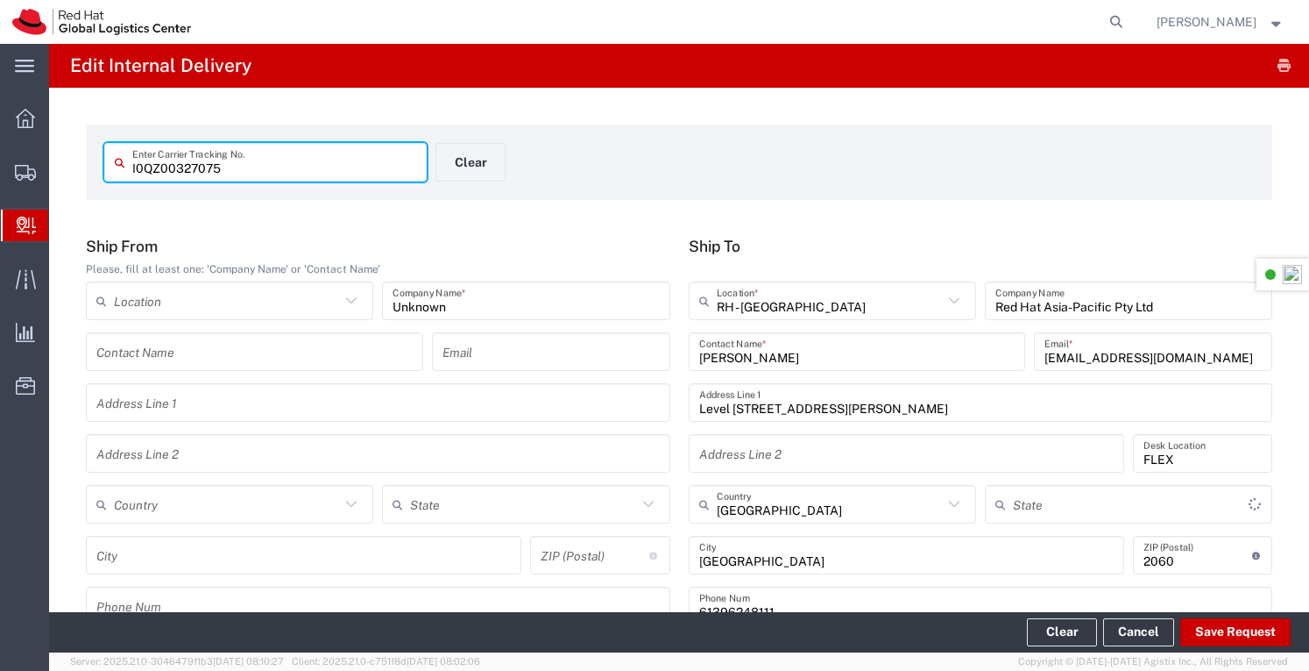
type input "Your Packaging"
type input "Local_Ground"
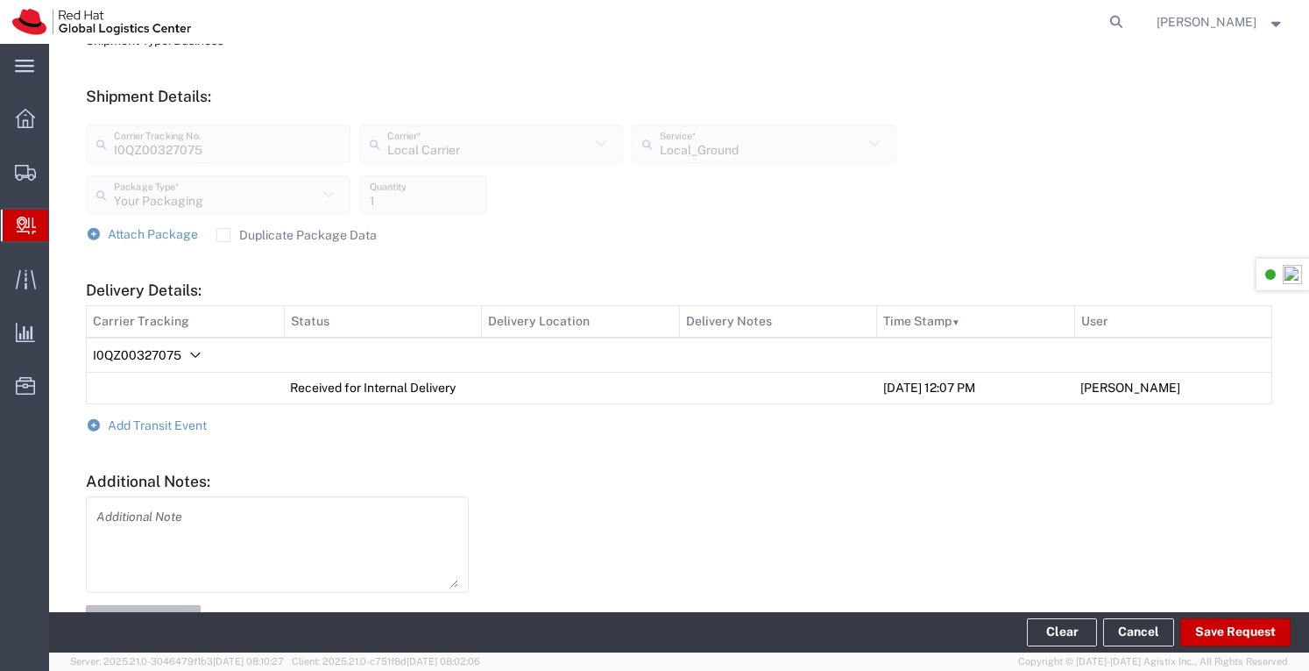
scroll to position [663, 0]
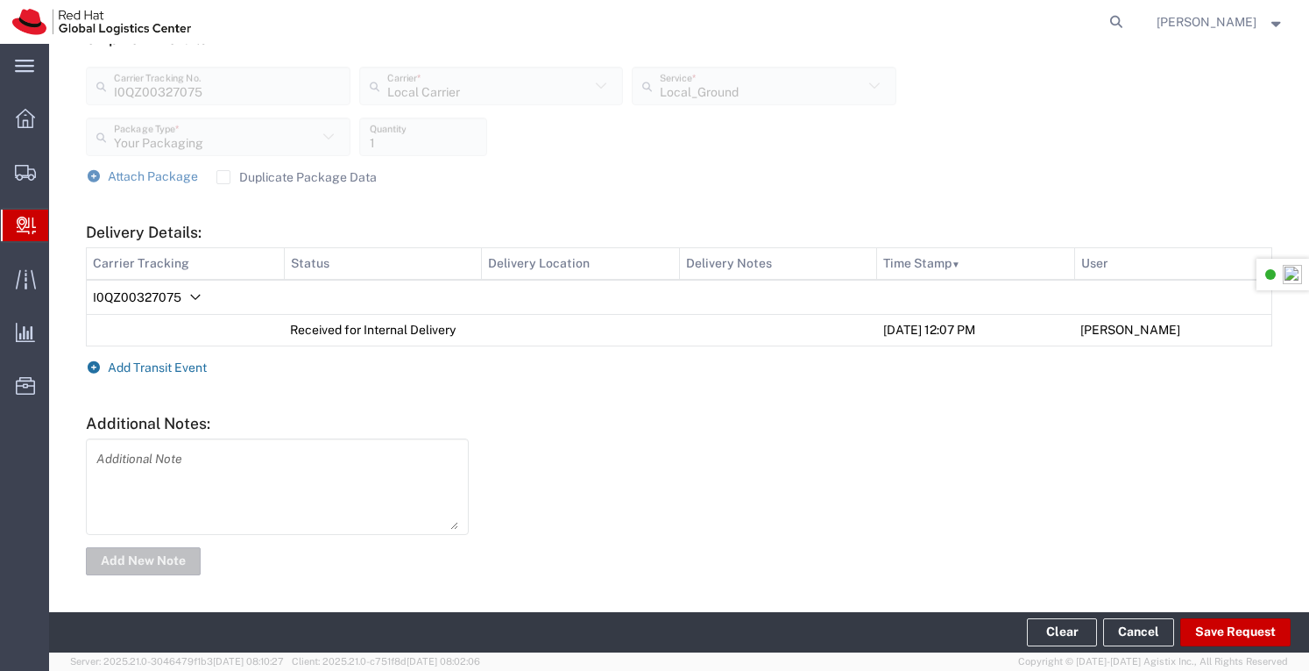
click at [174, 369] on span "Add Transit Event" at bounding box center [157, 367] width 99 height 14
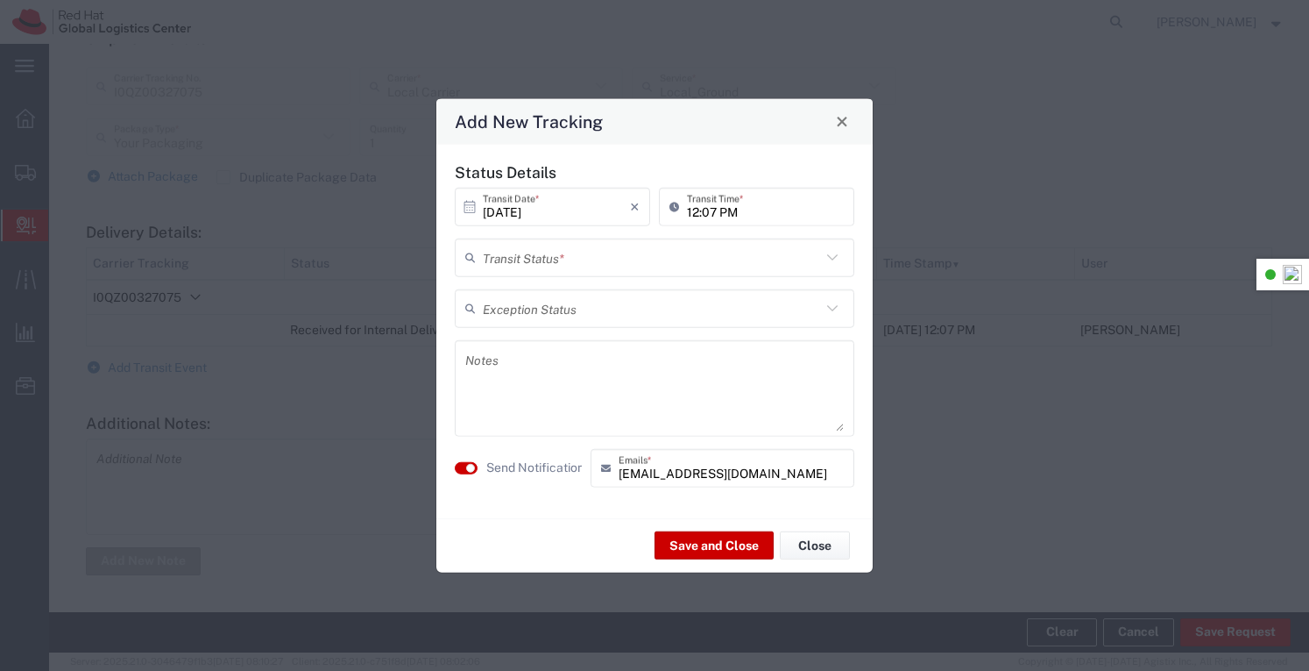
click at [825, 255] on icon at bounding box center [832, 256] width 23 height 23
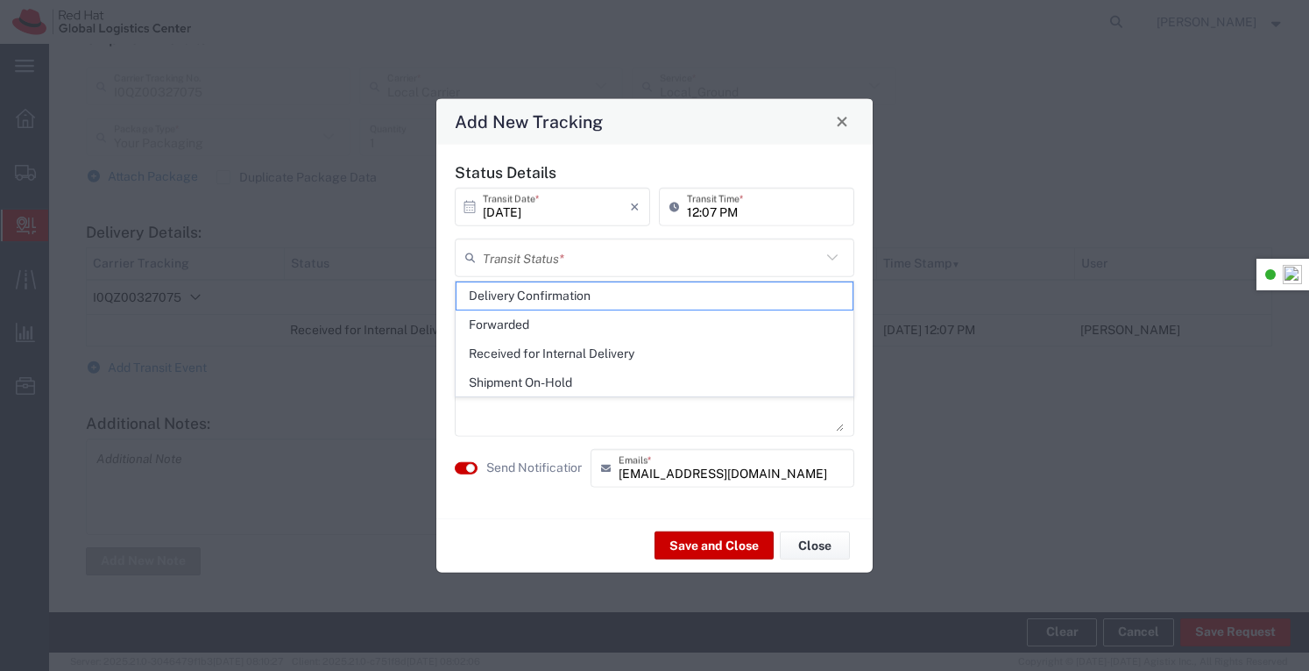
click at [546, 282] on span "Delivery Confirmation" at bounding box center [655, 295] width 397 height 27
type input "Delivery Confirmation"
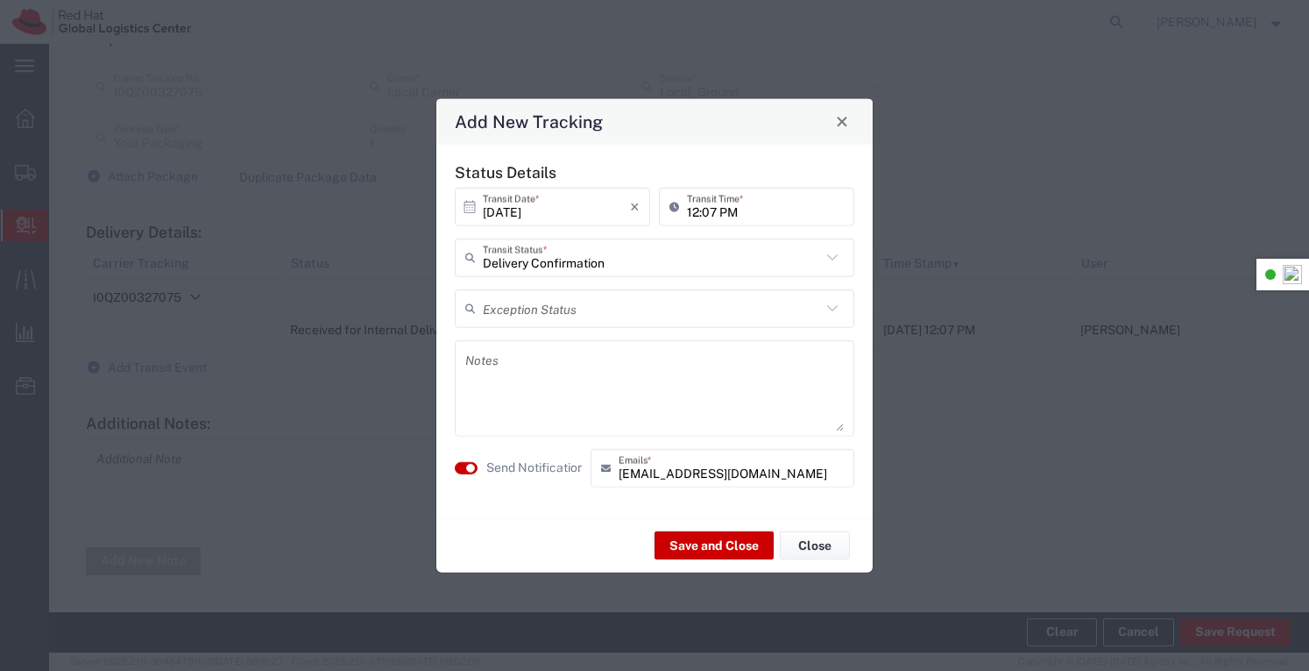
click at [560, 378] on textarea at bounding box center [654, 387] width 379 height 86
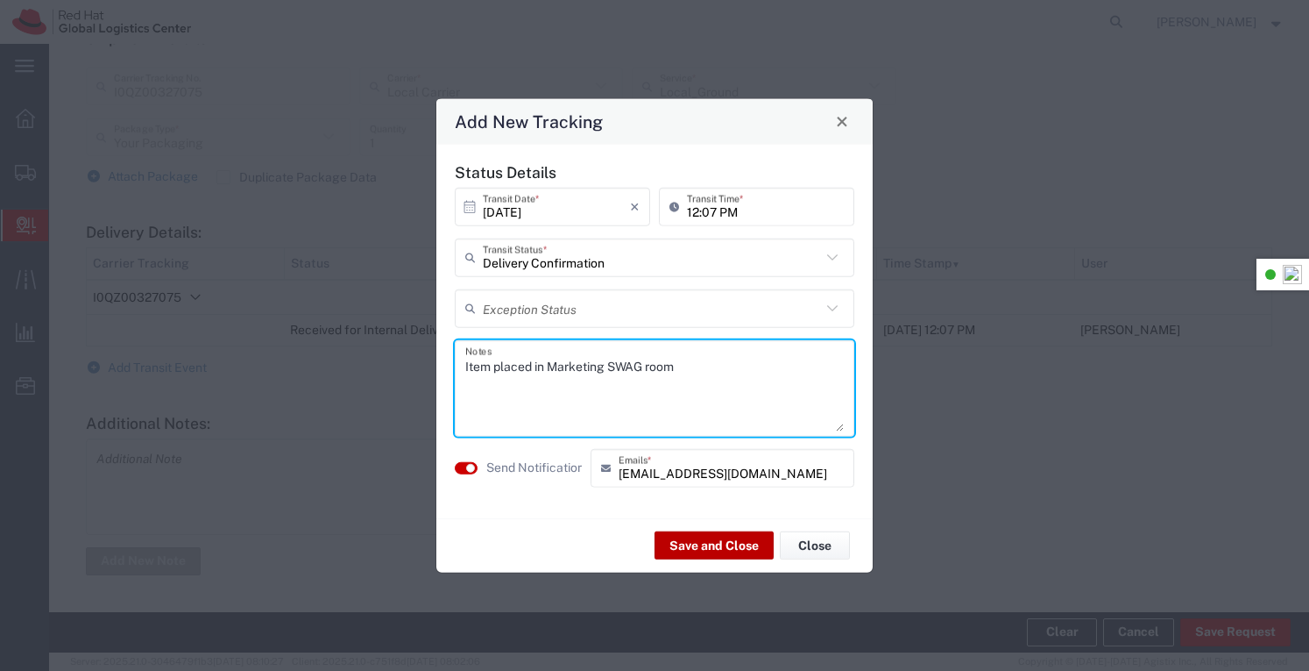
type textarea "Item placed in Marketing SWAG room"
click at [698, 541] on button "Save and Close" at bounding box center [714, 545] width 119 height 28
